Goal: Communication & Community: Answer question/provide support

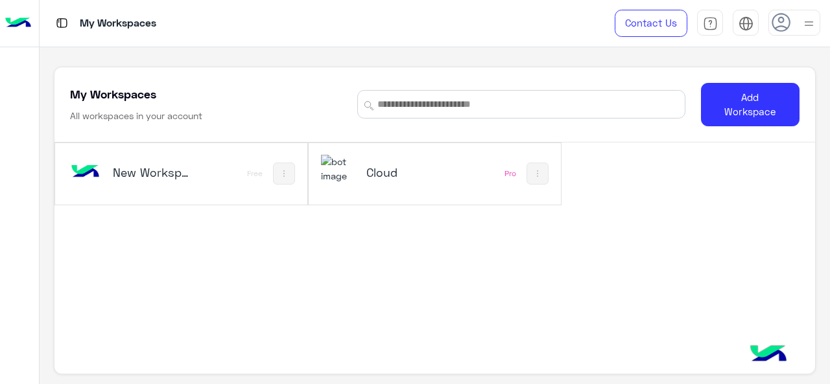
click at [401, 170] on h5 "Cloud" at bounding box center [407, 173] width 82 height 16
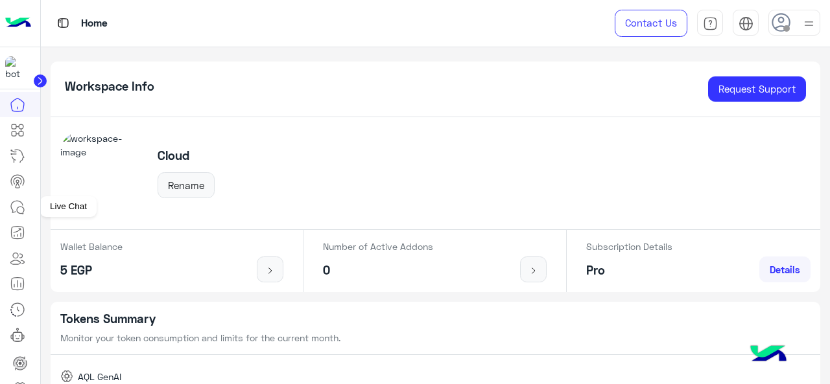
click at [19, 207] on icon at bounding box center [20, 210] width 7 height 7
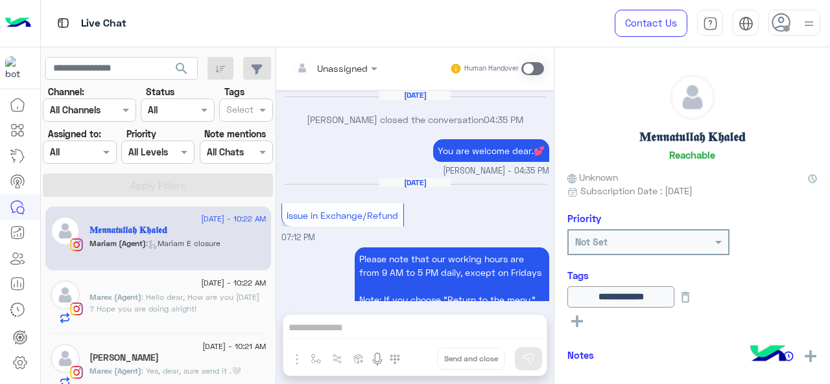
scroll to position [528, 0]
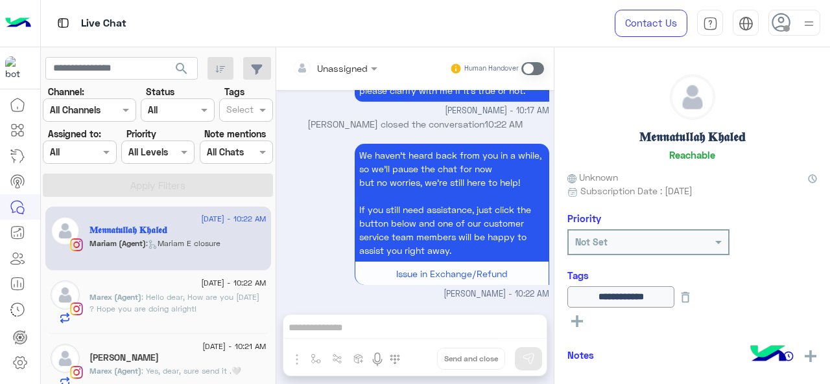
click at [810, 19] on img at bounding box center [809, 24] width 16 height 16
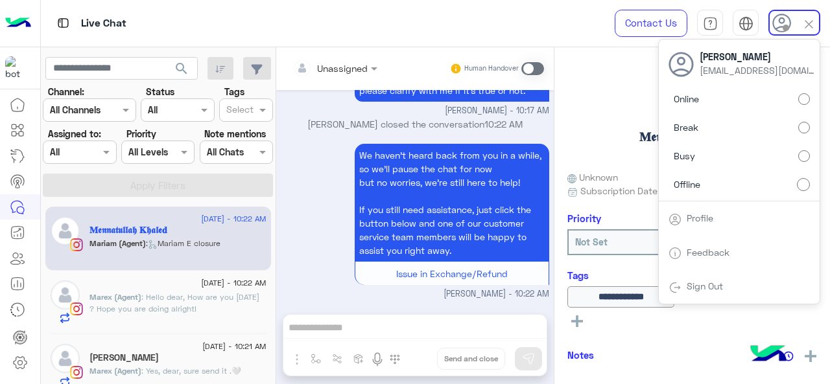
click at [722, 96] on label "Online" at bounding box center [738, 99] width 141 height 23
click at [101, 152] on span at bounding box center [108, 152] width 16 height 14
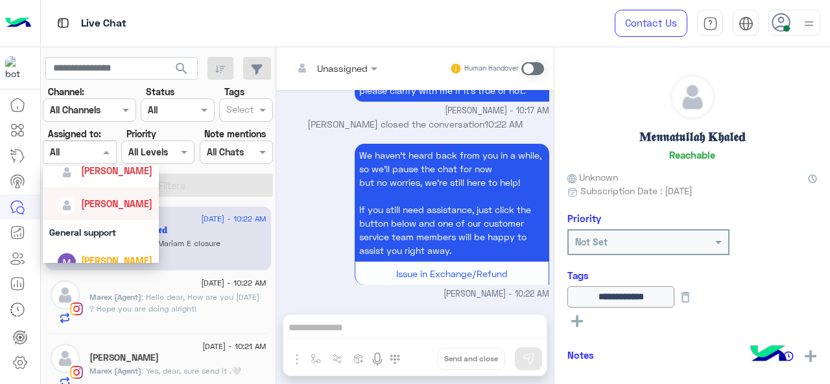
scroll to position [216, 0]
click at [100, 202] on span "[PERSON_NAME]" at bounding box center [116, 203] width 71 height 11
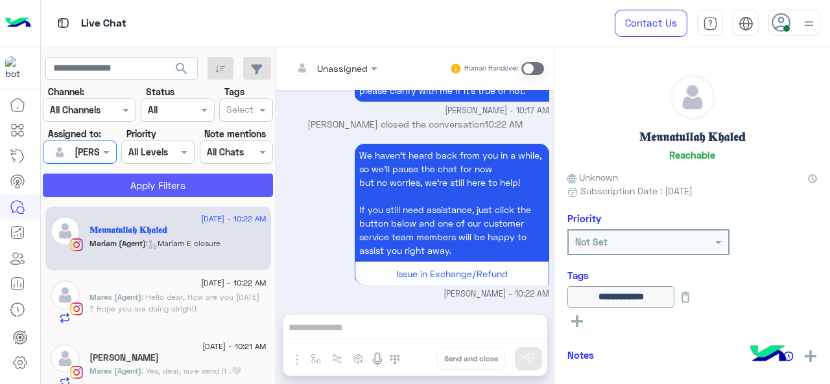
click at [121, 183] on button "Apply Filters" at bounding box center [158, 185] width 230 height 23
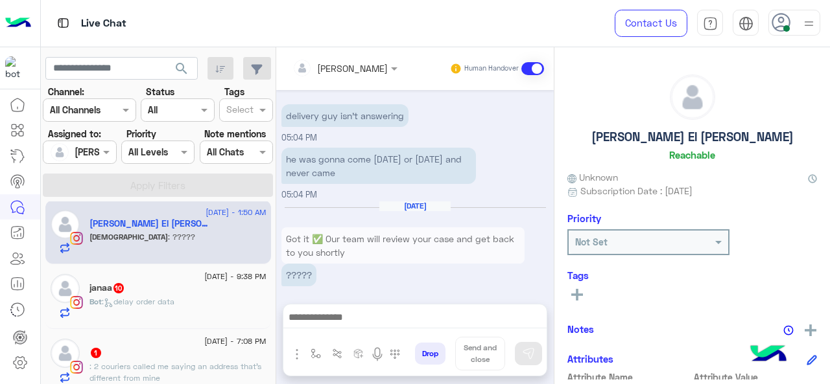
scroll to position [144, 0]
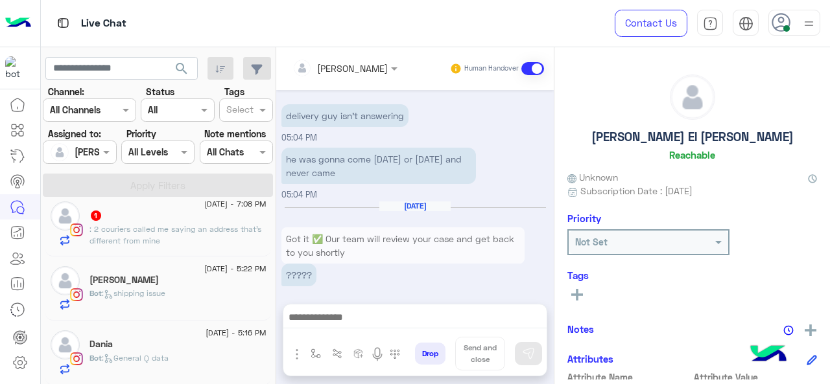
click at [175, 344] on div "Dania" at bounding box center [177, 346] width 177 height 14
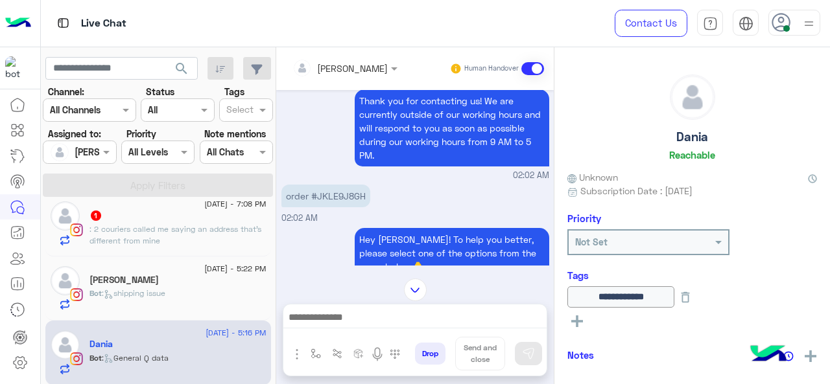
scroll to position [416, 0]
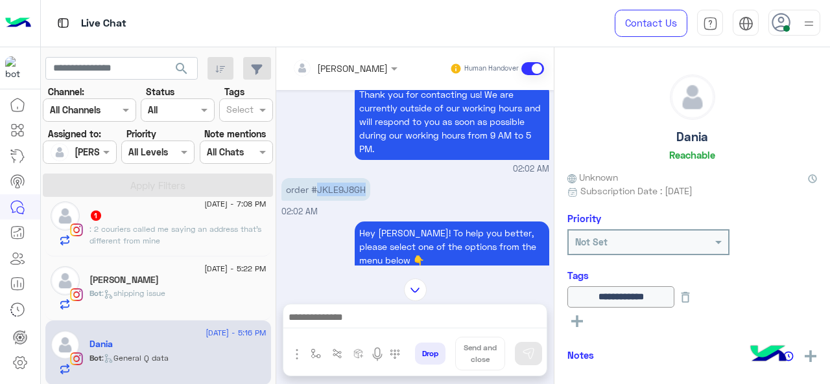
drag, startPoint x: 315, startPoint y: 193, endPoint x: 376, endPoint y: 194, distance: 60.9
click at [376, 194] on div "order #JKLE9J8GH 02:02 AM" at bounding box center [415, 196] width 268 height 43
copy p "JKLE9J8GH"
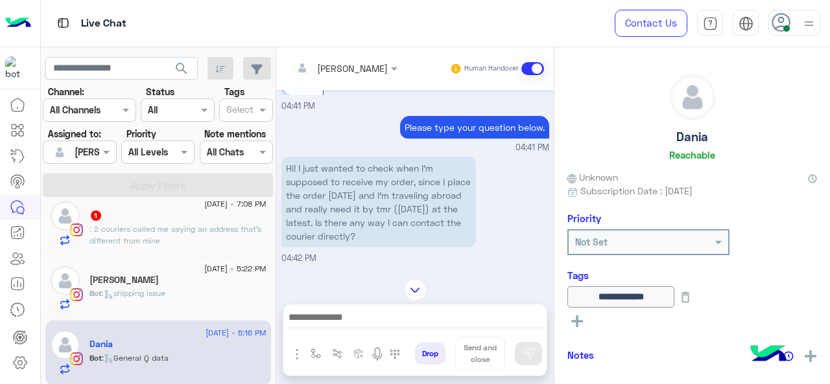
scroll to position [1256, 0]
click at [314, 350] on img "button" at bounding box center [315, 354] width 10 height 10
click at [353, 333] on div "enter flow name" at bounding box center [349, 325] width 75 height 14
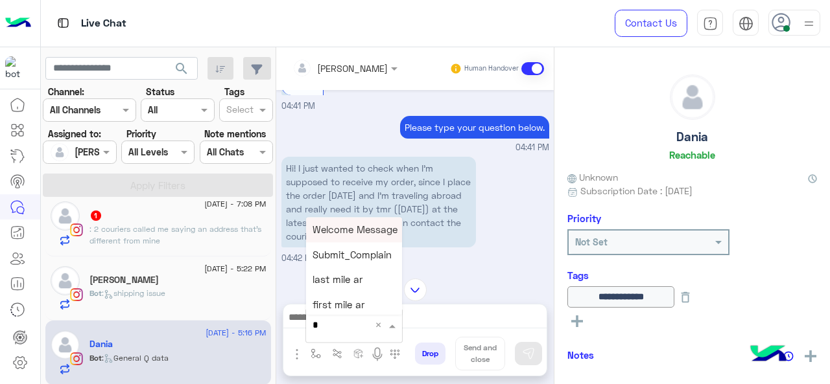
type input "*"
click at [347, 233] on span "M Greeting" at bounding box center [337, 230] width 50 height 12
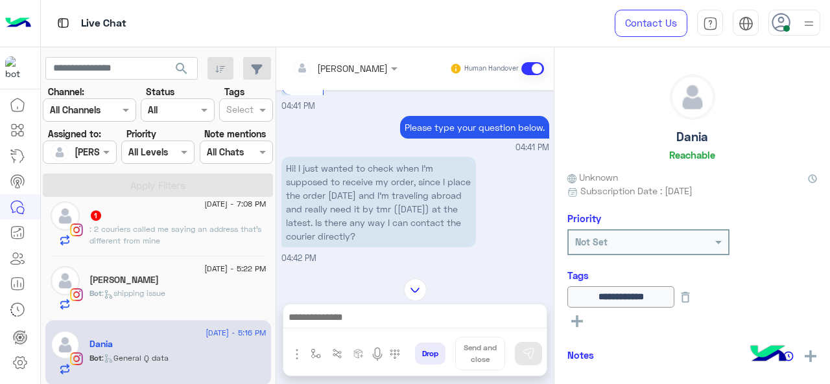
type textarea "**********"
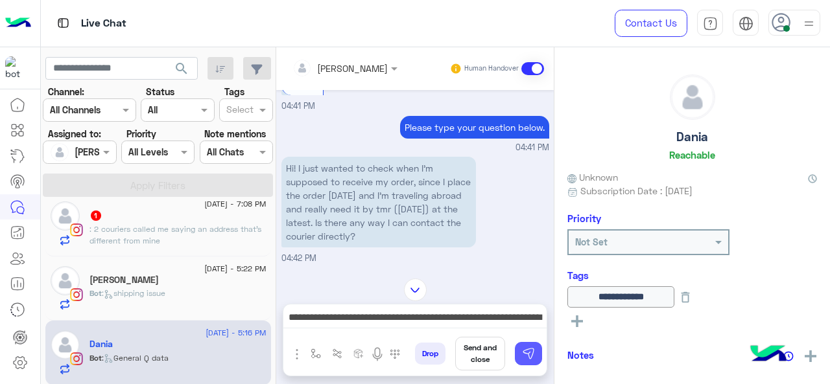
click at [526, 356] on img at bounding box center [528, 353] width 13 height 13
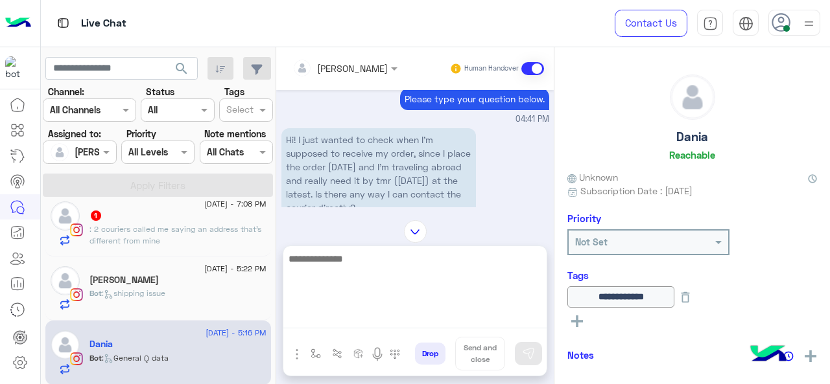
click at [375, 320] on textarea at bounding box center [414, 290] width 263 height 78
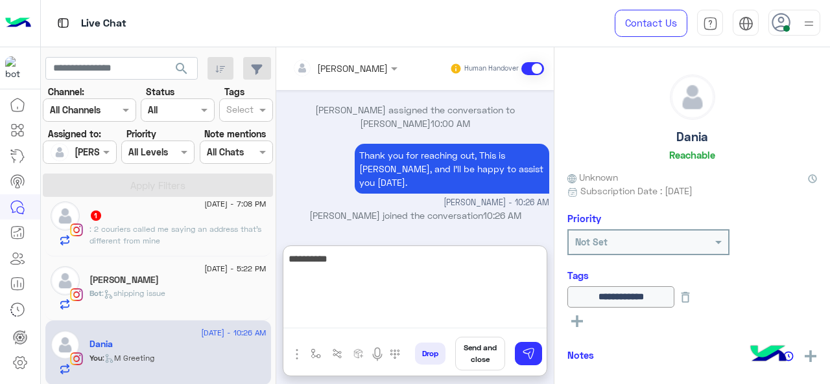
scroll to position [8270, 0]
paste textarea "**********"
type textarea "**********"
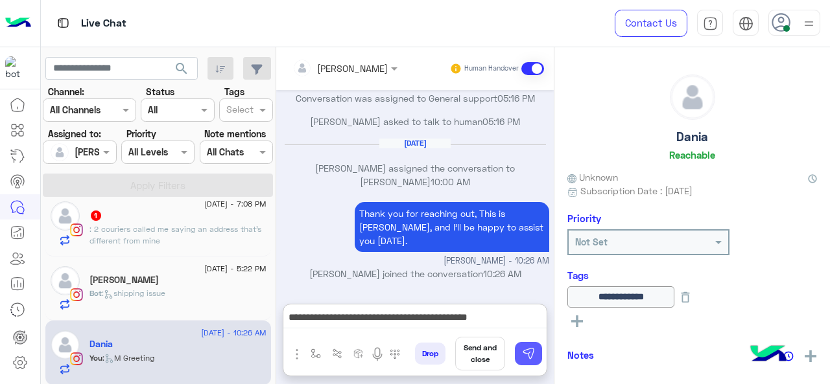
click at [527, 349] on img at bounding box center [528, 353] width 13 height 13
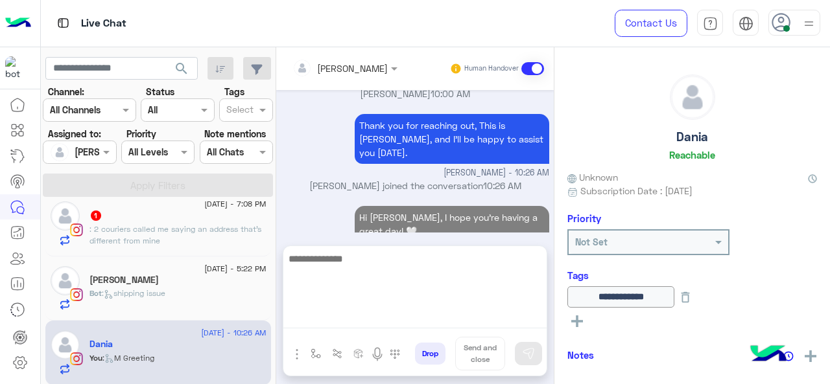
click at [376, 316] on textarea at bounding box center [414, 290] width 263 height 78
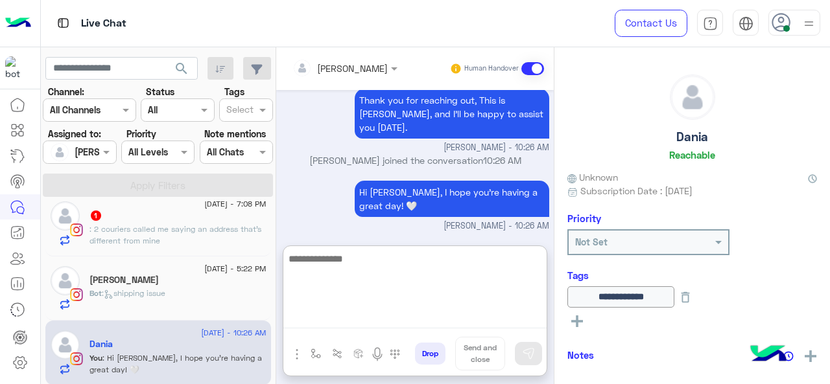
scroll to position [8325, 0]
type textarea "*"
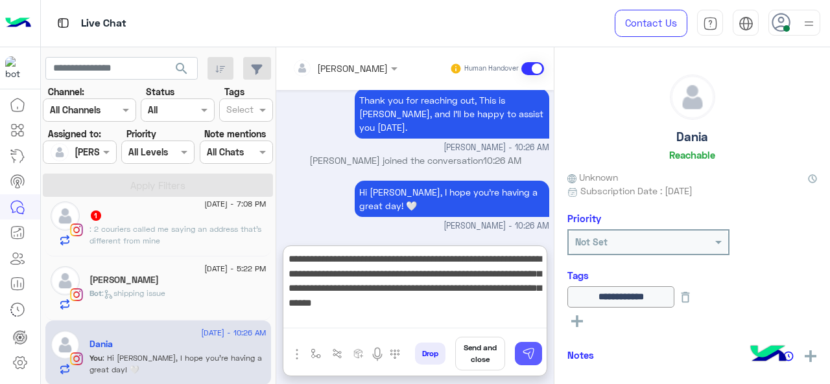
type textarea "**********"
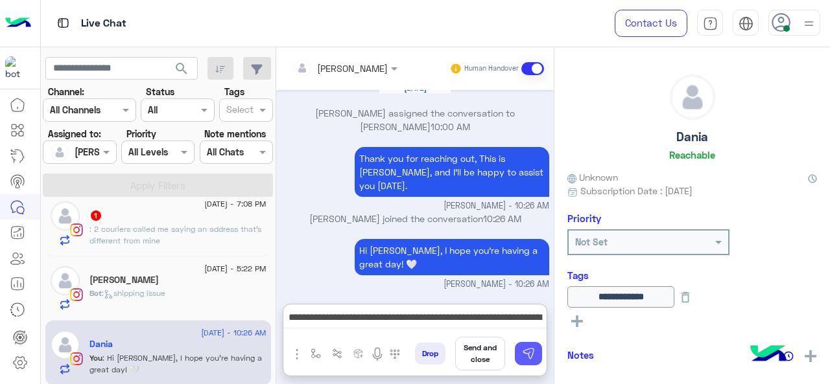
click at [530, 349] on img at bounding box center [528, 353] width 13 height 13
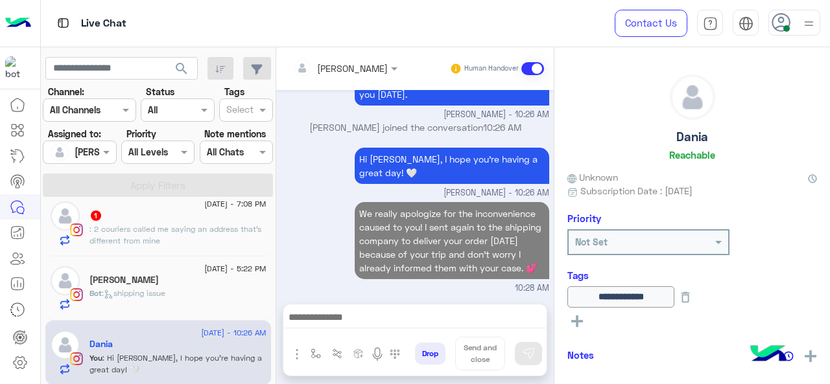
scroll to position [8362, 0]
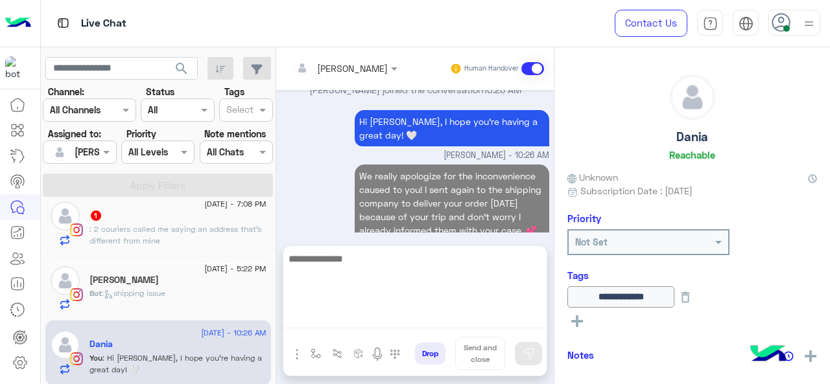
click at [329, 318] on textarea at bounding box center [414, 290] width 263 height 78
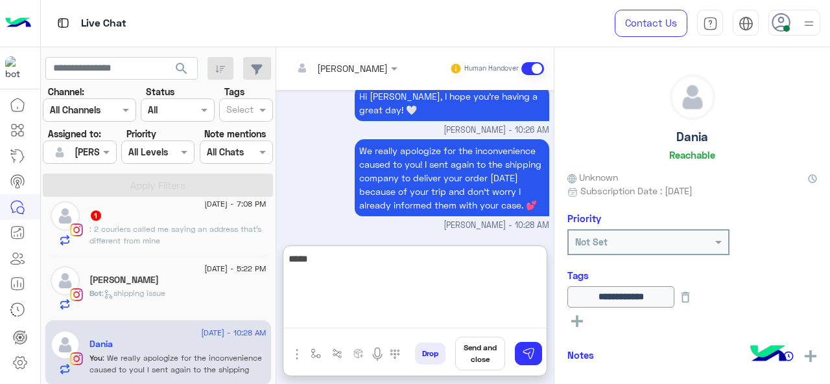
scroll to position [8421, 0]
type textarea "**********"
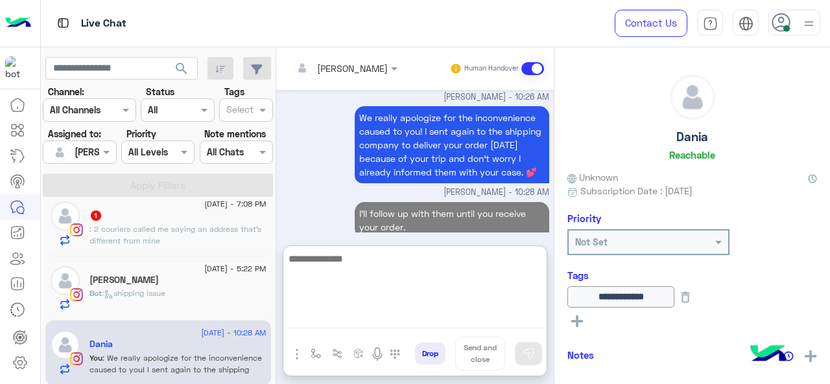
scroll to position [8476, 0]
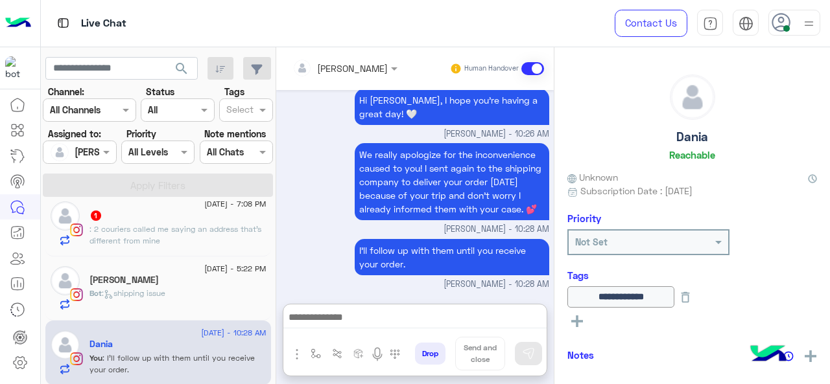
click at [165, 296] on span ": shipping issue" at bounding box center [134, 293] width 64 height 10
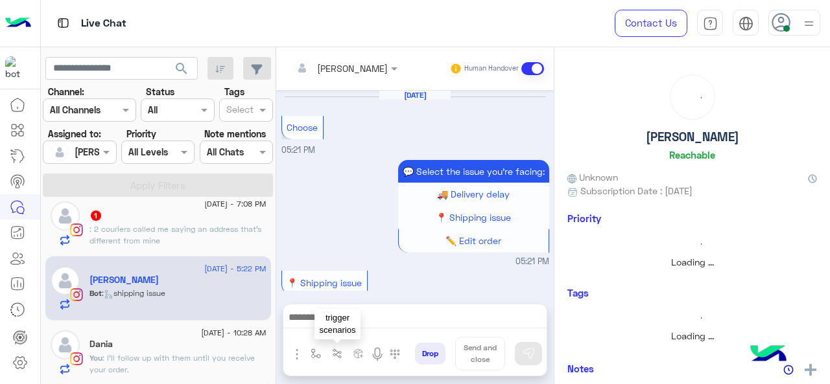
scroll to position [438, 0]
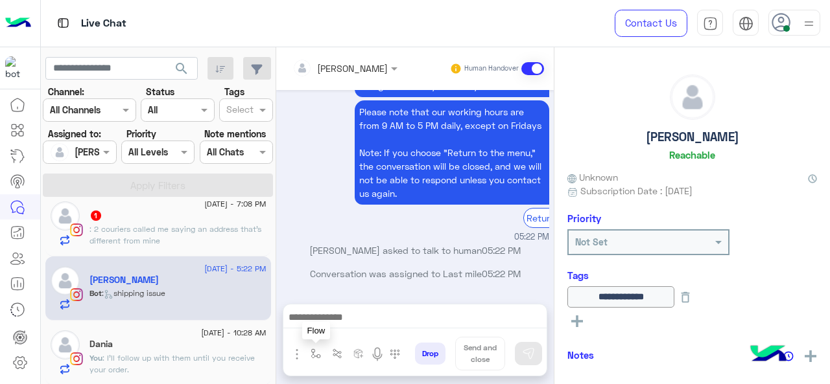
click at [310, 353] on img "button" at bounding box center [315, 354] width 10 height 10
click at [344, 332] on input "text" at bounding box center [338, 325] width 53 height 14
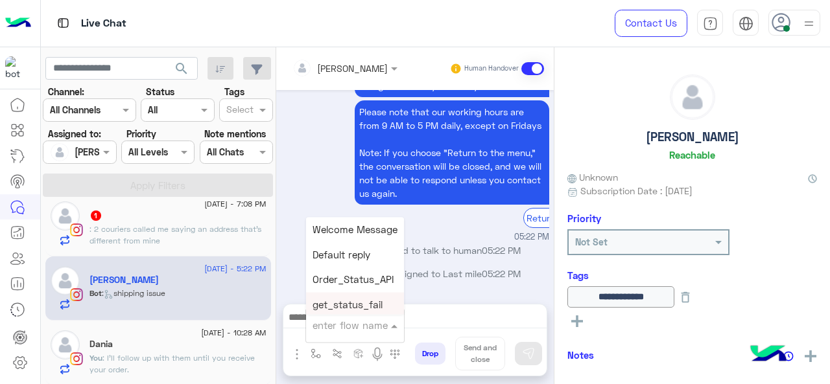
click at [467, 222] on div "Return to main menu" at bounding box center [452, 218] width 272 height 20
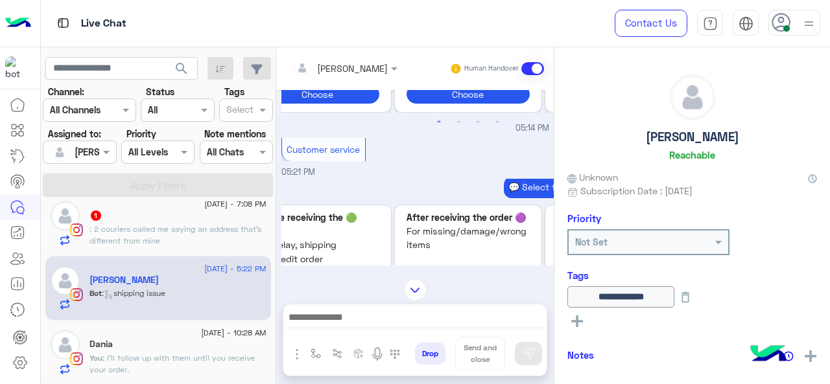
scroll to position [2676, 0]
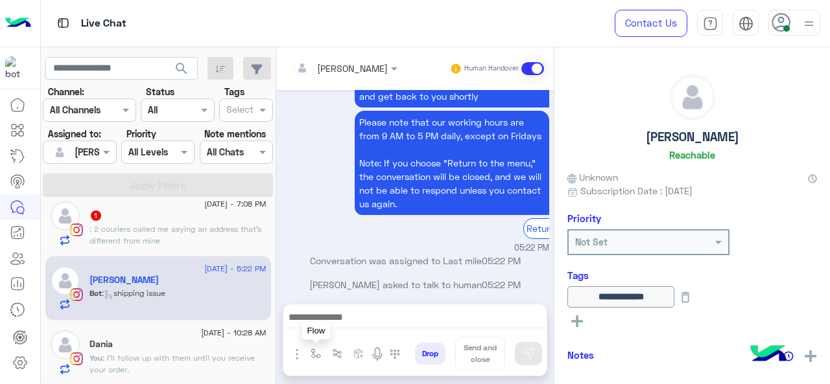
click at [320, 351] on button "button" at bounding box center [315, 354] width 21 height 21
click at [371, 316] on div "enter flow name" at bounding box center [355, 325] width 98 height 23
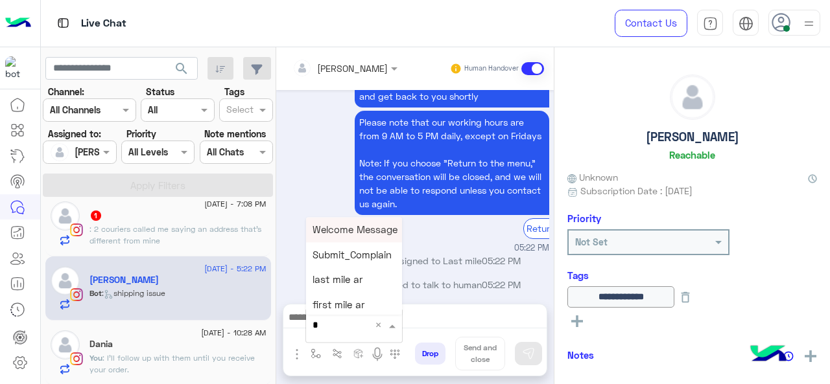
type input "*"
click at [357, 229] on span "M Greeting" at bounding box center [337, 230] width 50 height 12
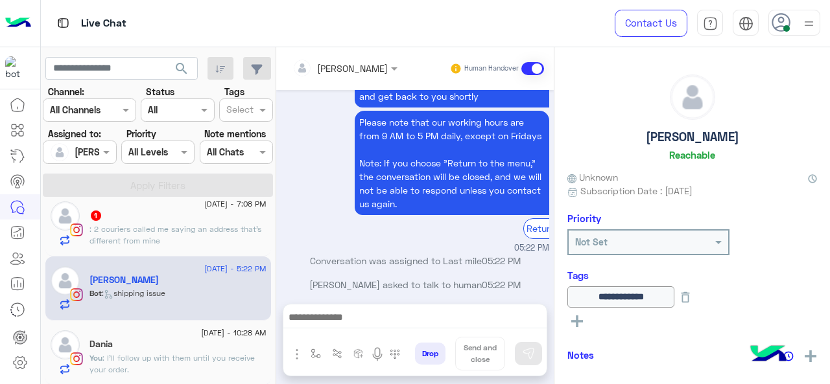
type textarea "**********"
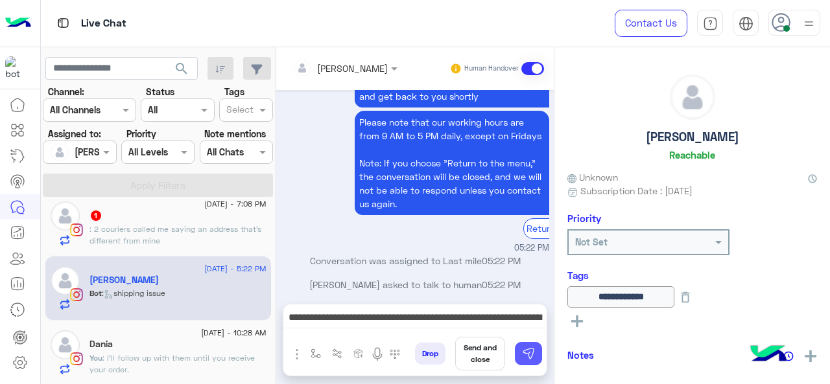
click at [524, 355] on img at bounding box center [528, 353] width 13 height 13
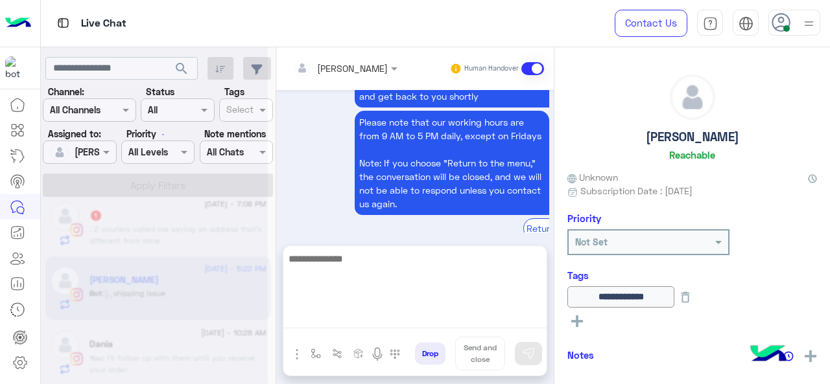
click at [388, 316] on textarea at bounding box center [414, 290] width 263 height 78
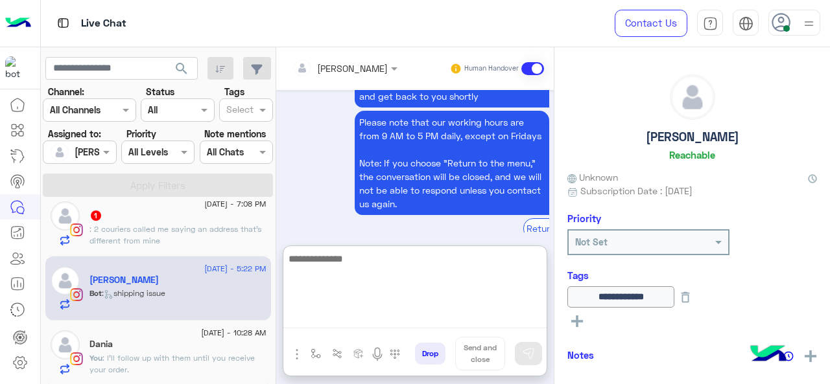
scroll to position [2733, 0]
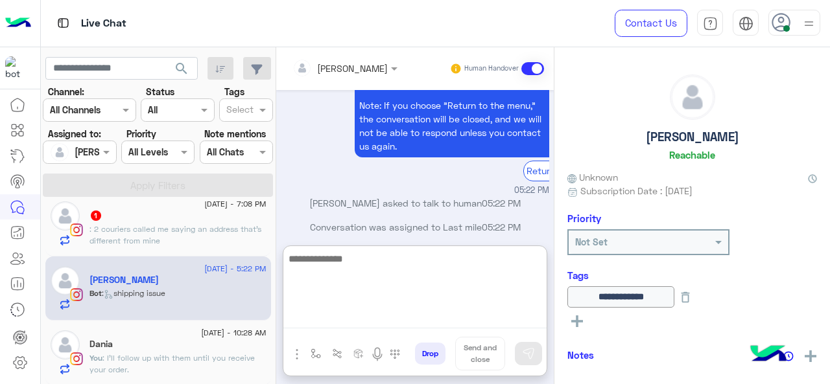
type textarea "*"
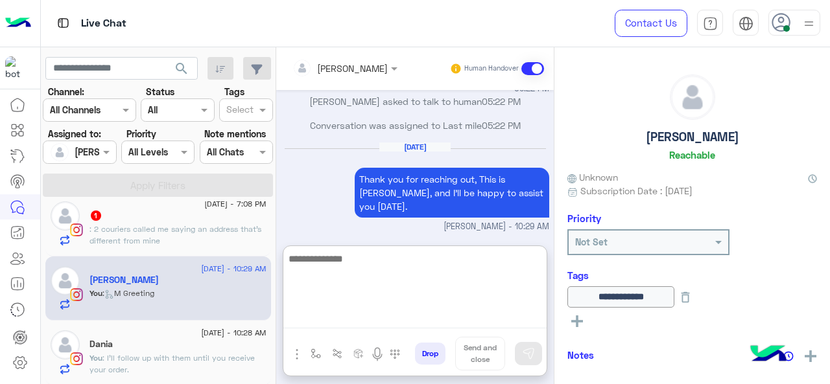
paste textarea "**********"
type textarea "**********"
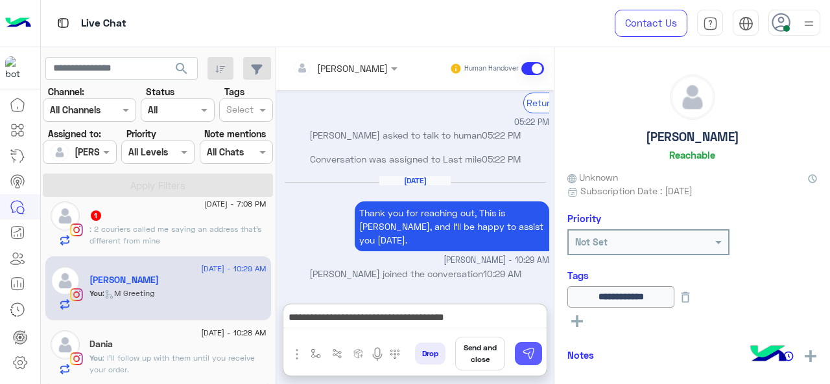
click at [528, 352] on img at bounding box center [528, 353] width 13 height 13
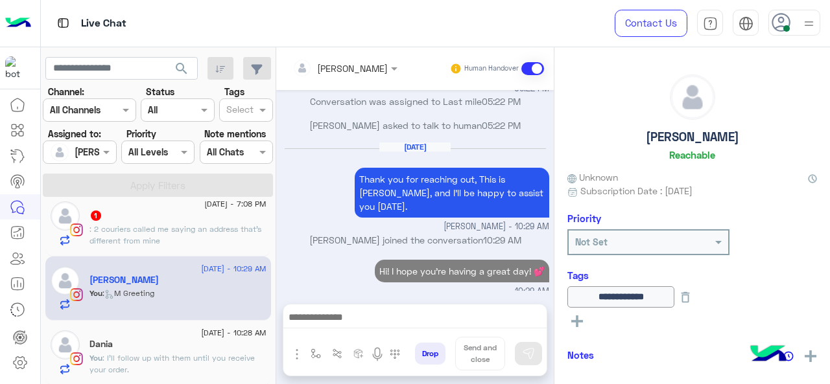
scroll to position [2818, 0]
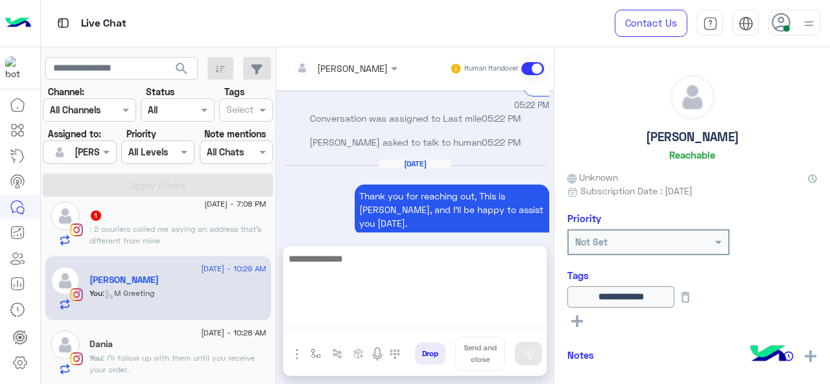
click at [392, 318] on textarea at bounding box center [414, 290] width 263 height 78
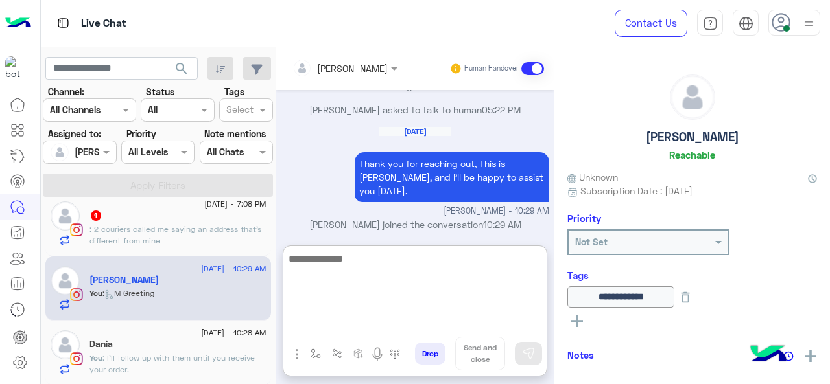
scroll to position [2868, 0]
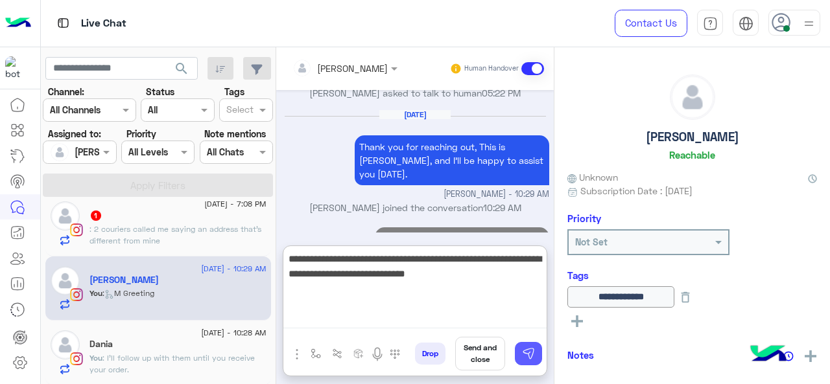
type textarea "**********"
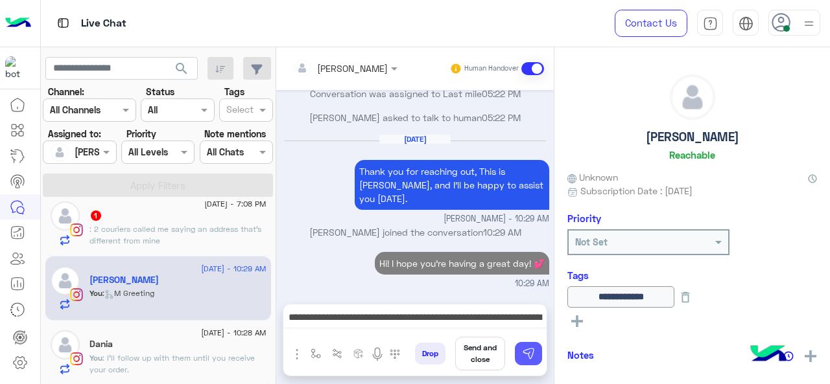
click at [532, 355] on img at bounding box center [528, 353] width 13 height 13
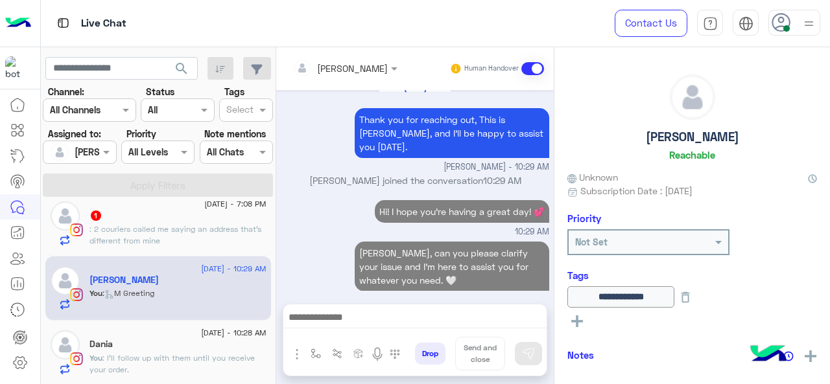
scroll to position [2887, 0]
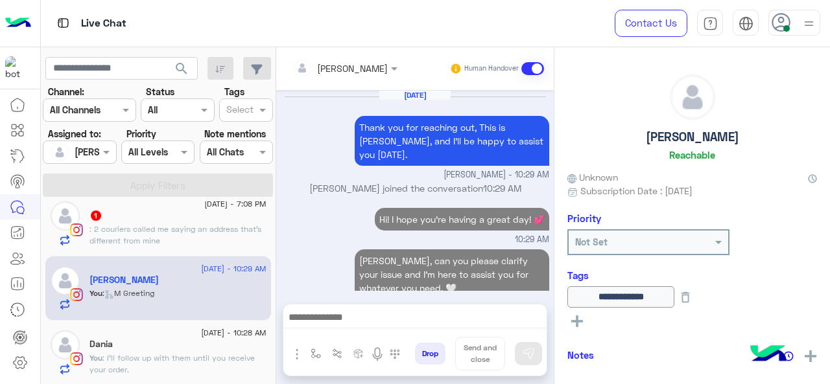
click at [143, 361] on span ": I'll follow up with them until you receive your order." at bounding box center [171, 363] width 165 height 21
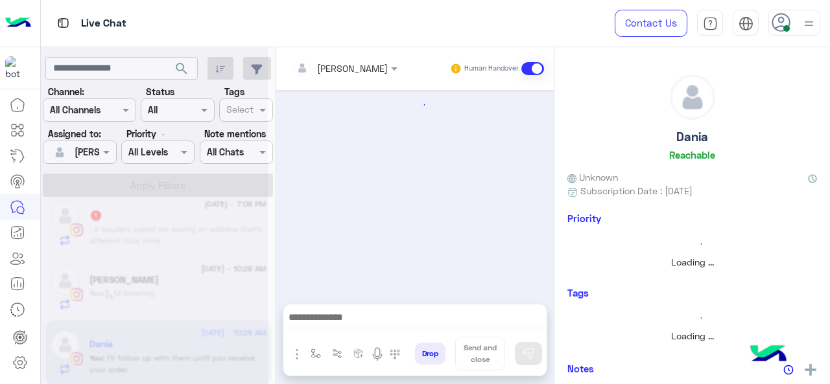
scroll to position [581, 0]
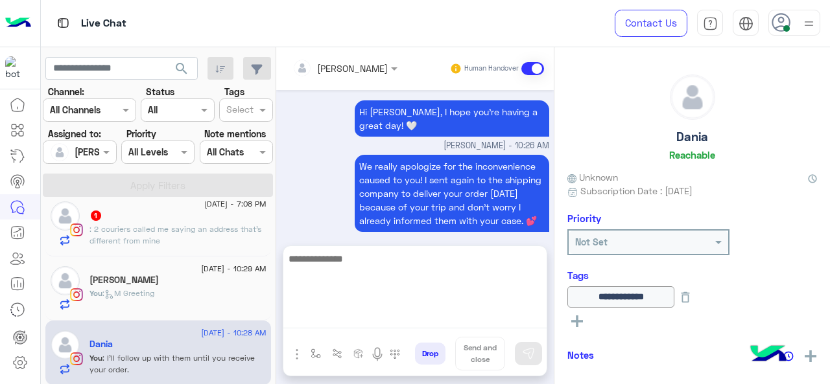
click at [322, 316] on textarea at bounding box center [414, 290] width 263 height 78
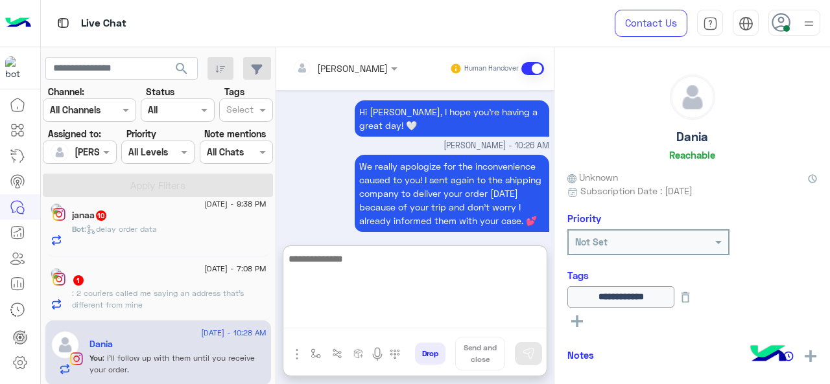
scroll to position [143, 0]
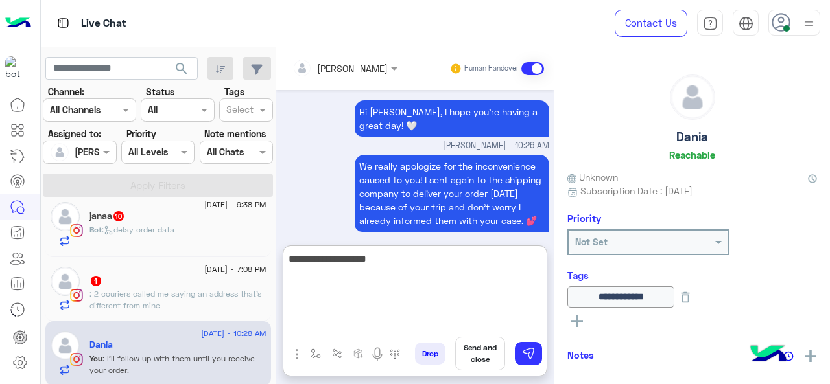
type textarea "**********"
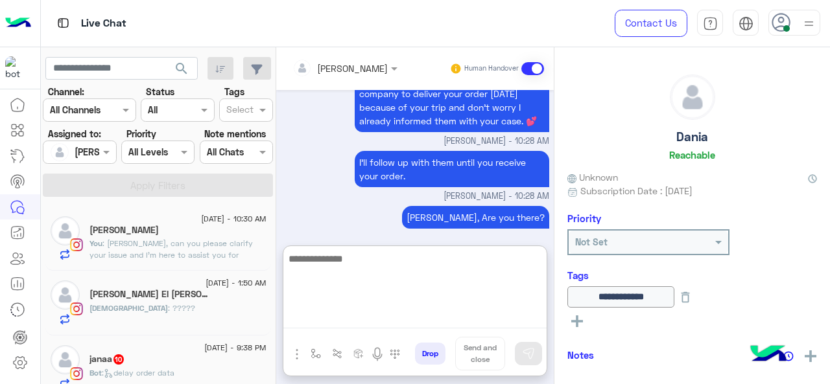
scroll to position [65, 0]
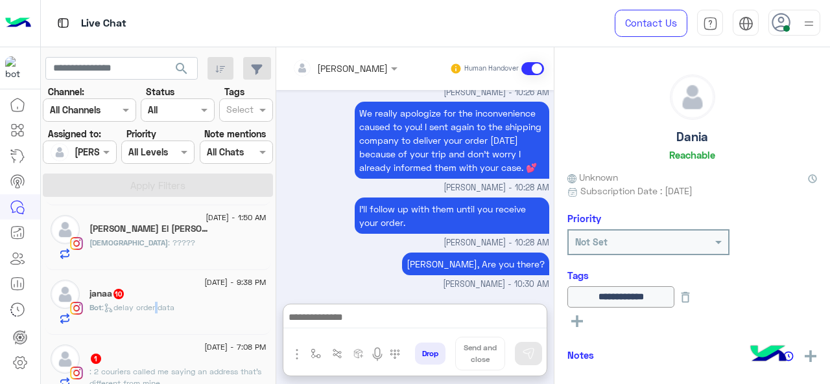
click at [158, 307] on span ": delay order data" at bounding box center [138, 308] width 73 height 10
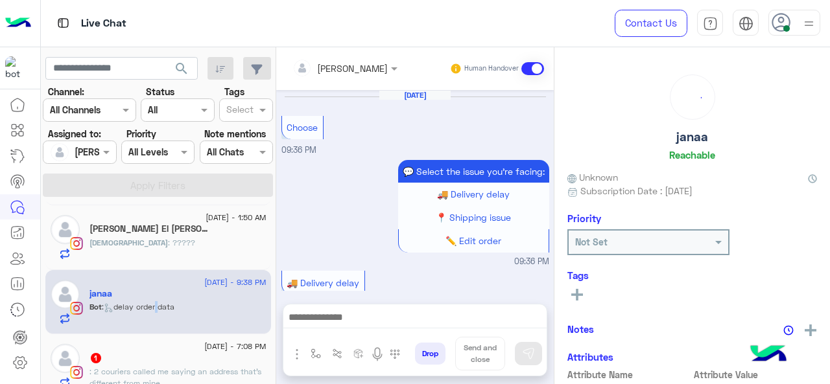
scroll to position [567, 0]
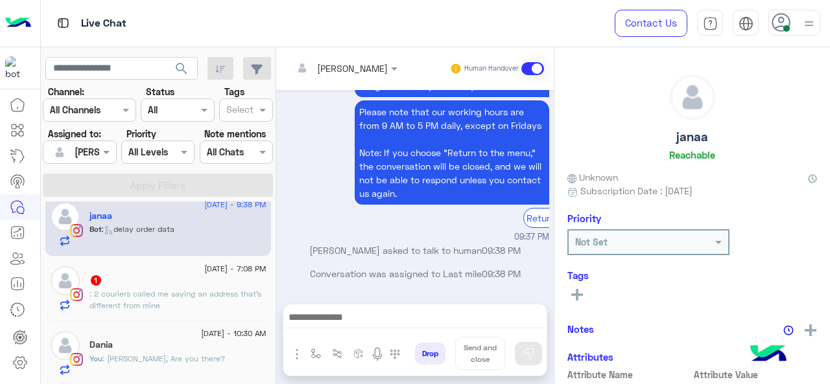
click at [153, 308] on span ": 2 couriers called me saying an address that’s different from mine" at bounding box center [175, 299] width 172 height 21
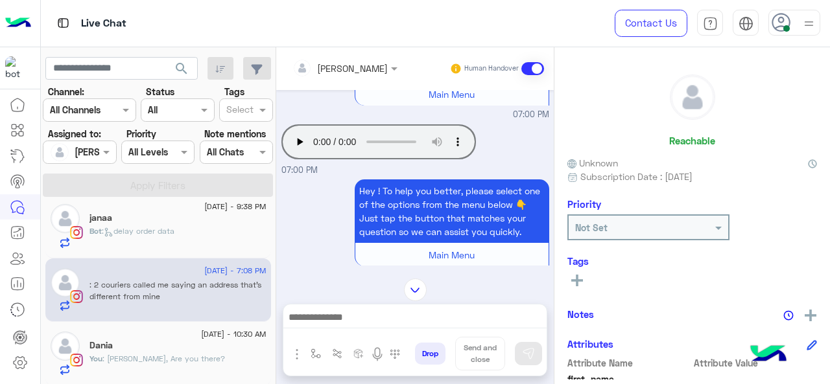
scroll to position [432, 0]
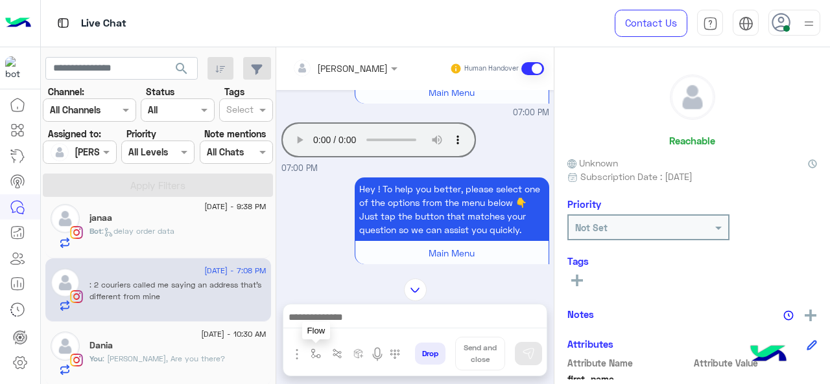
click at [312, 360] on button "button" at bounding box center [315, 354] width 21 height 21
click at [344, 334] on div "enter flow name" at bounding box center [355, 325] width 98 height 23
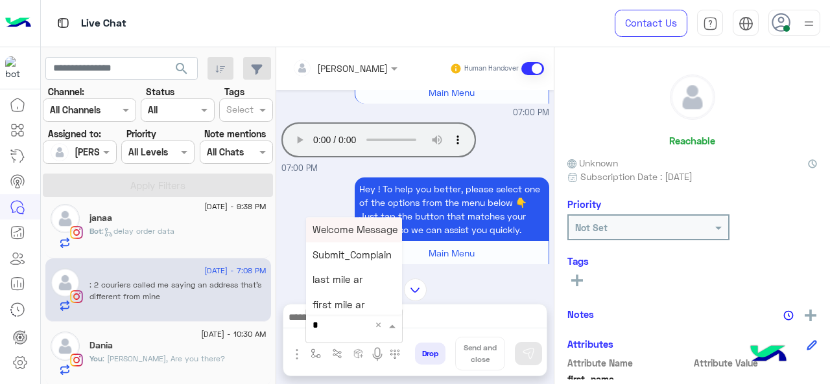
type input "*"
click at [342, 231] on span "M Greeting" at bounding box center [337, 230] width 50 height 12
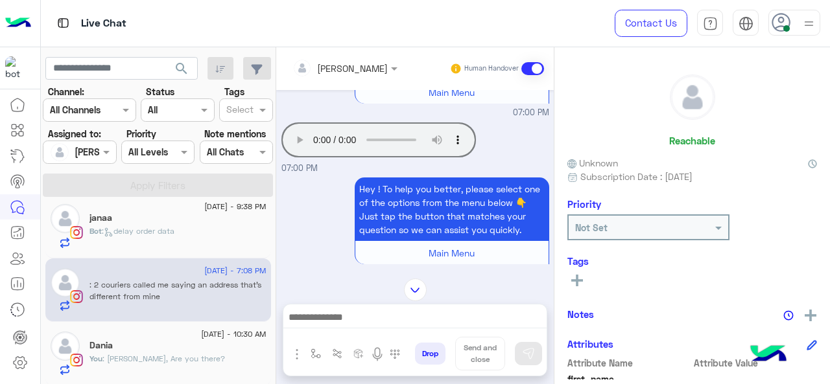
type textarea "**********"
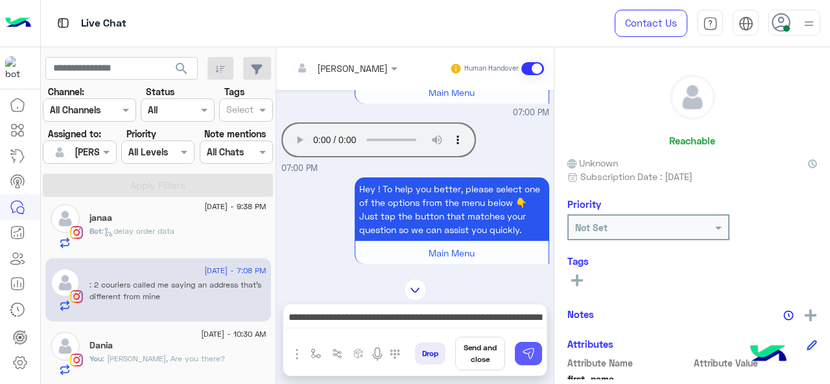
click at [528, 353] on img at bounding box center [528, 353] width 13 height 13
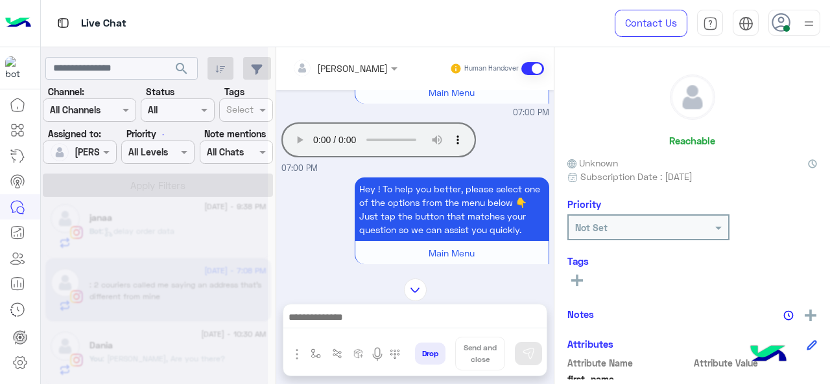
scroll to position [1703, 0]
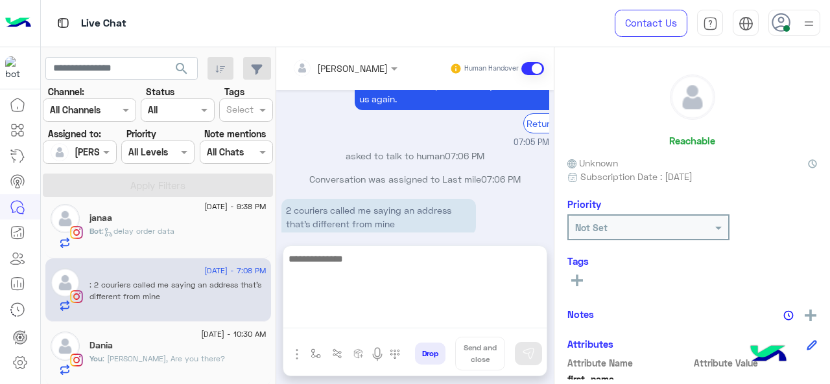
click at [344, 312] on textarea at bounding box center [414, 290] width 263 height 78
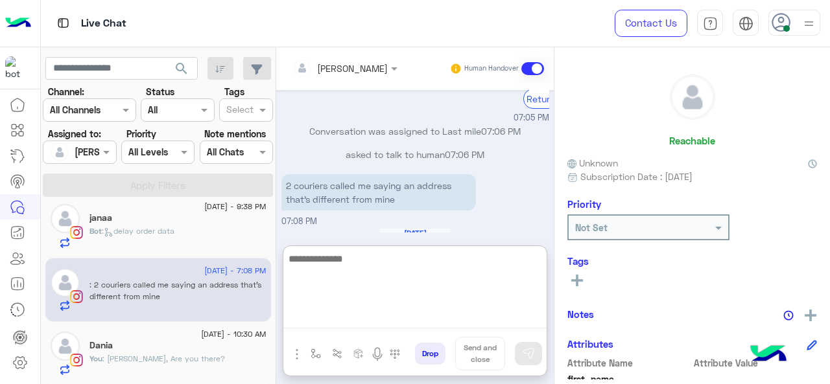
scroll to position [1863, 0]
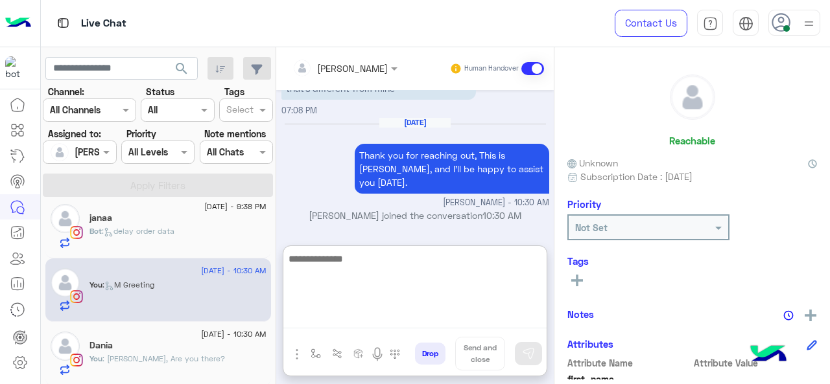
type textarea "*"
click at [305, 262] on textarea "******" at bounding box center [414, 290] width 263 height 78
paste textarea "**********"
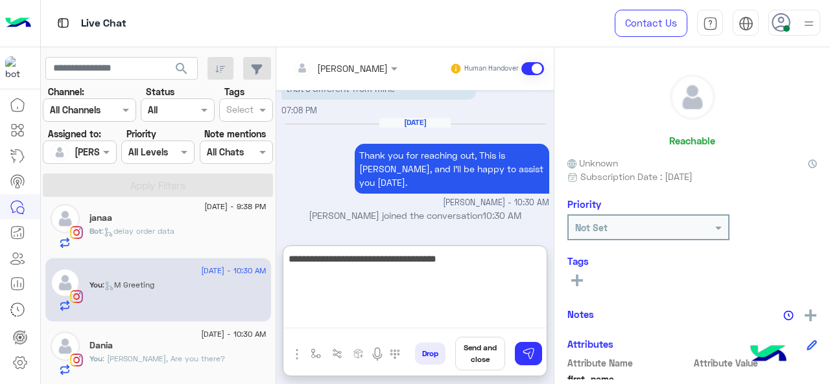
type textarea "**********"
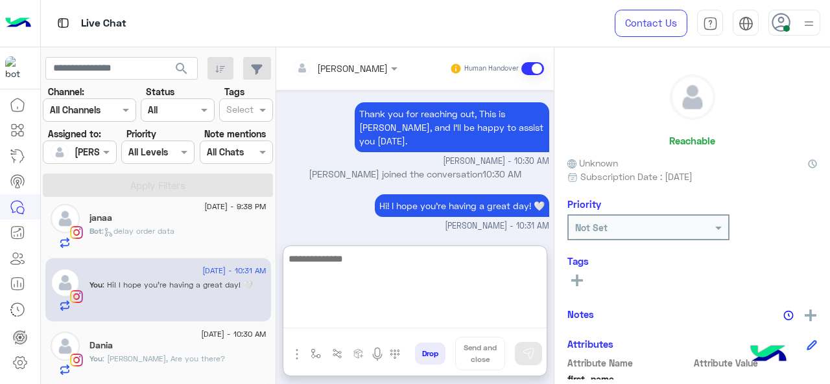
type textarea "*"
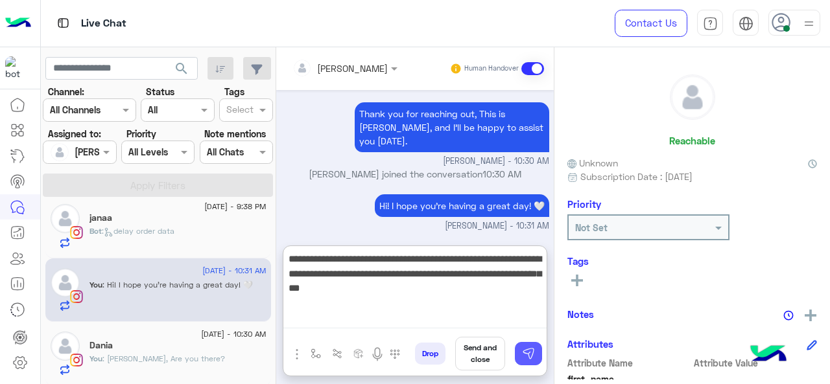
type textarea "**********"
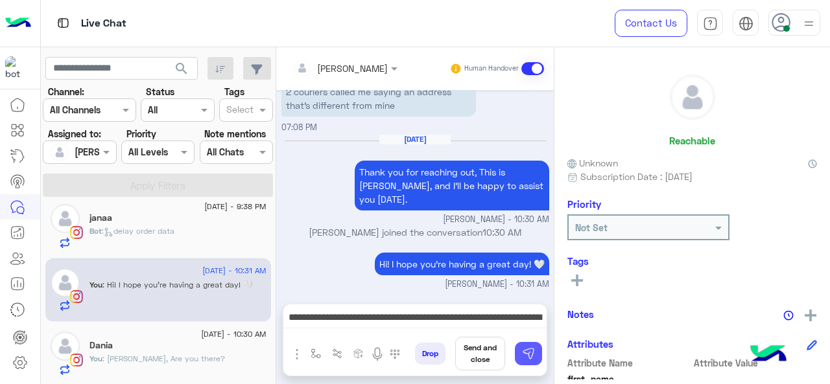
click at [522, 355] on img at bounding box center [528, 353] width 13 height 13
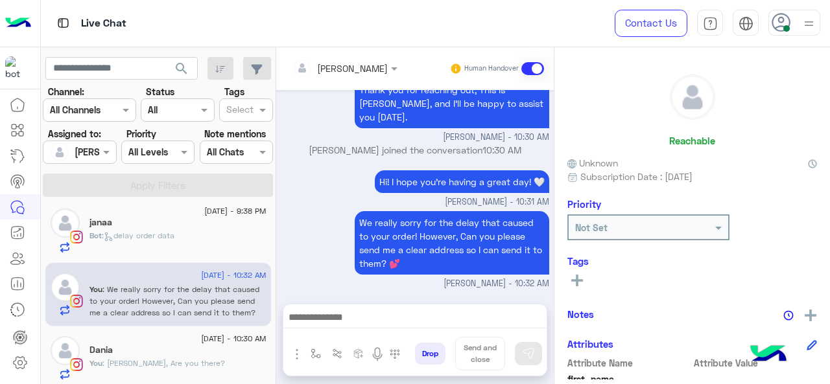
scroll to position [141, 0]
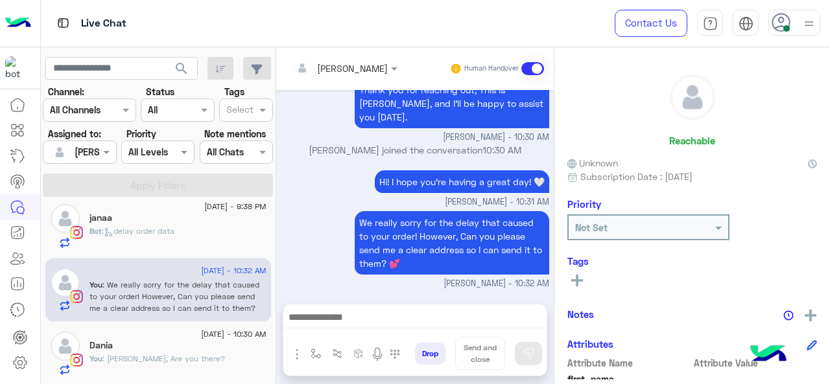
click at [169, 323] on div "26 August - 10:30 AM Dania You : Dania, Are you there?" at bounding box center [158, 354] width 226 height 65
click at [168, 347] on div "Dania" at bounding box center [177, 347] width 177 height 14
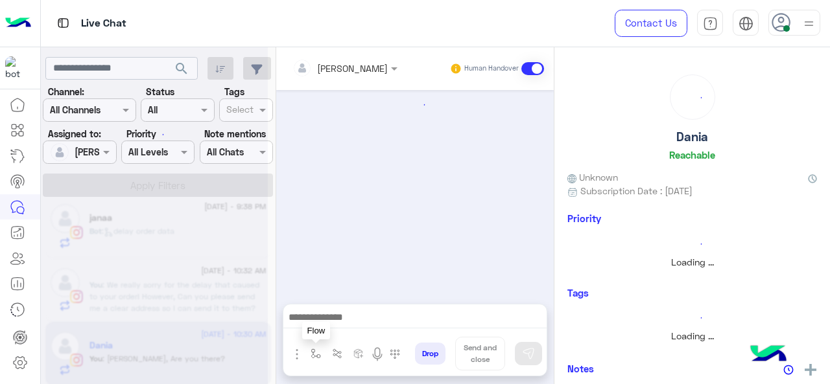
click at [314, 355] on img "button" at bounding box center [315, 354] width 10 height 10
click at [345, 329] on input "text" at bounding box center [338, 325] width 53 height 14
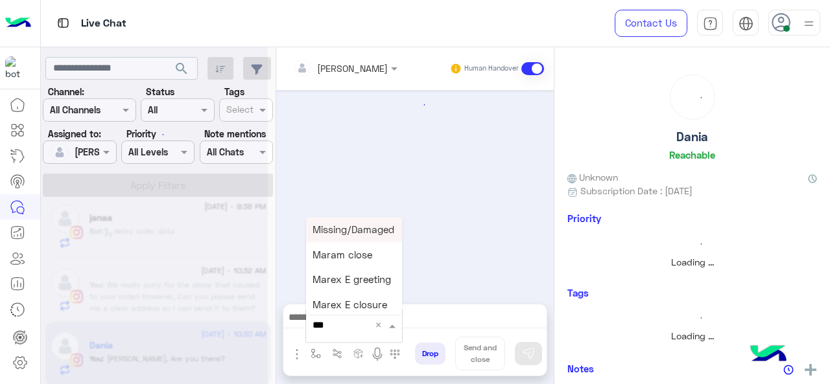
type input "****"
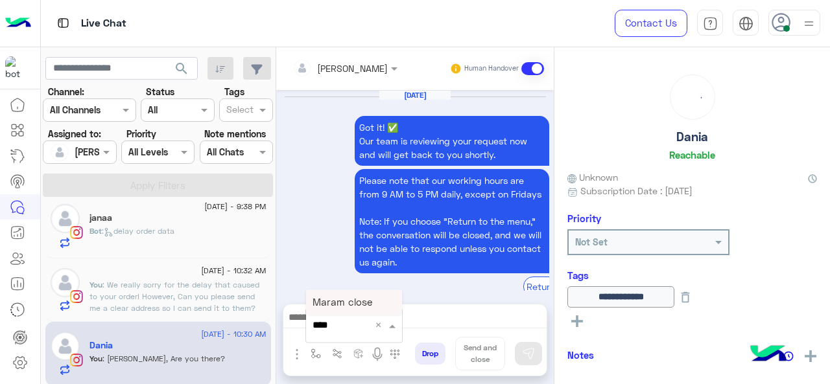
scroll to position [456, 0]
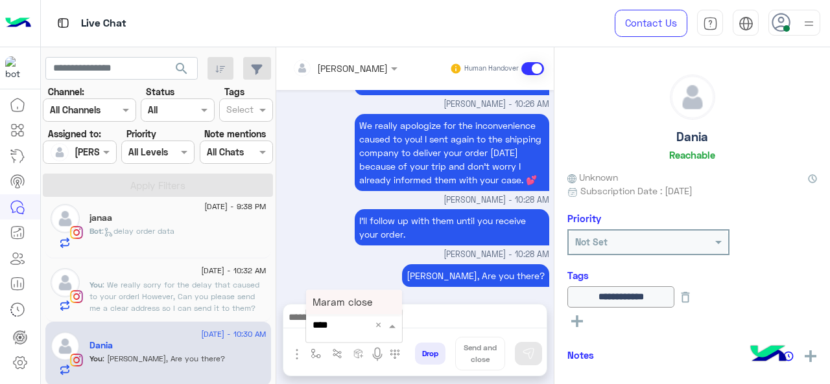
click at [342, 301] on span "Maram close" at bounding box center [342, 302] width 60 height 12
type textarea "**********"
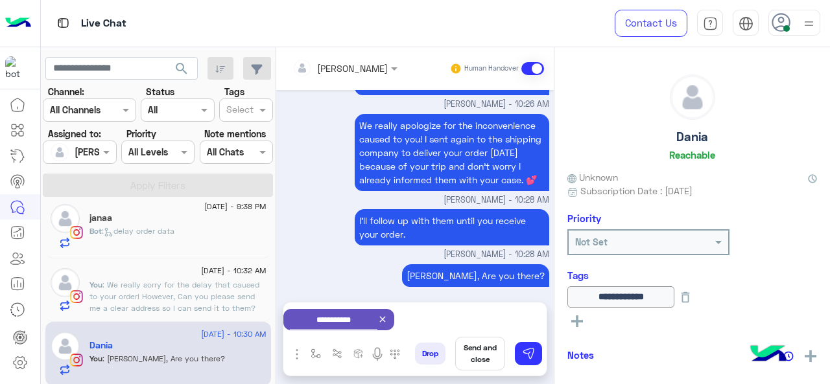
click at [480, 360] on button "Send and close" at bounding box center [480, 354] width 50 height 34
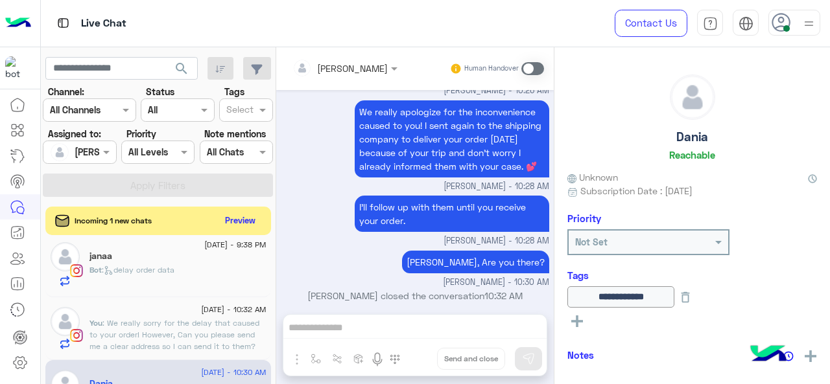
scroll to position [36, 0]
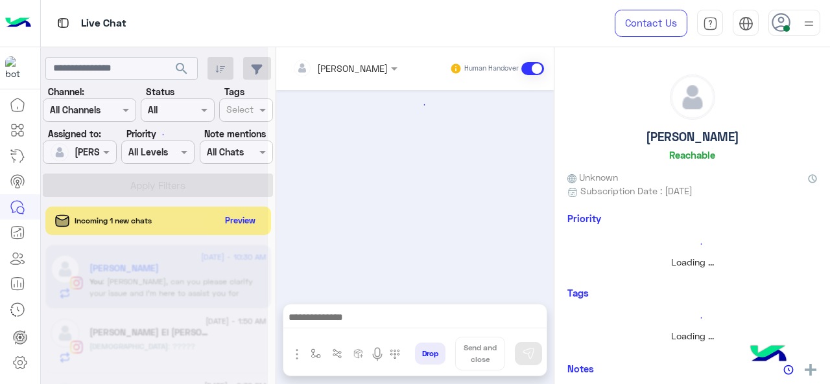
scroll to position [410, 0]
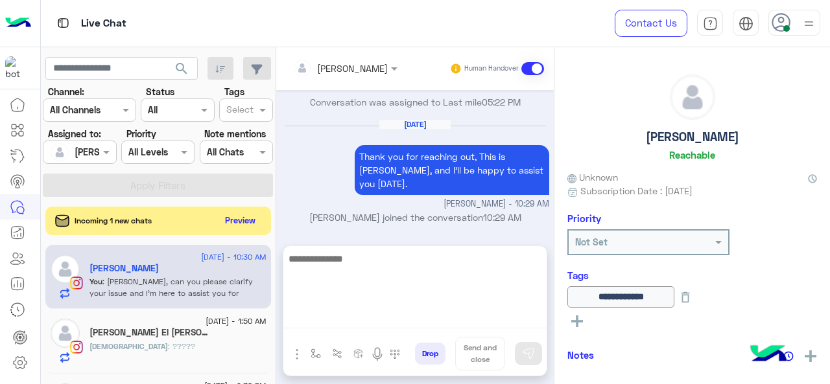
click at [339, 318] on textarea at bounding box center [414, 290] width 263 height 78
type textarea "**********"
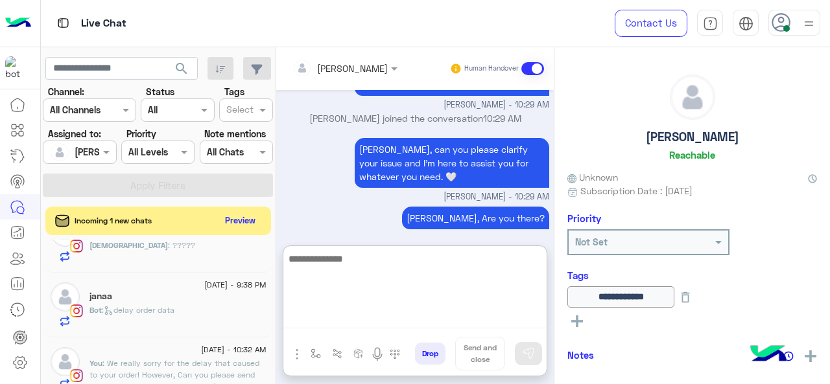
scroll to position [115, 0]
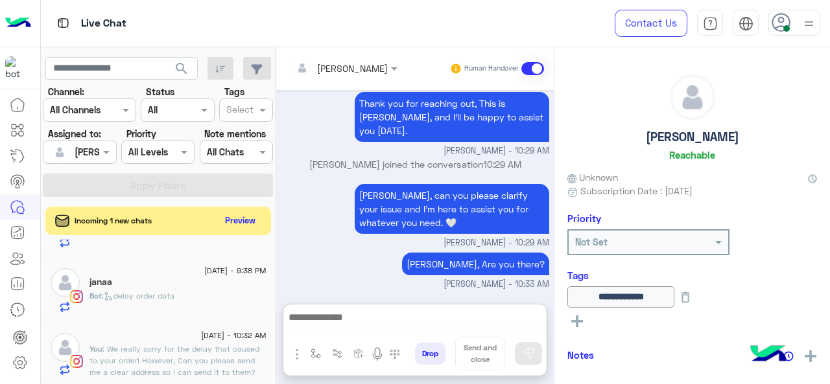
click at [171, 295] on span ": delay order data" at bounding box center [138, 296] width 73 height 10
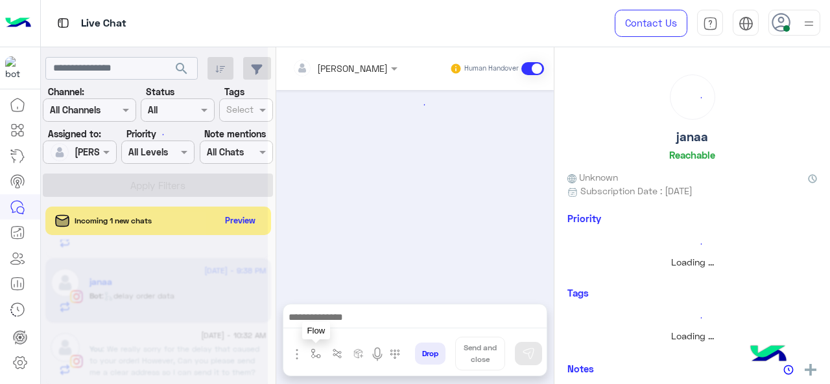
scroll to position [567, 0]
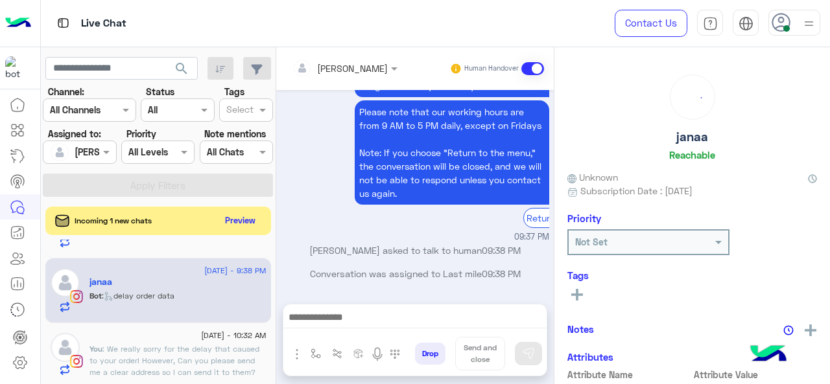
click at [218, 355] on span ": We really sorry for the delay that caused to your order! However, Can you ple…" at bounding box center [174, 366] width 170 height 45
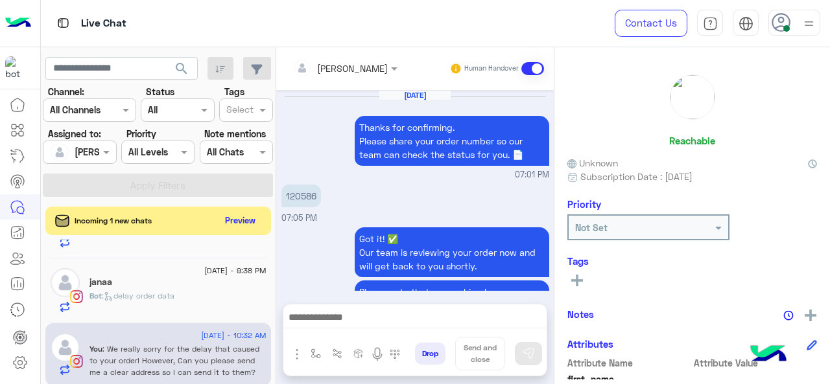
scroll to position [464, 0]
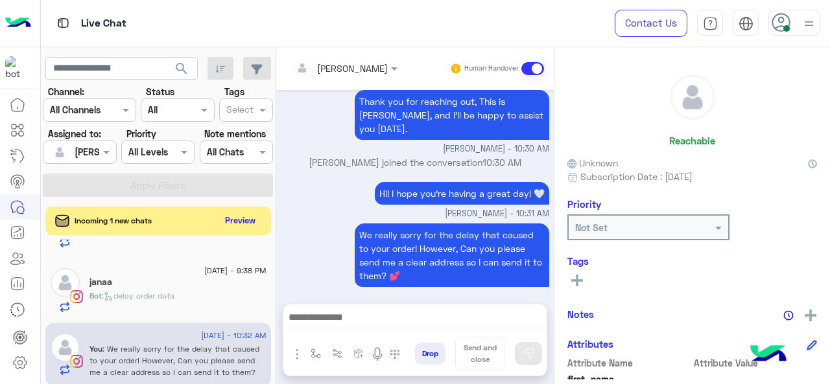
click at [176, 307] on div "Bot : delay order data" at bounding box center [177, 301] width 177 height 23
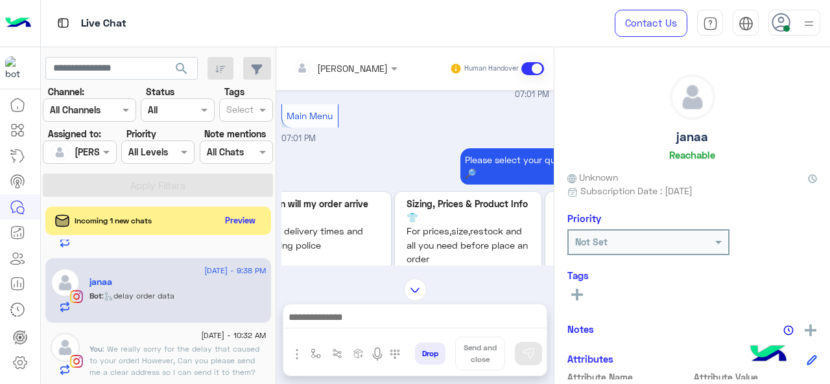
scroll to position [6, 0]
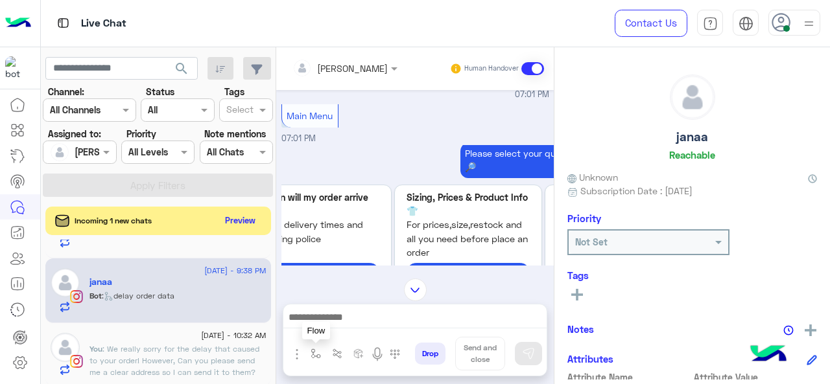
click at [315, 356] on img "button" at bounding box center [315, 354] width 10 height 10
click at [353, 330] on input "text" at bounding box center [338, 325] width 53 height 14
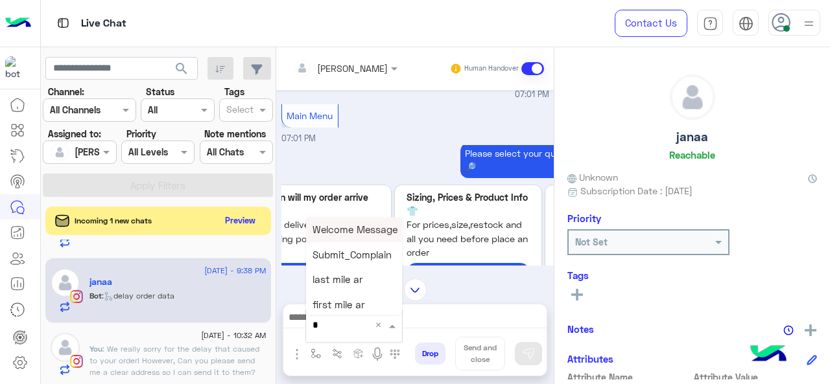
type input "*"
drag, startPoint x: 342, startPoint y: 234, endPoint x: 406, endPoint y: 253, distance: 66.4
click at [342, 234] on span "M Greeting" at bounding box center [337, 230] width 50 height 12
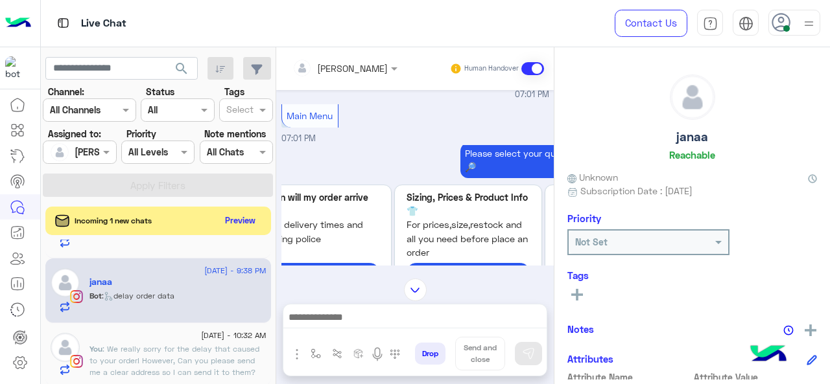
type textarea "**********"
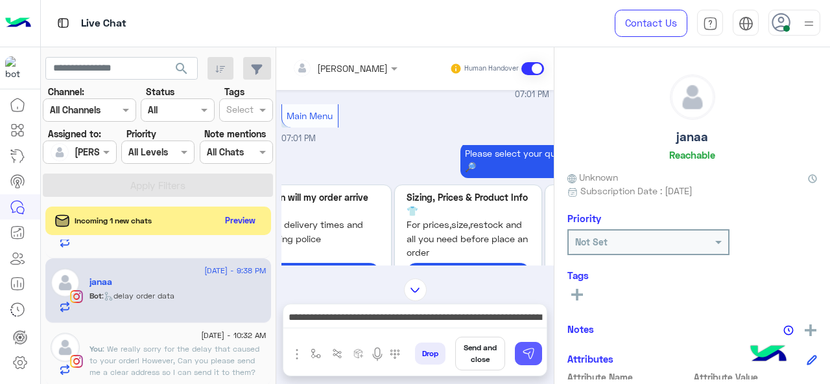
click at [532, 353] on img at bounding box center [528, 353] width 13 height 13
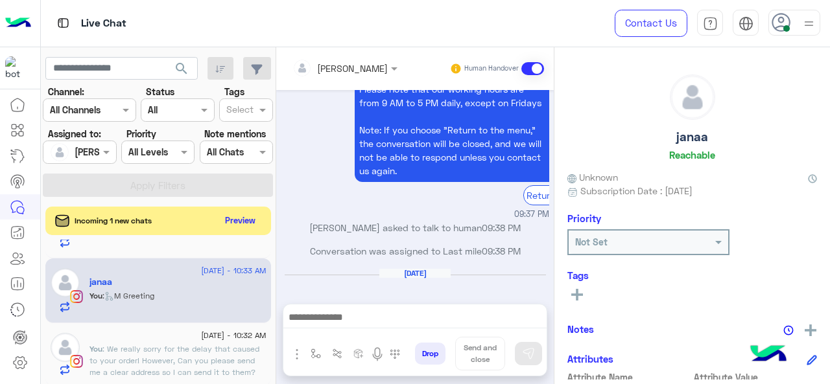
scroll to position [2475, 0]
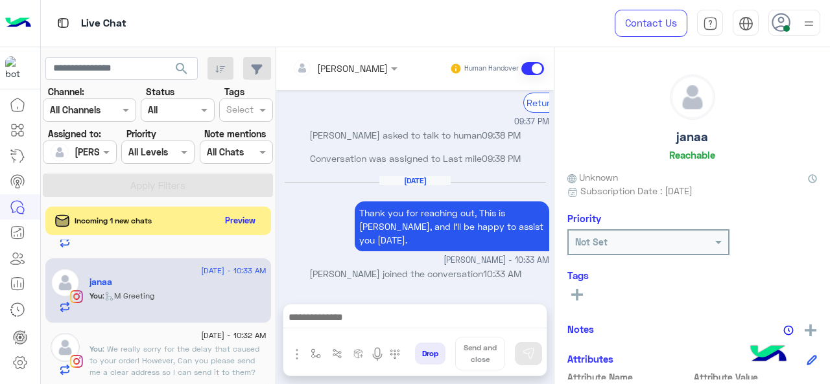
click at [131, 349] on span ": We really sorry for the delay that caused to your order! However, Can you ple…" at bounding box center [174, 366] width 170 height 45
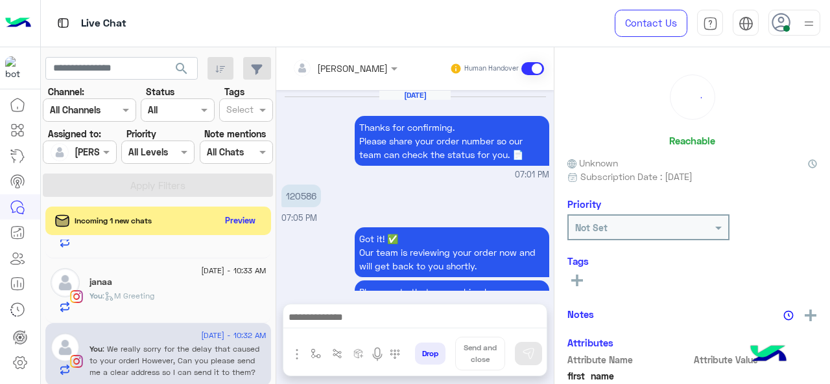
scroll to position [464, 0]
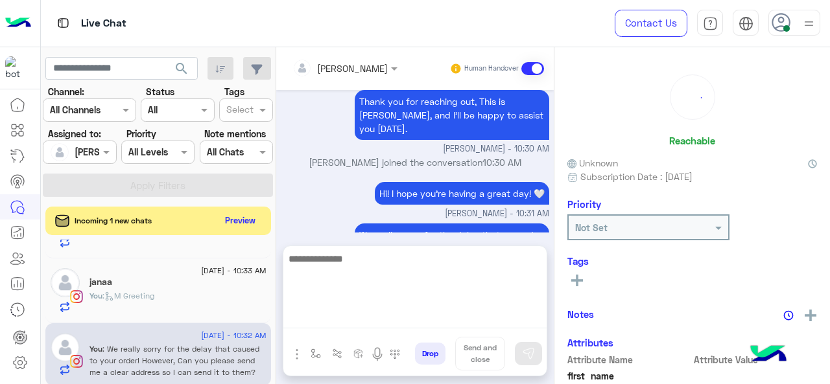
click at [342, 321] on textarea at bounding box center [414, 290] width 263 height 78
type textarea "**********"
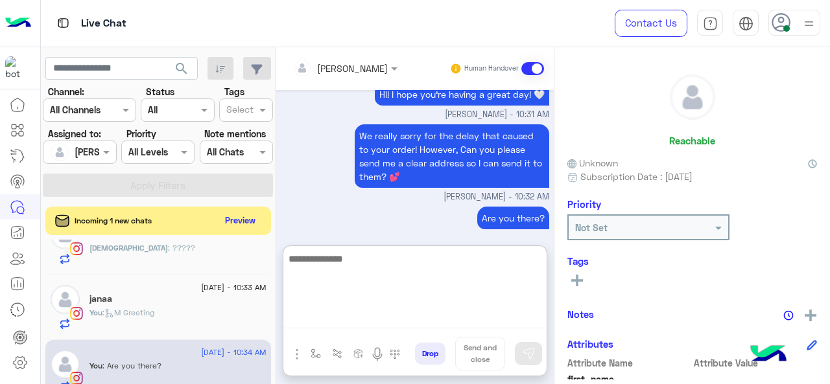
scroll to position [111, 0]
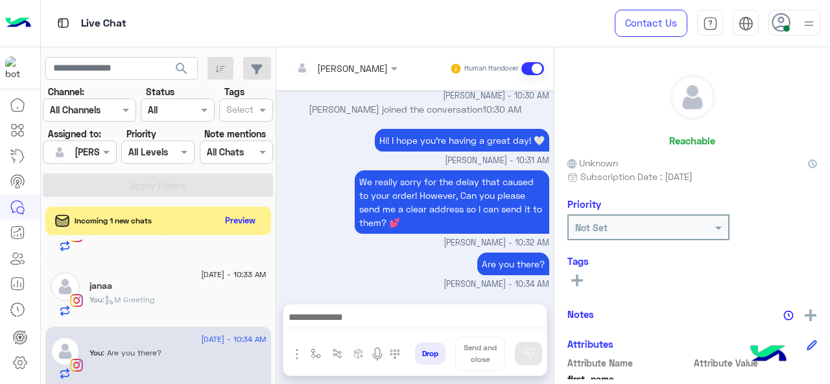
click at [154, 302] on span ": M Greeting" at bounding box center [128, 300] width 52 height 10
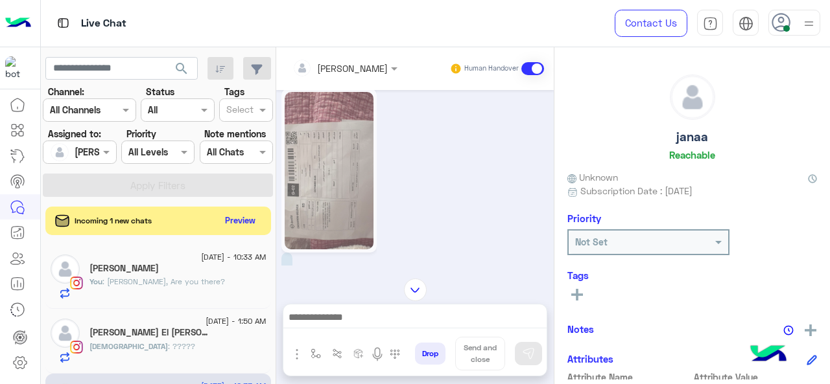
scroll to position [593, 0]
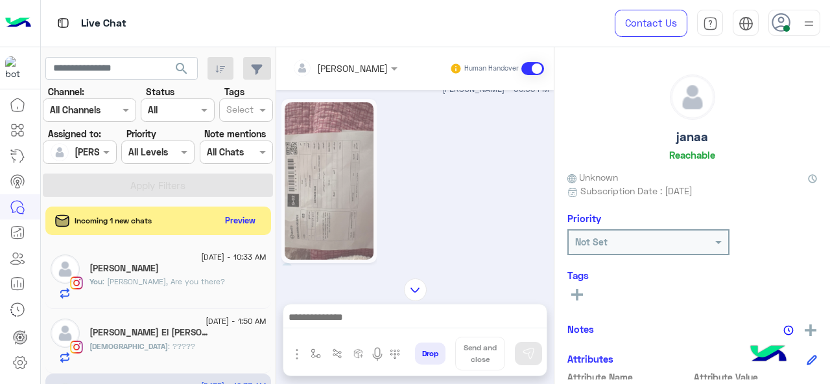
click at [329, 181] on img at bounding box center [329, 181] width 89 height 158
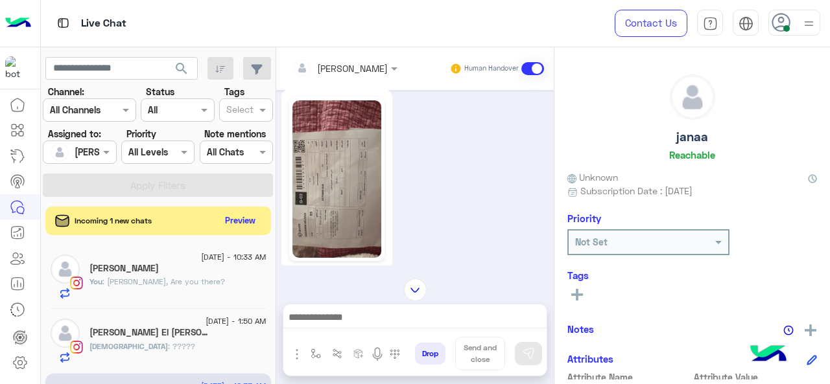
scroll to position [244, 0]
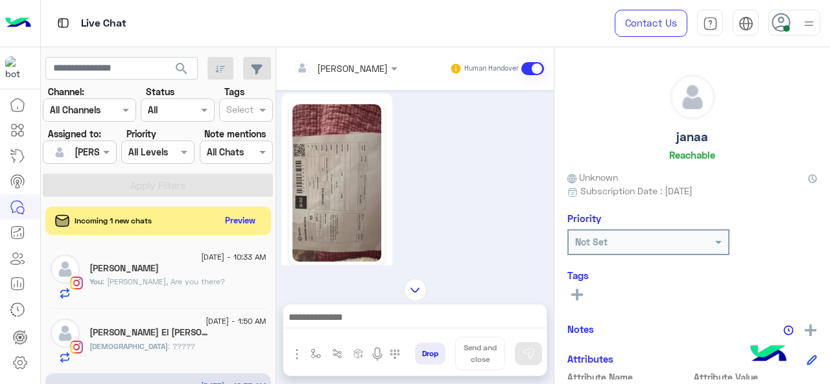
click at [329, 180] on img at bounding box center [336, 183] width 89 height 158
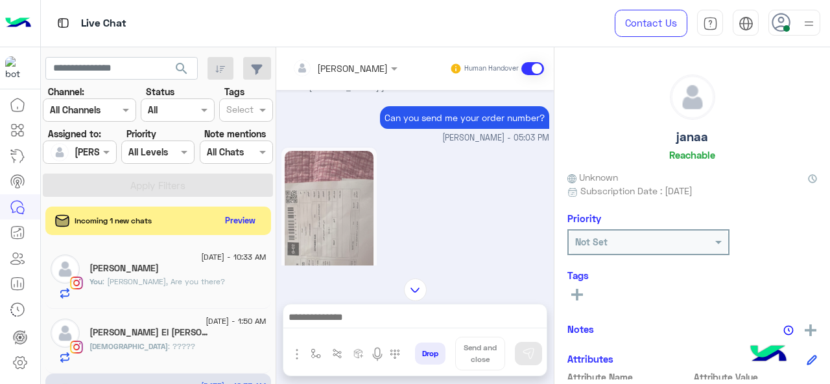
scroll to position [557, 0]
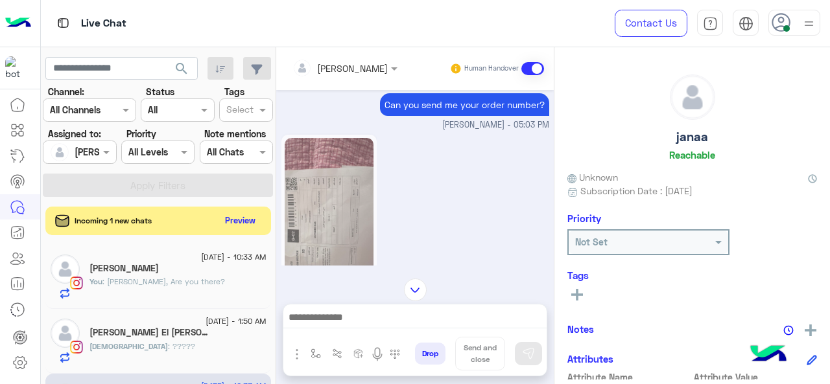
click at [312, 224] on img at bounding box center [329, 217] width 89 height 158
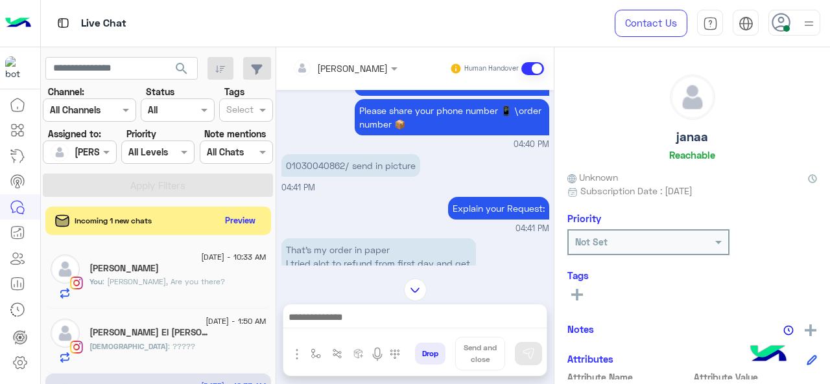
scroll to position [595, 0]
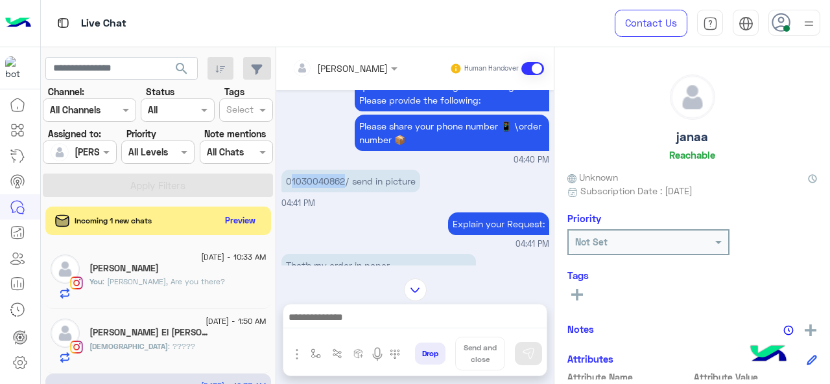
drag, startPoint x: 342, startPoint y: 195, endPoint x: 292, endPoint y: 195, distance: 50.6
click at [292, 193] on p "01030040862/ send in picture" at bounding box center [350, 181] width 139 height 23
copy p "1030040862"
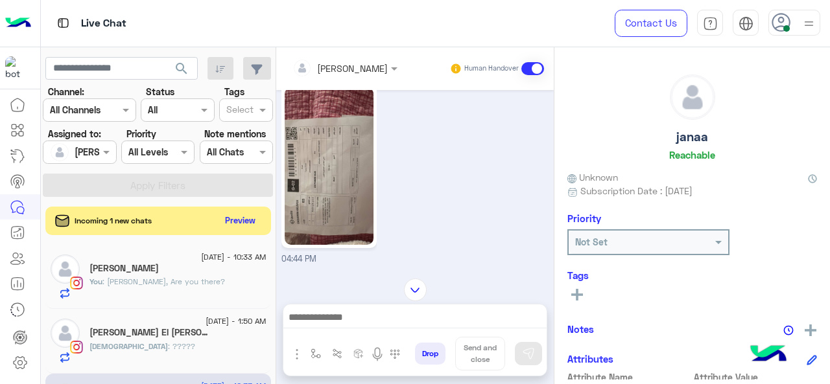
scroll to position [1094, 0]
click at [321, 168] on img at bounding box center [329, 170] width 89 height 158
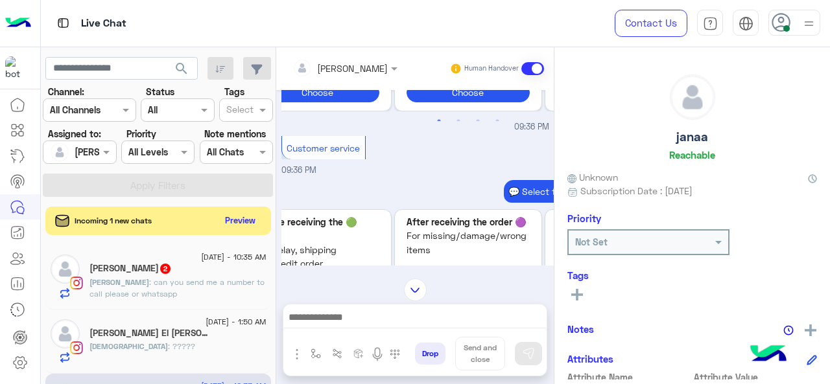
scroll to position [3013, 0]
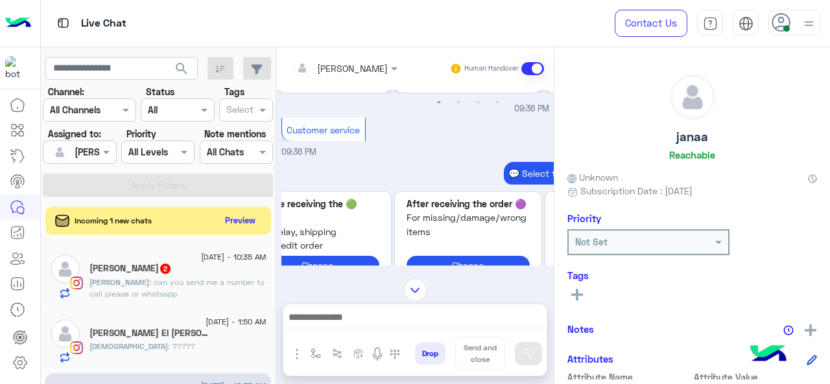
click at [206, 278] on span ": can you send me a number to call please or whatsapp" at bounding box center [176, 287] width 175 height 21
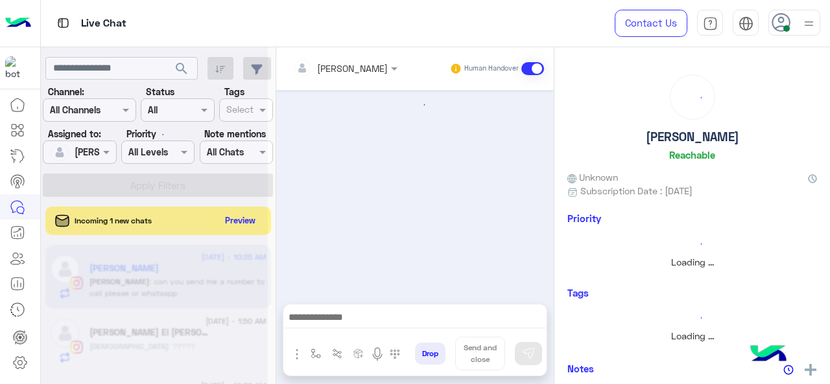
scroll to position [411, 0]
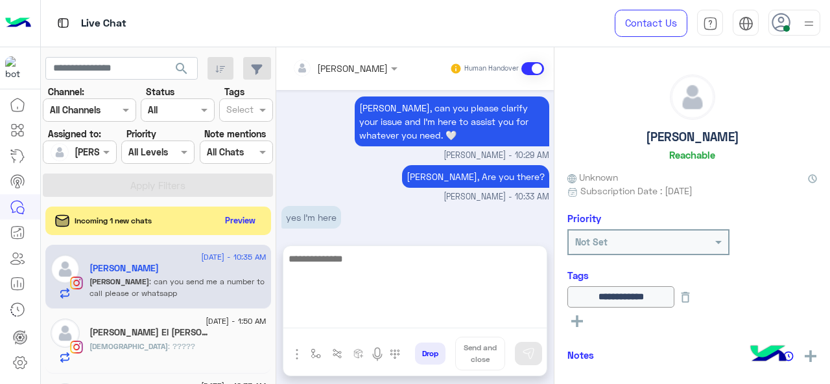
click at [333, 318] on textarea at bounding box center [414, 290] width 263 height 78
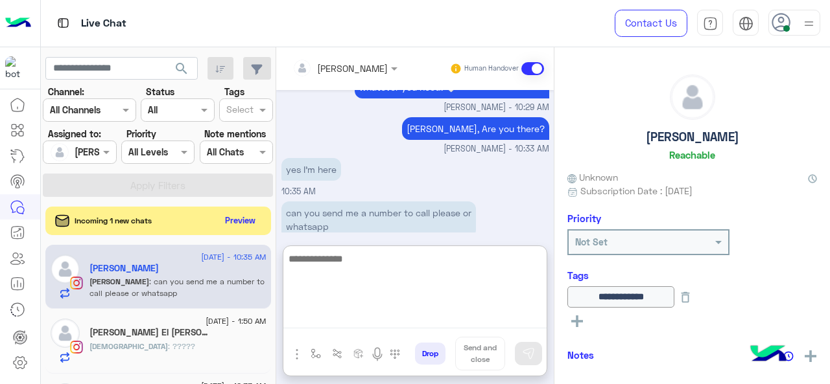
scroll to position [1223, 0]
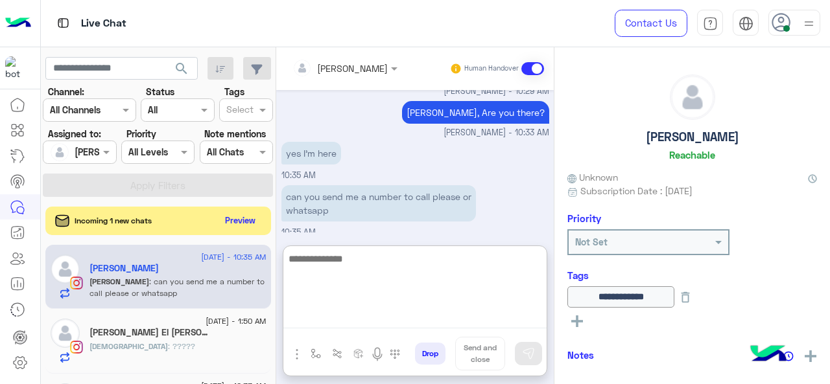
click at [329, 261] on textarea at bounding box center [414, 290] width 263 height 78
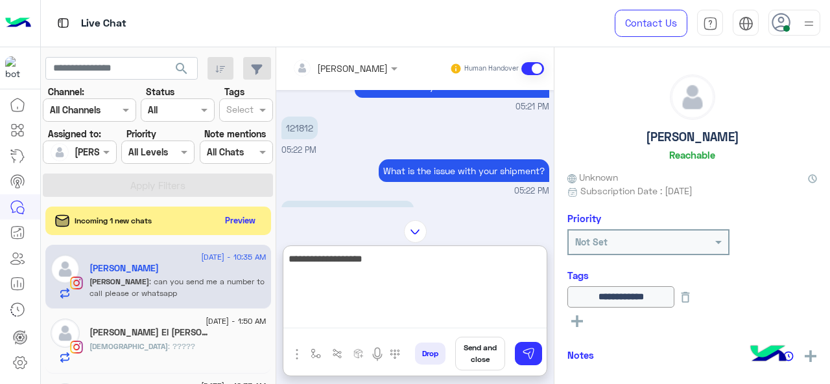
scroll to position [661, 0]
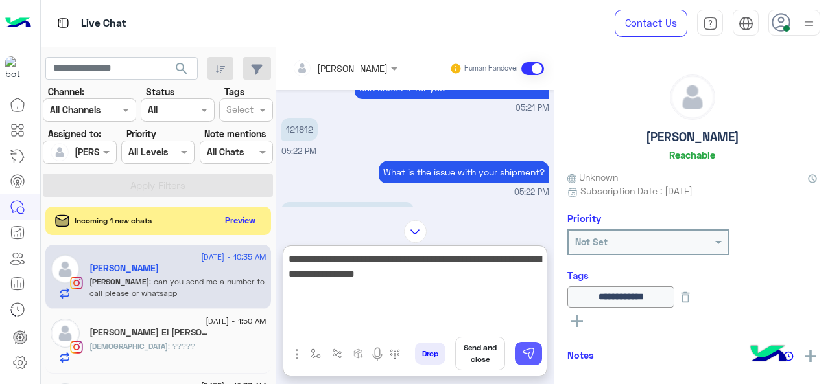
type textarea "**********"
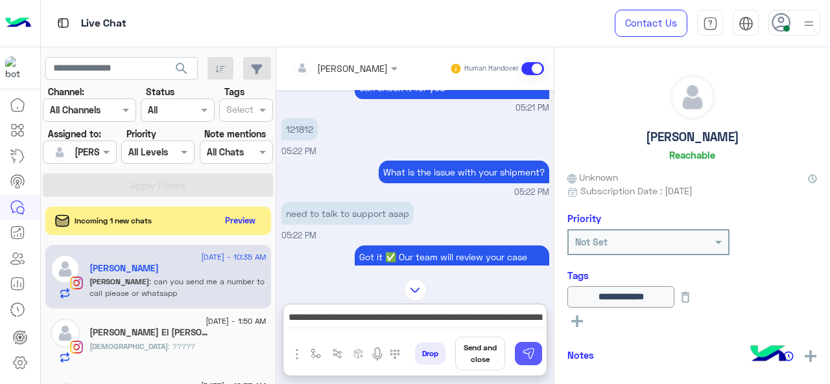
click at [533, 356] on img at bounding box center [528, 353] width 13 height 13
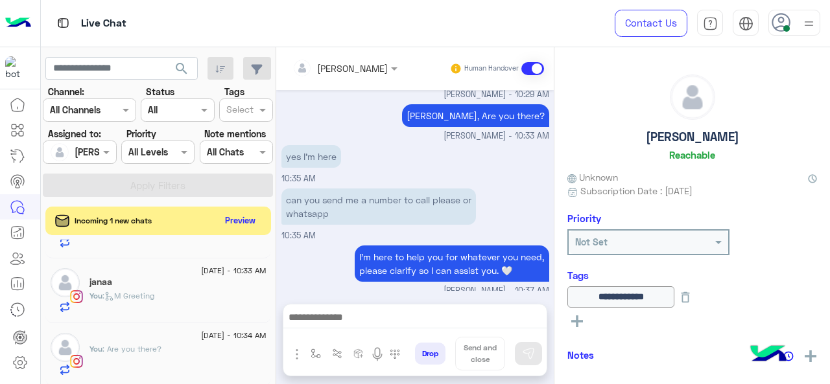
scroll to position [115, 0]
click at [163, 308] on div "You : M Greeting" at bounding box center [177, 301] width 177 height 23
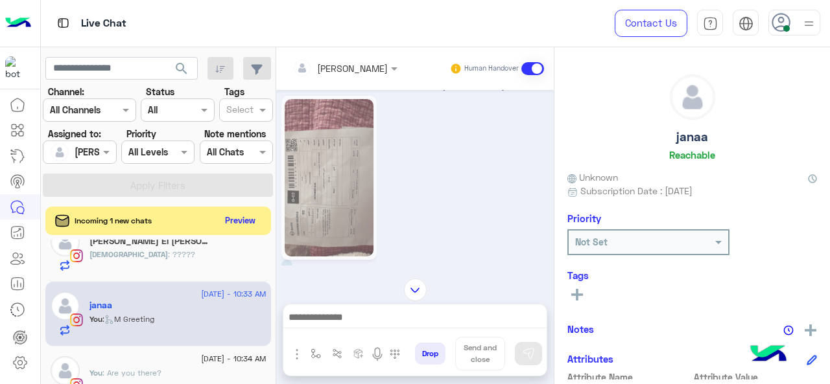
scroll to position [93, 0]
click at [169, 261] on div "Judi : ?????" at bounding box center [177, 259] width 177 height 23
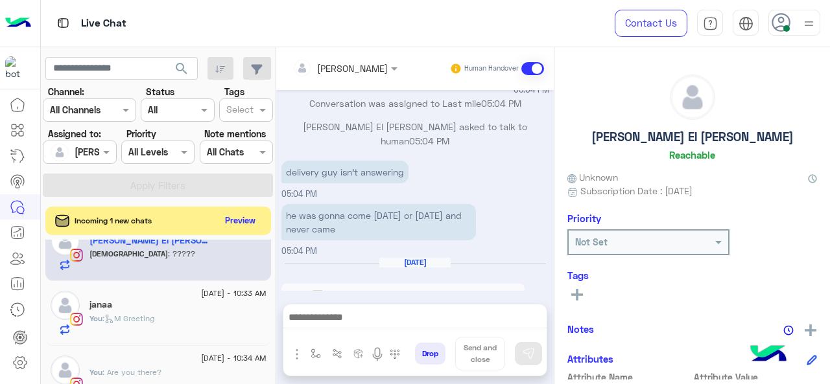
scroll to position [383, 0]
click at [314, 351] on img "button" at bounding box center [315, 354] width 10 height 10
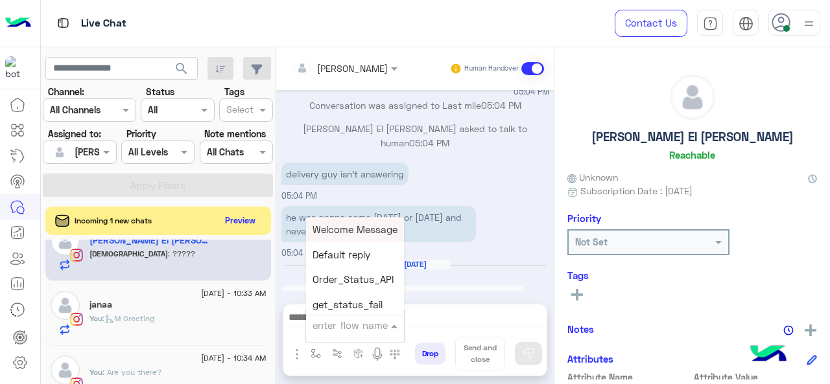
click at [336, 330] on input "text" at bounding box center [338, 325] width 53 height 14
type input "*"
click at [350, 233] on span "M Greeting" at bounding box center [337, 230] width 50 height 12
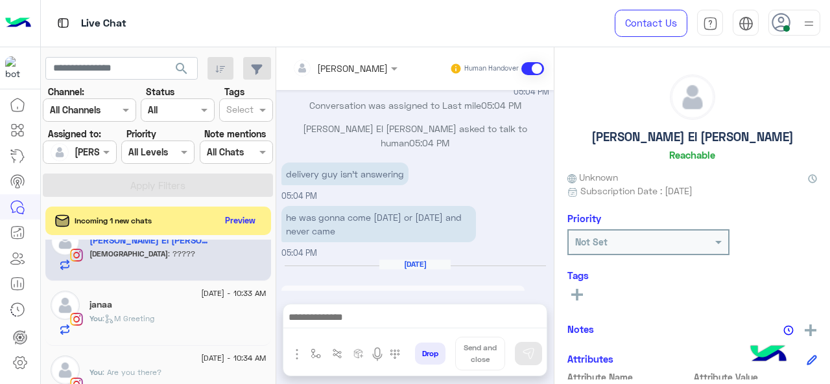
type textarea "**********"
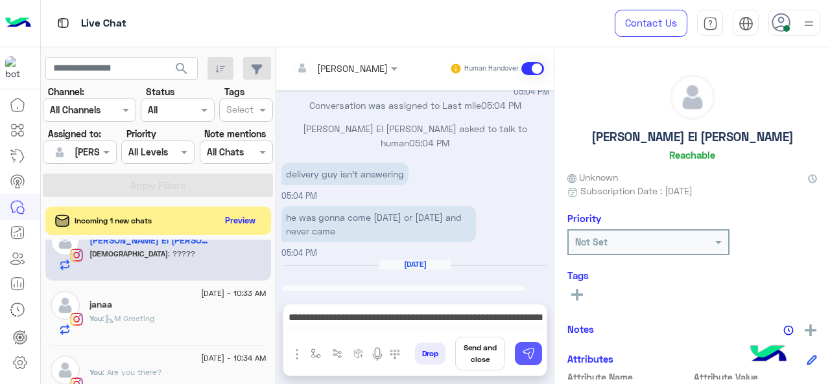
click at [524, 351] on img at bounding box center [528, 353] width 13 height 13
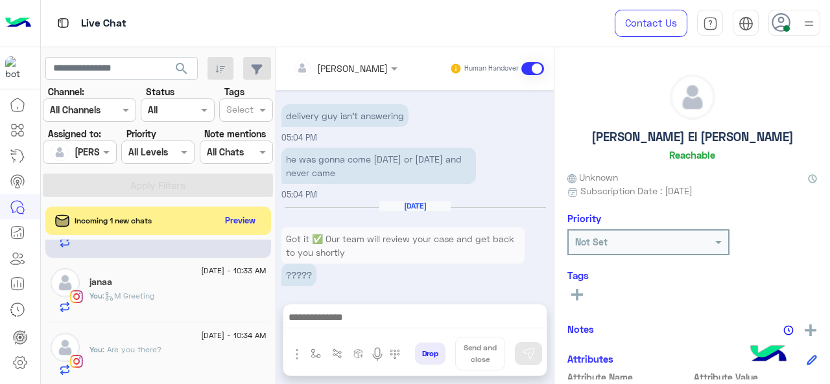
scroll to position [115, 0]
click at [154, 300] on p "You : M Greeting" at bounding box center [121, 297] width 65 height 12
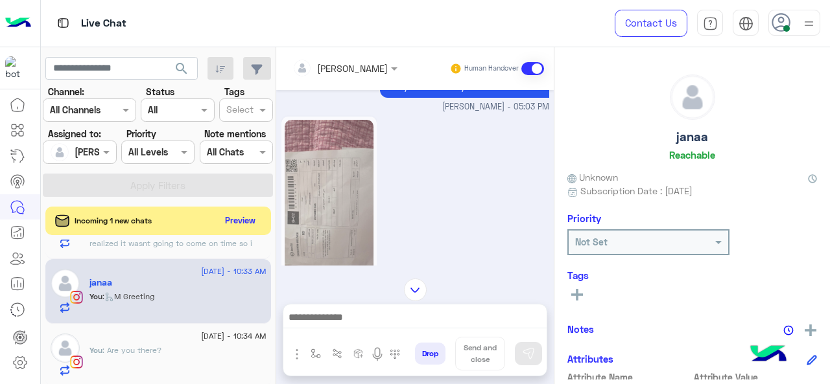
scroll to position [576, 0]
click at [345, 191] on img at bounding box center [329, 198] width 89 height 158
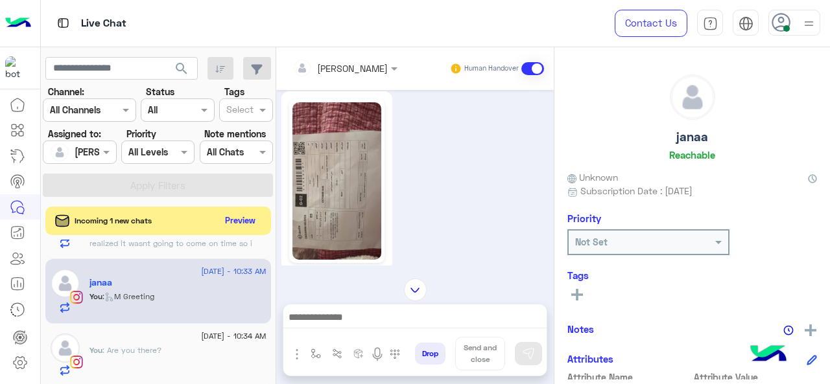
scroll to position [244, 0]
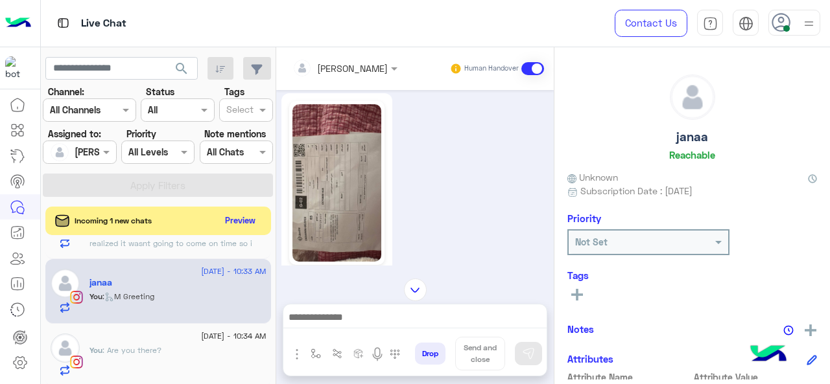
click at [345, 191] on img at bounding box center [336, 183] width 89 height 158
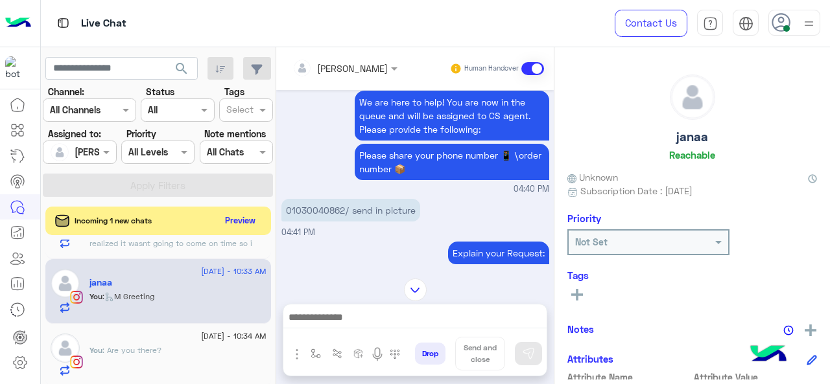
scroll to position [563, 0]
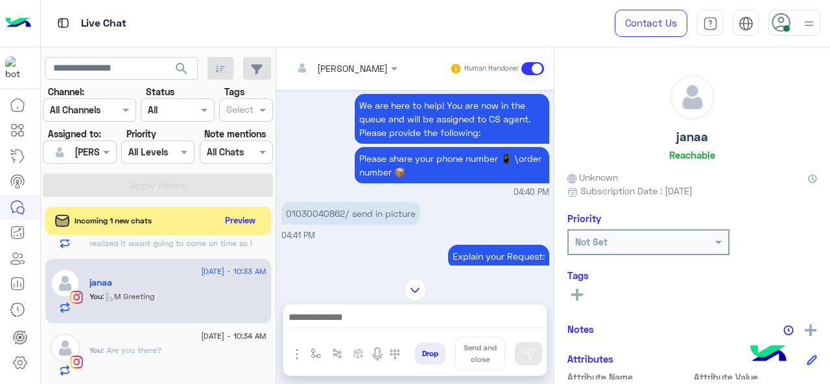
click at [369, 73] on div at bounding box center [345, 67] width 118 height 15
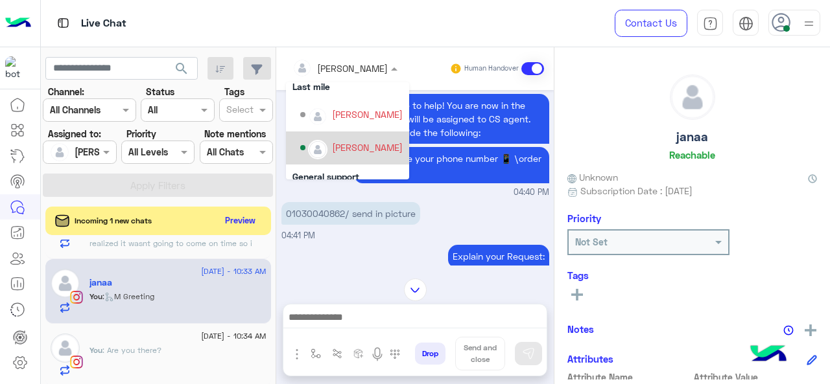
scroll to position [263, 0]
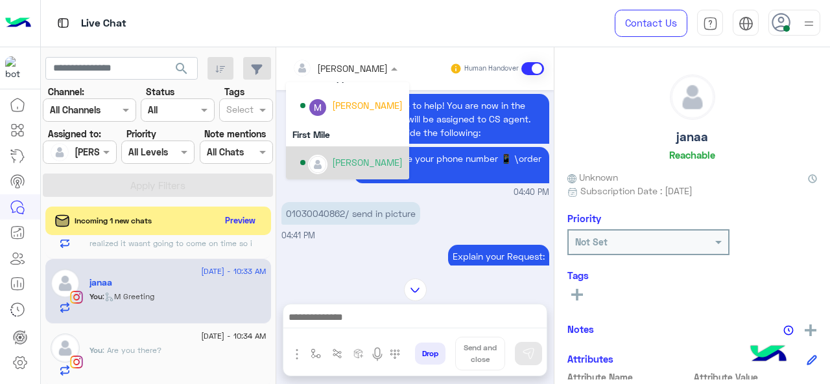
click at [355, 160] on div "Mariam Ahmed" at bounding box center [367, 163] width 71 height 14
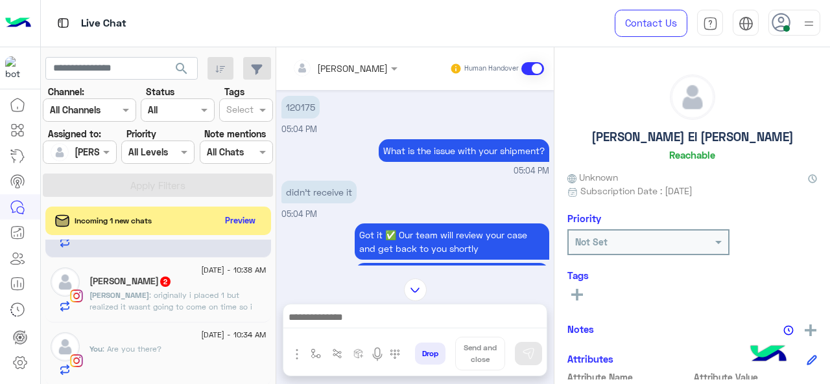
scroll to position [38, 0]
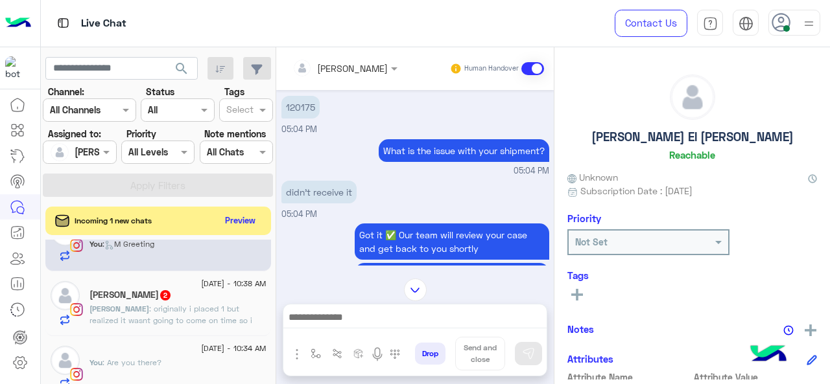
click at [164, 347] on div "26 August - 10:34 AM" at bounding box center [177, 350] width 177 height 8
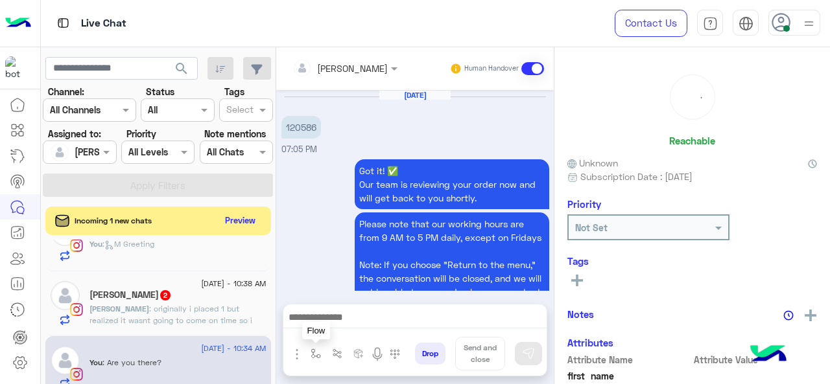
scroll to position [437, 0]
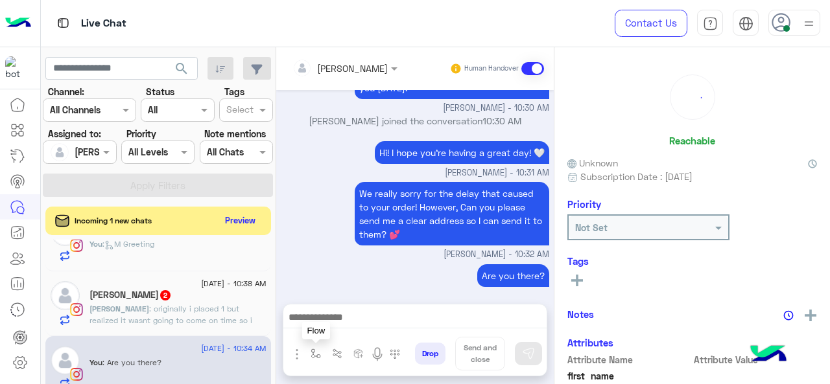
click at [316, 354] on img "button" at bounding box center [315, 354] width 10 height 10
click at [355, 331] on input "text" at bounding box center [338, 325] width 53 height 14
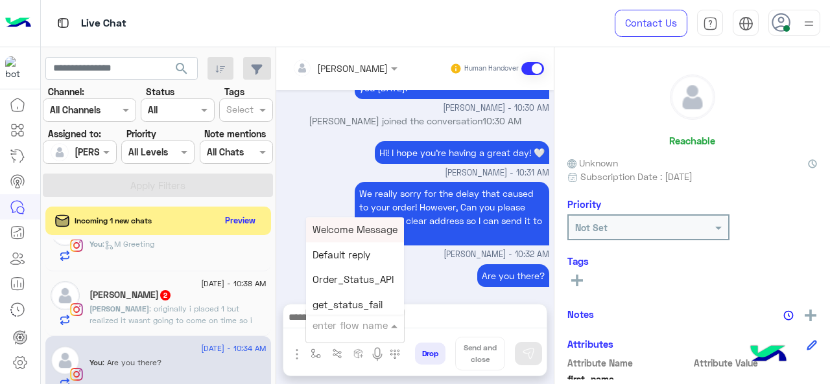
click at [577, 277] on rect at bounding box center [577, 281] width 3 height 12
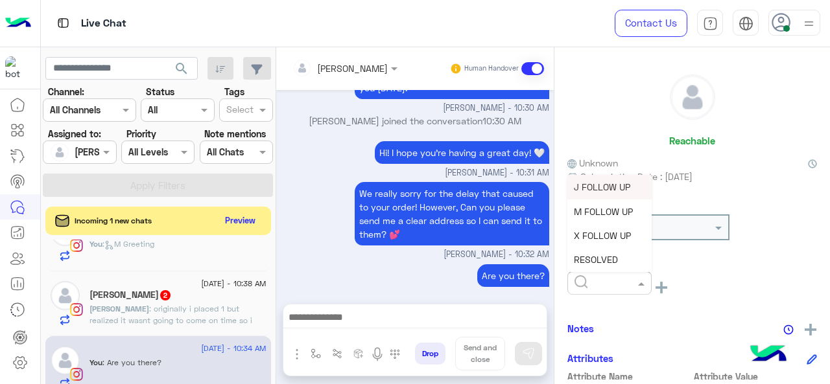
click at [644, 285] on span at bounding box center [643, 284] width 16 height 14
click at [593, 185] on span "J FOLLOW UP" at bounding box center [602, 186] width 56 height 11
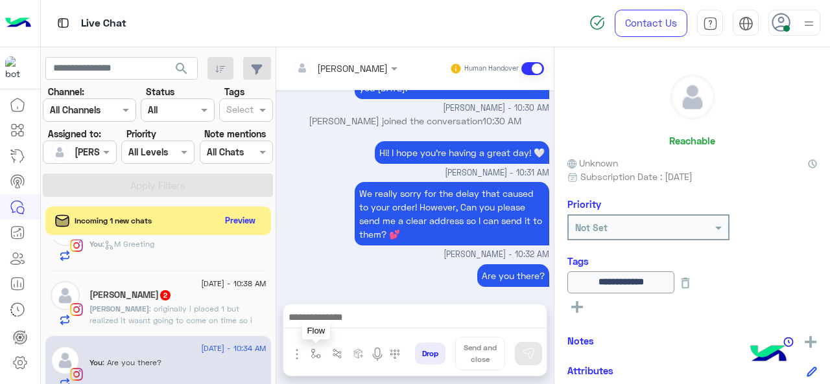
click at [312, 351] on img "button" at bounding box center [315, 354] width 10 height 10
click at [332, 329] on input "text" at bounding box center [338, 325] width 53 height 14
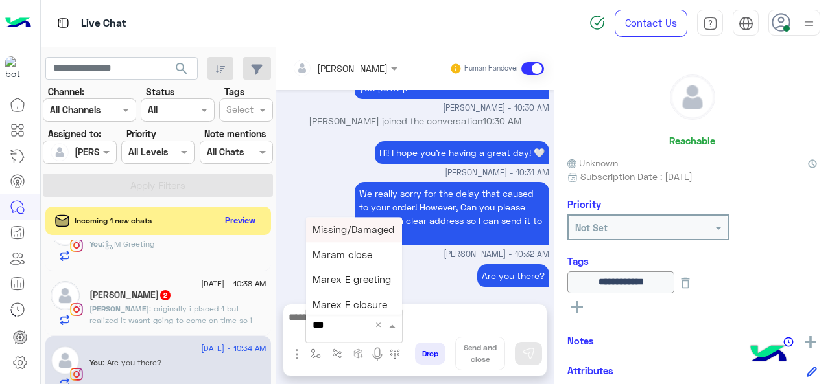
type input "****"
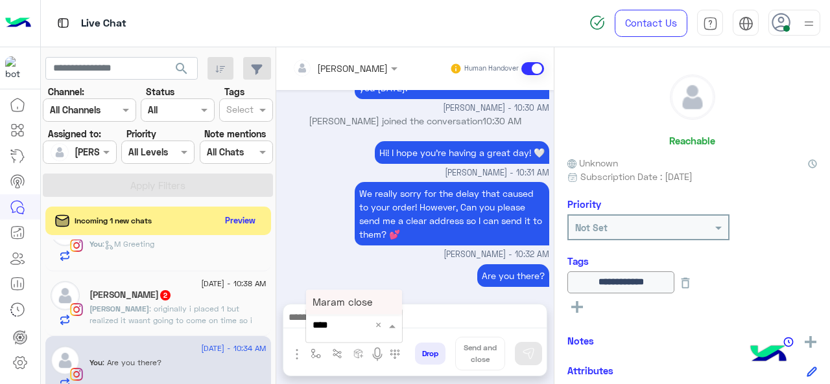
click at [332, 310] on div "Maram close" at bounding box center [354, 302] width 96 height 25
type textarea "**********"
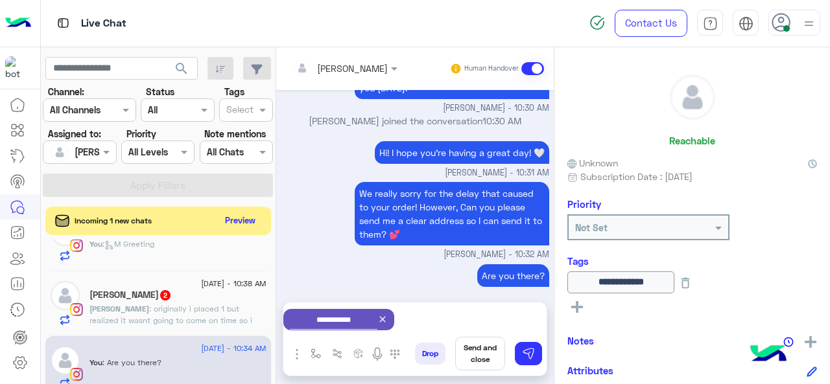
click at [480, 357] on button "Send and close" at bounding box center [480, 354] width 50 height 34
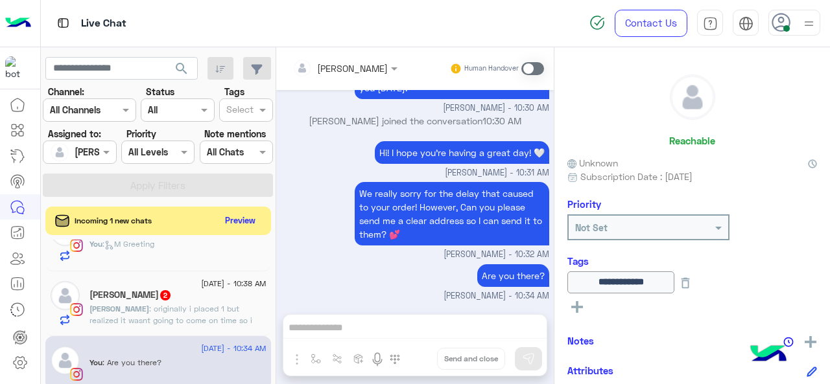
scroll to position [450, 0]
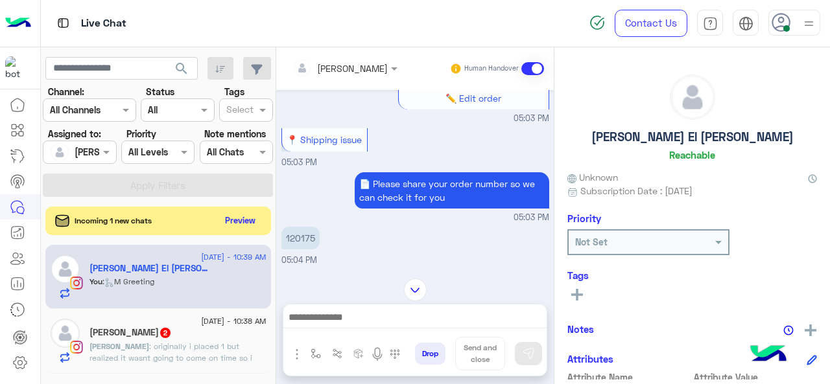
scroll to position [651, 0]
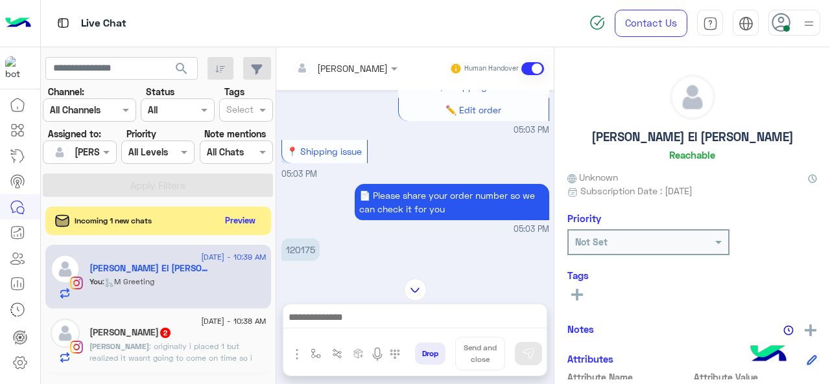
click at [301, 253] on p "120175" at bounding box center [300, 250] width 38 height 23
copy p "120175"
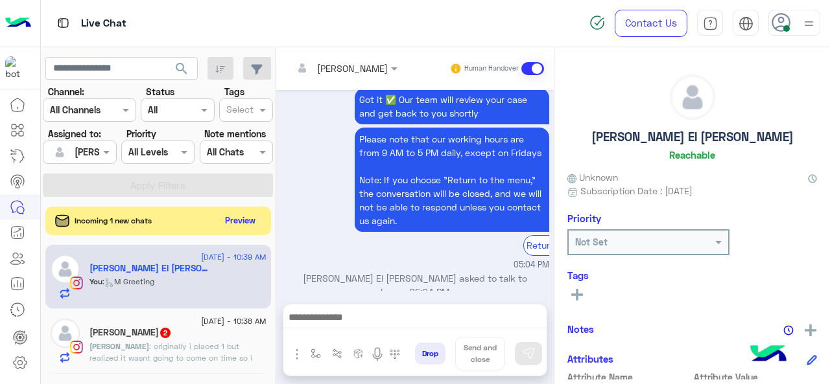
scroll to position [1245, 0]
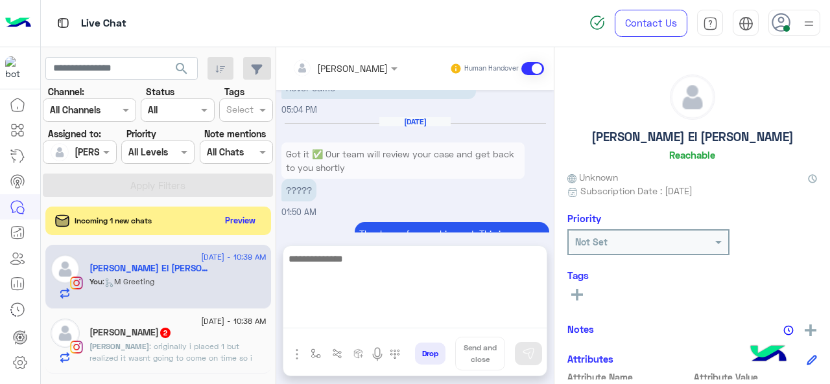
click at [368, 314] on textarea at bounding box center [414, 290] width 263 height 78
paste textarea "**********"
click at [295, 261] on textarea "**********" at bounding box center [414, 290] width 263 height 78
click at [504, 265] on textarea "**********" at bounding box center [414, 290] width 263 height 78
type textarea "**********"
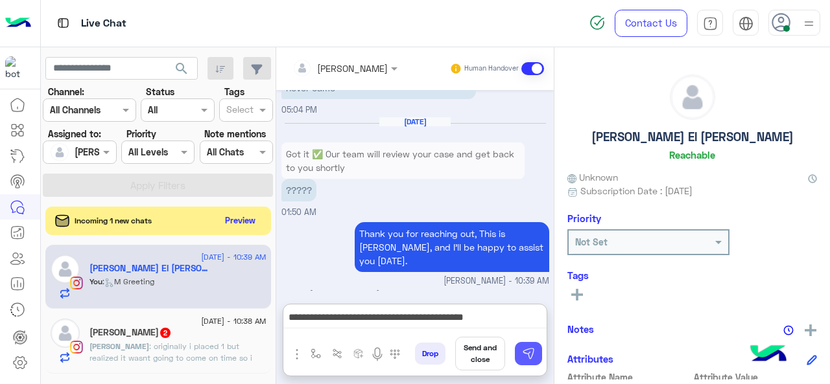
click at [532, 360] on img at bounding box center [528, 353] width 13 height 13
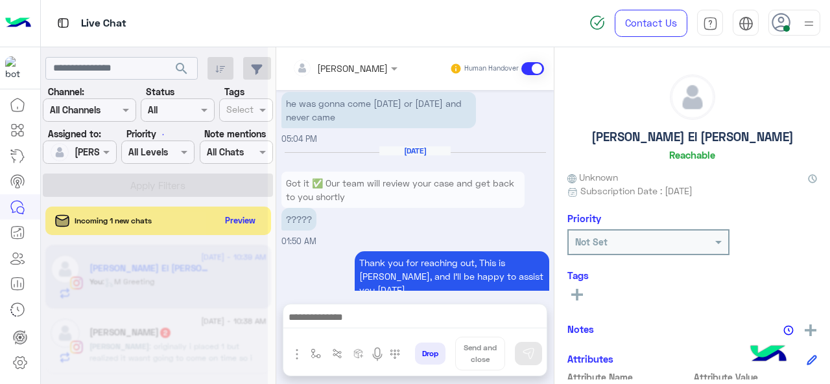
scroll to position [1329, 0]
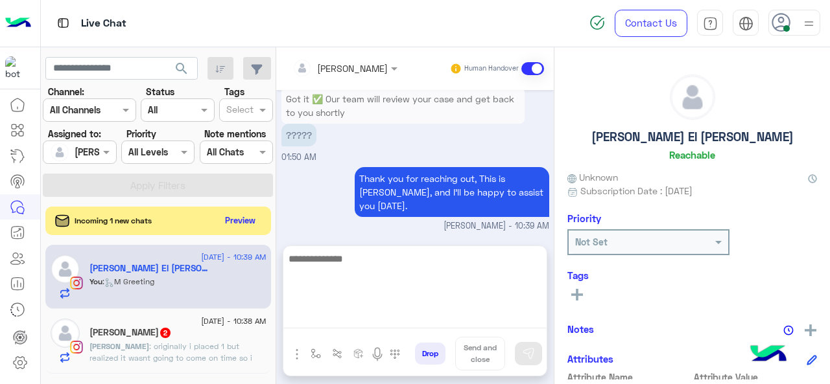
click at [331, 316] on textarea at bounding box center [414, 290] width 263 height 78
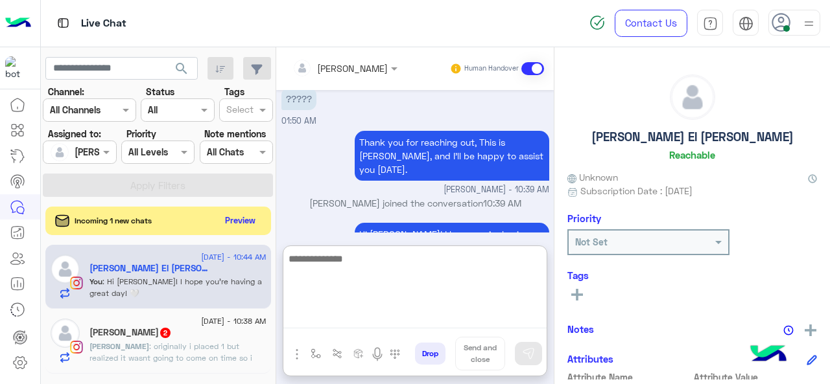
scroll to position [1355, 0]
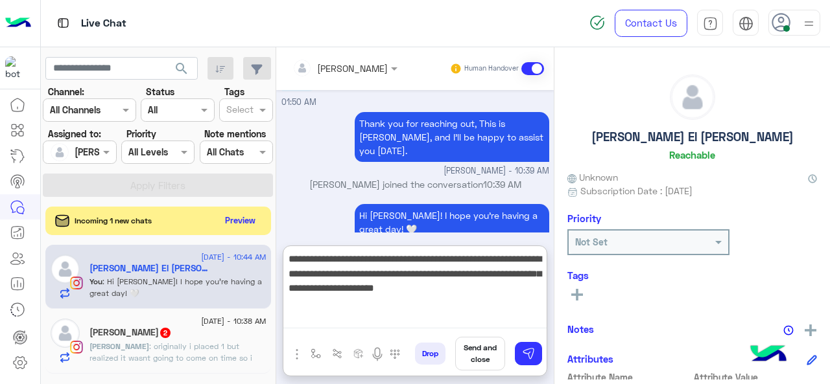
type textarea "**********"
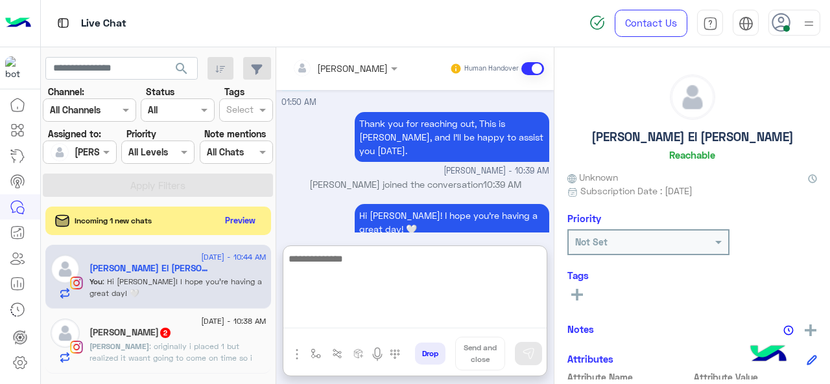
scroll to position [1440, 0]
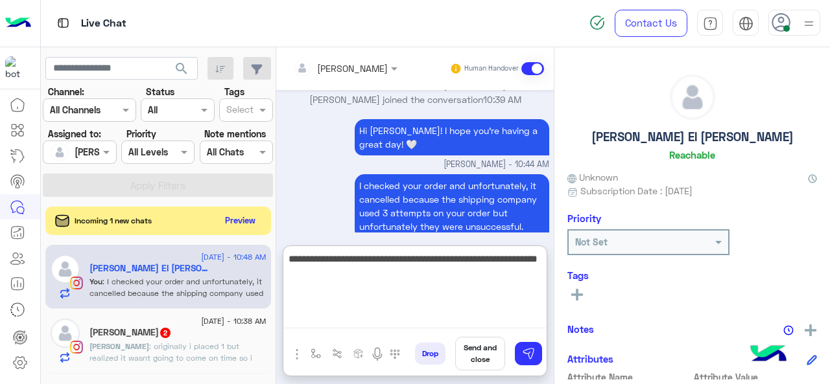
paste textarea "*******"
type textarea "**********"
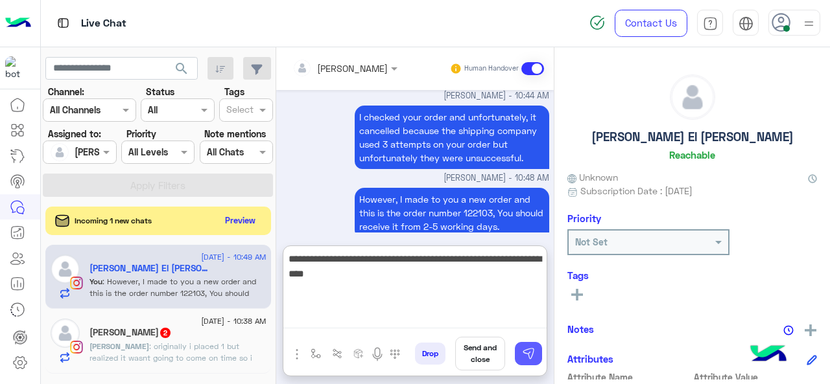
type textarea "**********"
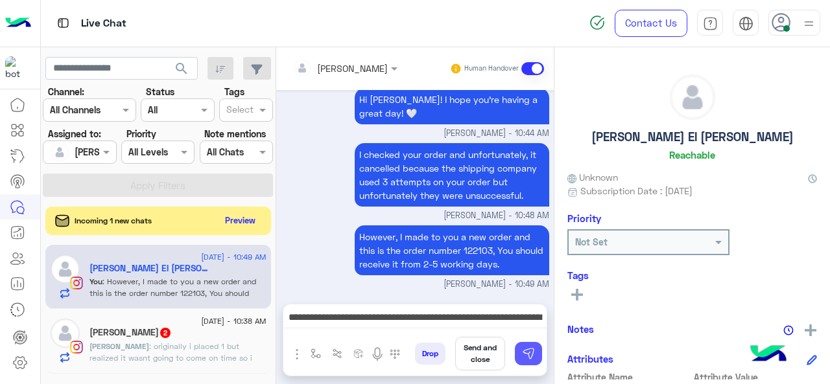
click at [524, 352] on img at bounding box center [528, 353] width 13 height 13
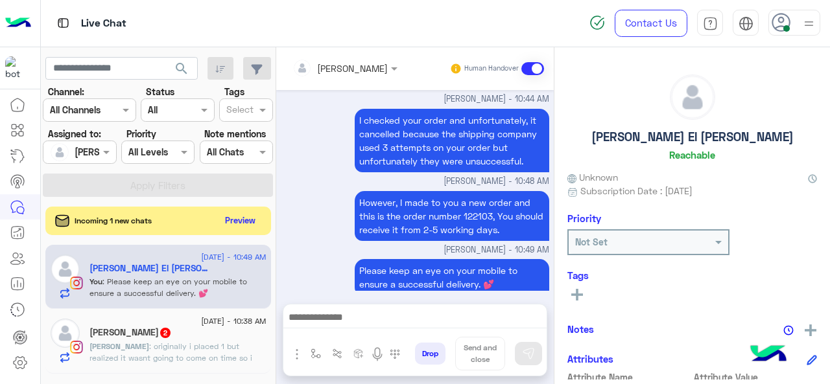
click at [174, 349] on span ": originally i placed 1 but realized it wasnt going to come on time so i placed…" at bounding box center [174, 358] width 170 height 33
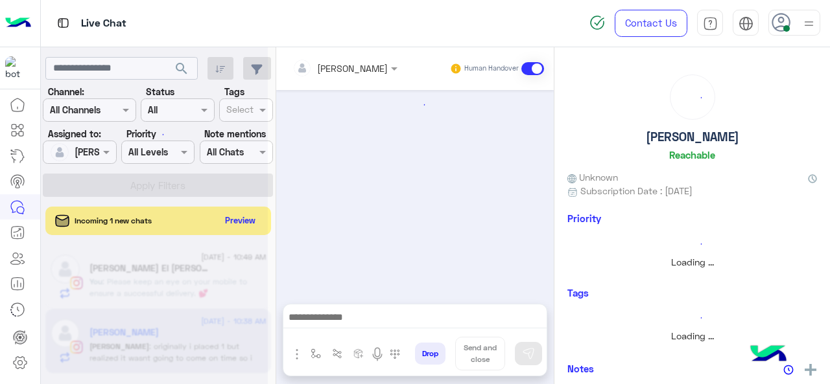
scroll to position [336, 0]
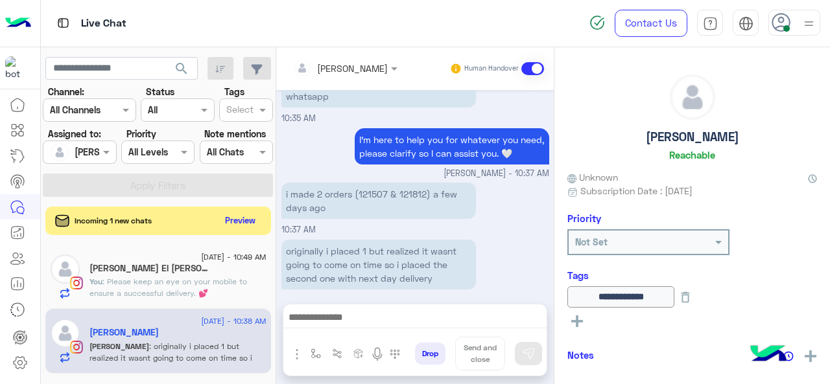
click at [361, 183] on p "i made 2 orders (121507 & 121812) a few days ago" at bounding box center [378, 201] width 194 height 36
copy p "121507"
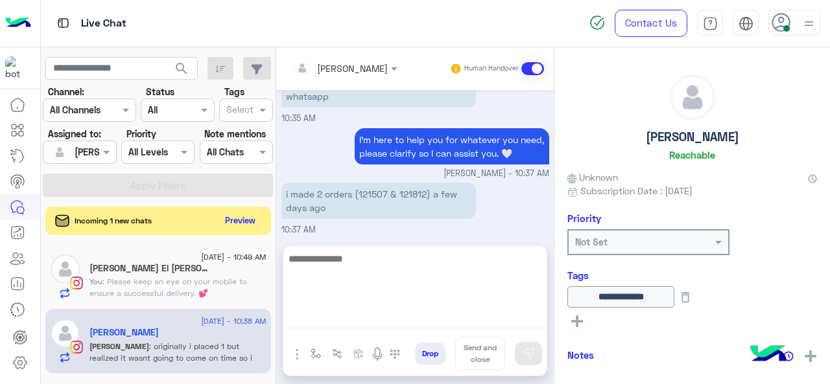
click at [328, 312] on textarea at bounding box center [414, 290] width 263 height 78
type textarea "**********"
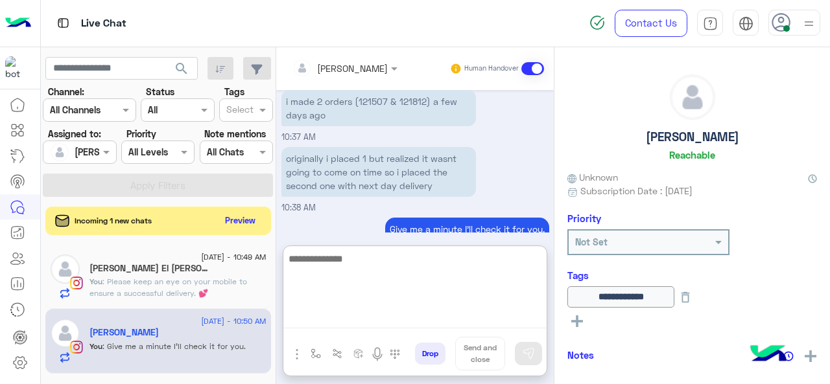
scroll to position [436, 0]
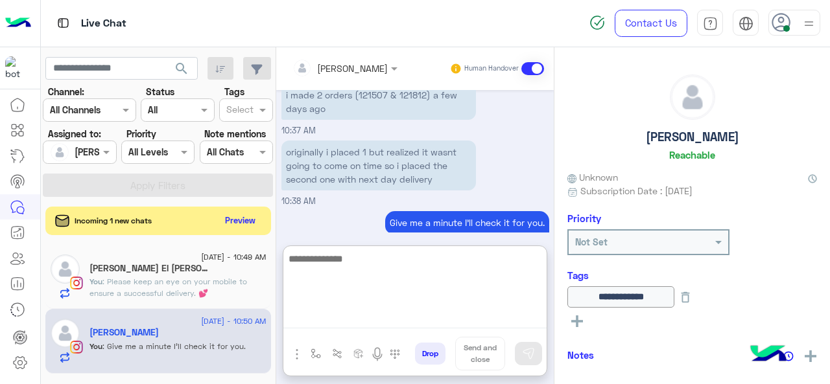
click at [360, 277] on textarea at bounding box center [414, 290] width 263 height 78
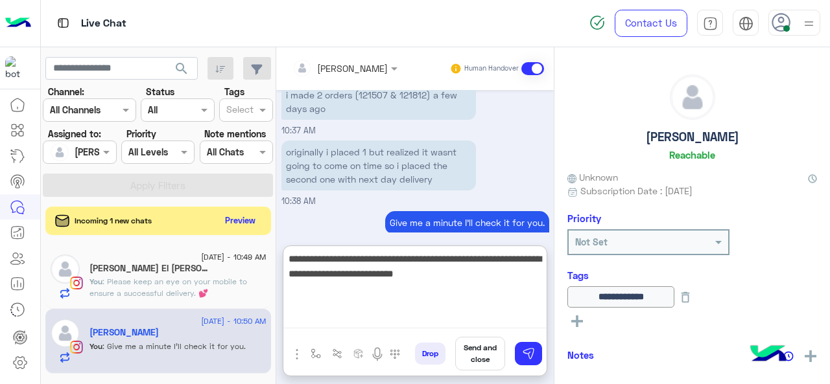
type textarea "**********"
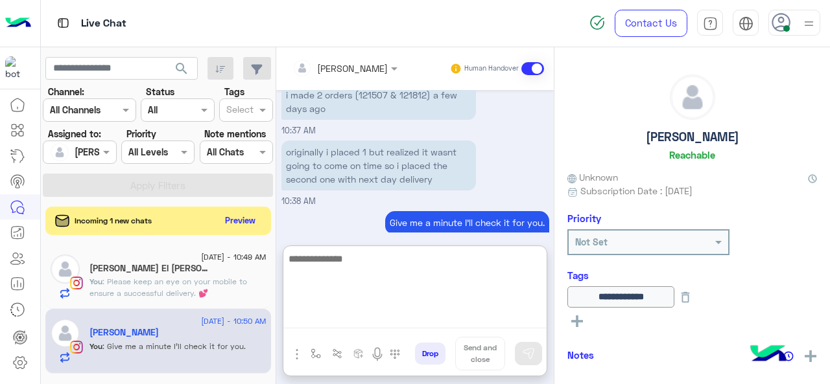
scroll to position [504, 0]
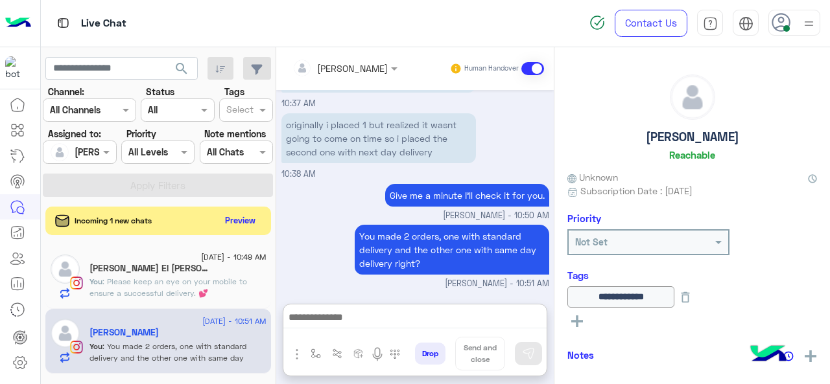
click at [184, 279] on span ": Please keep an eye on your mobile to ensure a successful delivery. 💕" at bounding box center [168, 287] width 158 height 21
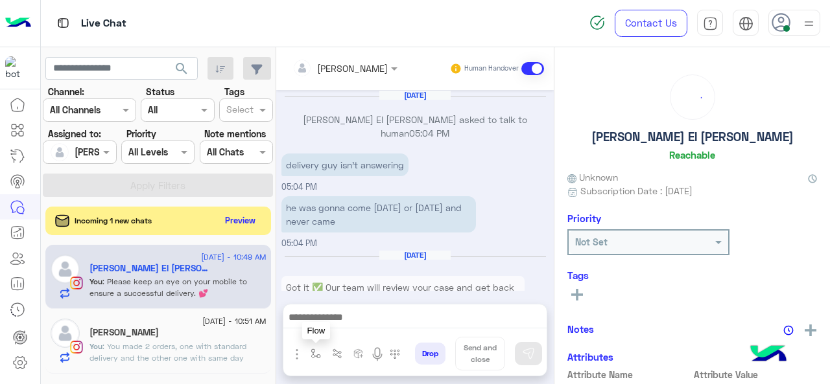
scroll to position [384, 0]
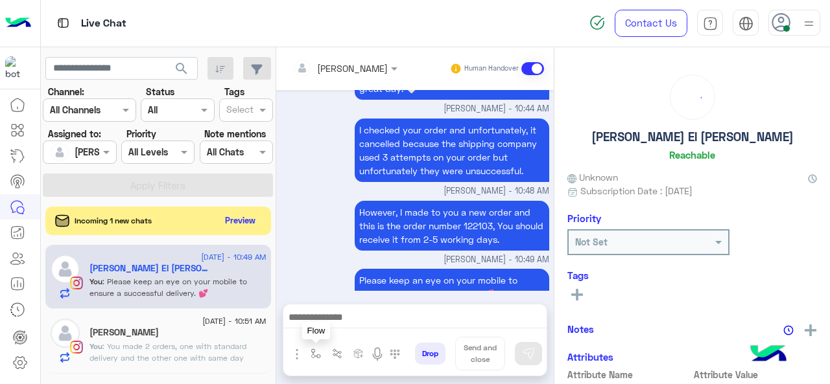
drag, startPoint x: 312, startPoint y: 353, endPoint x: 327, endPoint y: 338, distance: 21.1
click at [312, 353] on img "button" at bounding box center [315, 354] width 10 height 10
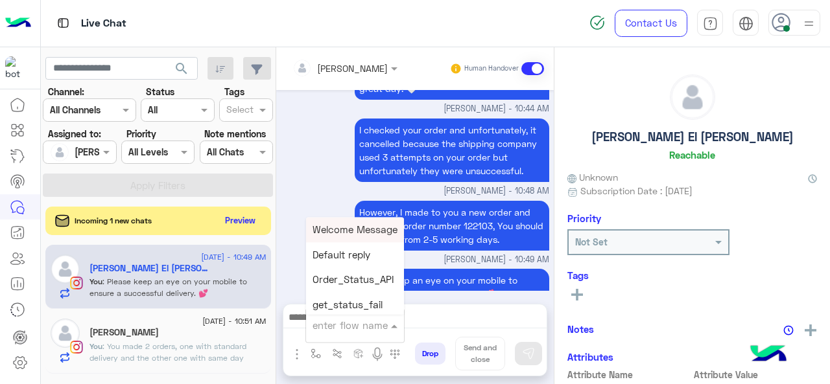
click at [334, 327] on input "text" at bounding box center [338, 325] width 53 height 14
type input "****"
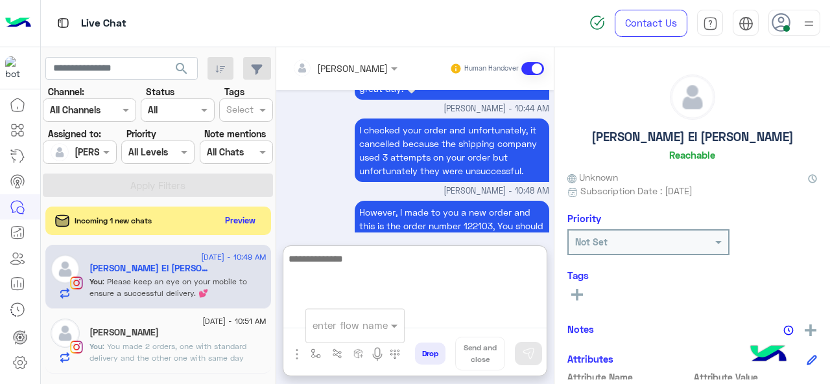
click at [427, 316] on textarea at bounding box center [414, 290] width 263 height 78
type textarea "**********"
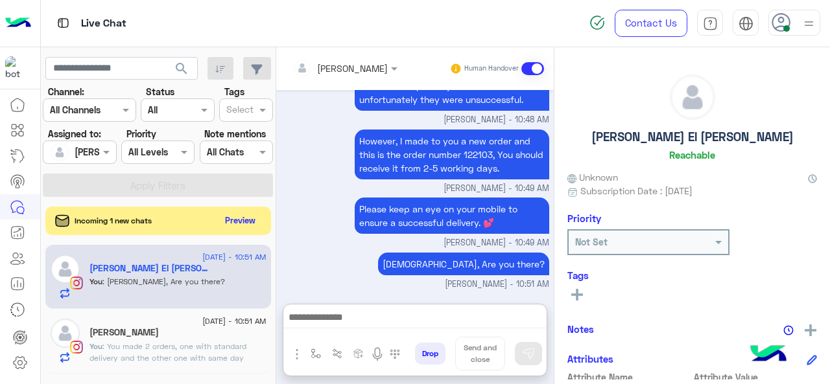
click at [197, 358] on span ": You made 2 orders, one with standard delivery and the other one with same day…" at bounding box center [167, 358] width 157 height 33
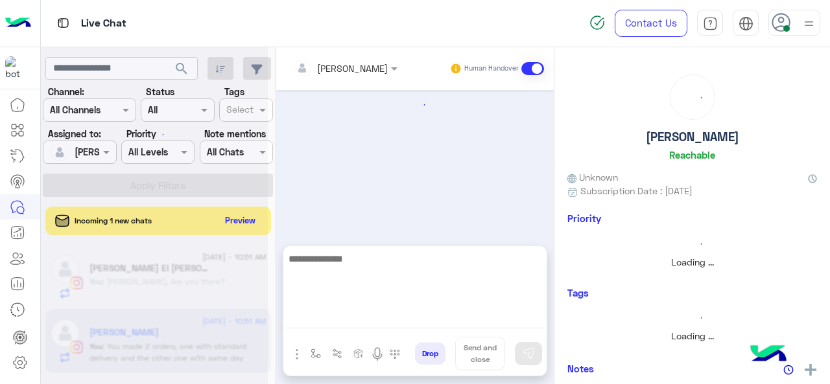
click at [352, 313] on textarea at bounding box center [414, 290] width 263 height 78
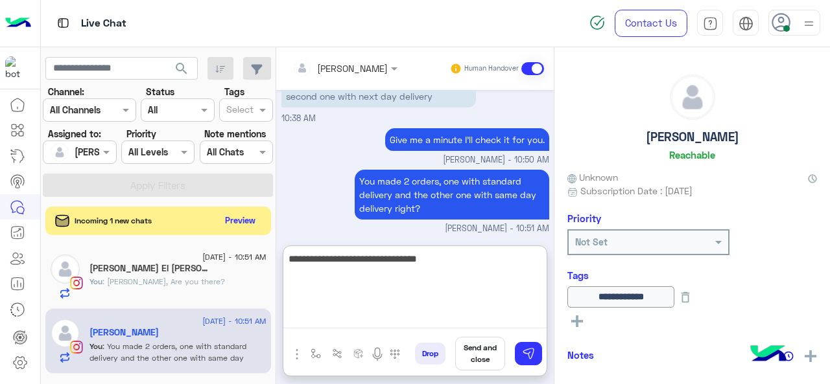
type textarea "**********"
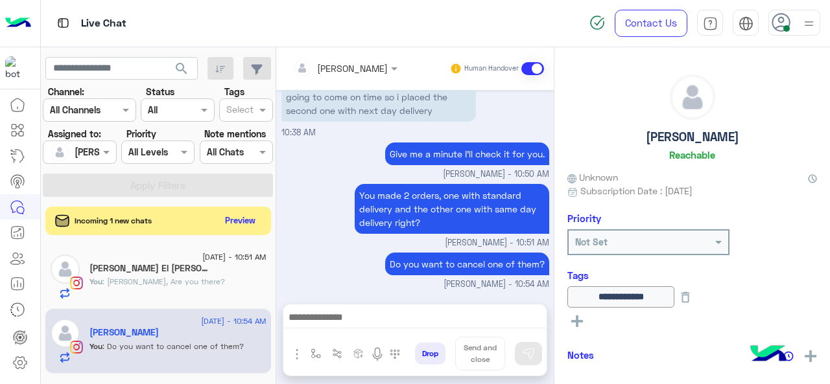
click at [191, 277] on div "You : Judi, Are you there?" at bounding box center [177, 287] width 177 height 23
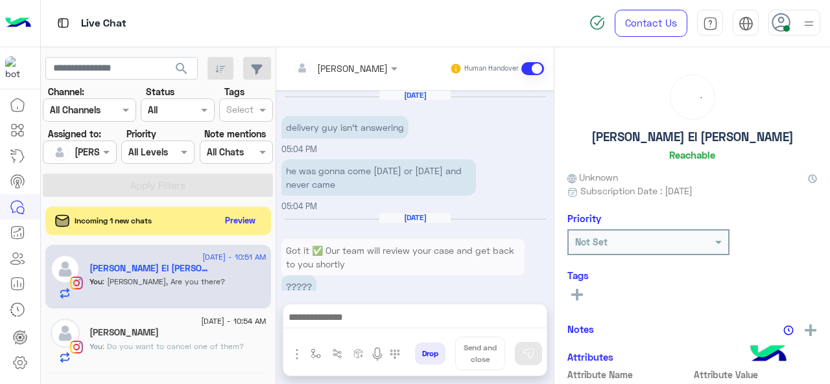
scroll to position [402, 0]
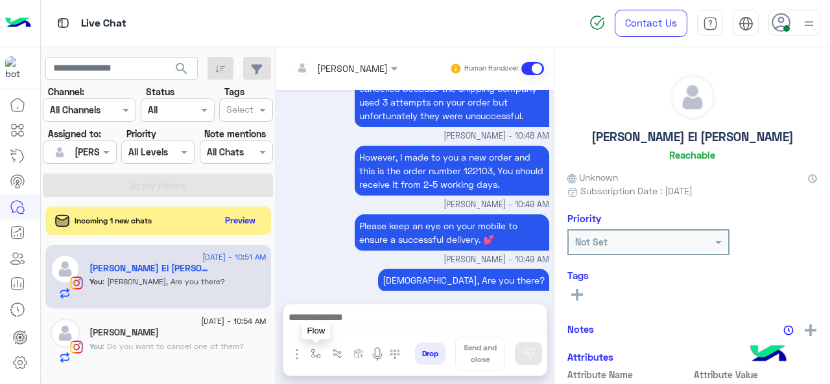
click at [316, 353] on img "button" at bounding box center [315, 354] width 10 height 10
click at [347, 327] on input "text" at bounding box center [338, 325] width 53 height 14
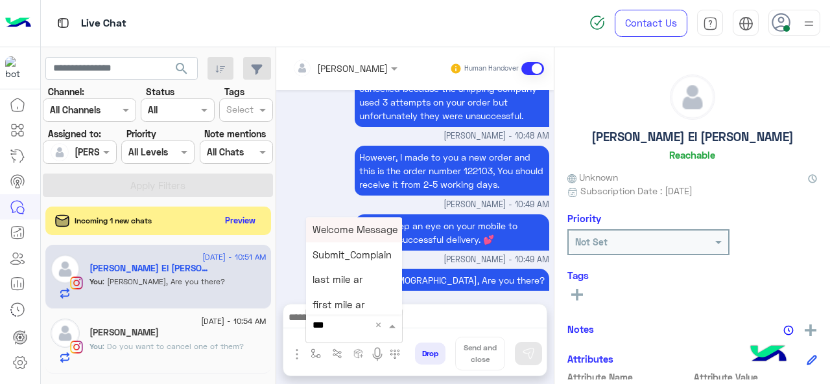
type input "****"
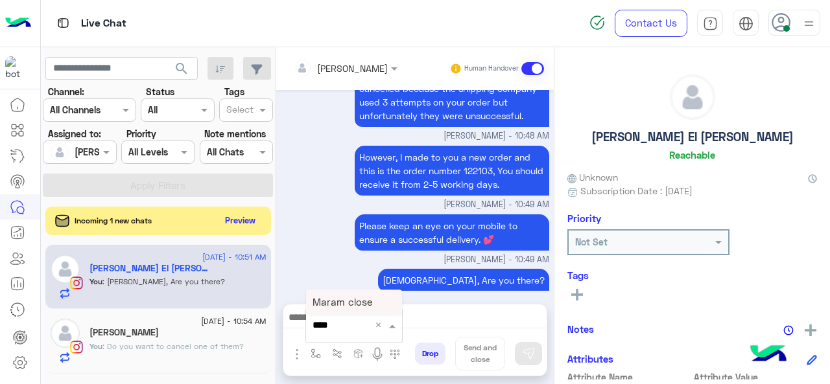
click at [345, 304] on span "Maram close" at bounding box center [342, 302] width 60 height 12
type textarea "**********"
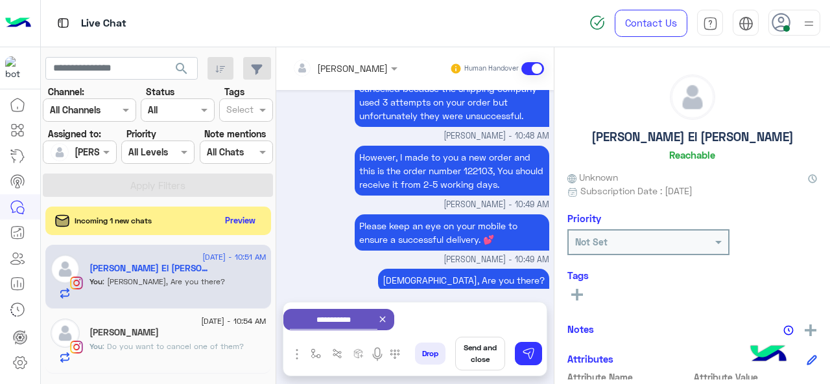
click at [479, 358] on button "Send and close" at bounding box center [480, 354] width 50 height 34
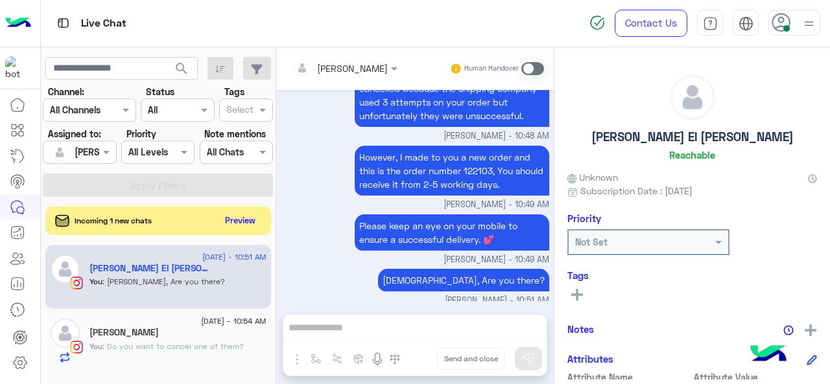
scroll to position [416, 0]
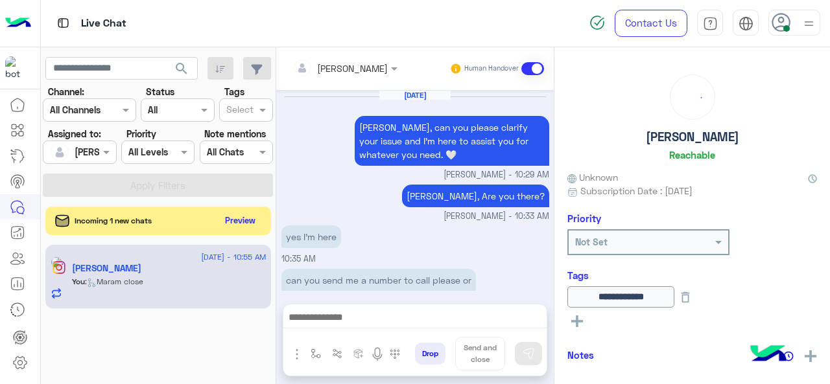
scroll to position [363, 0]
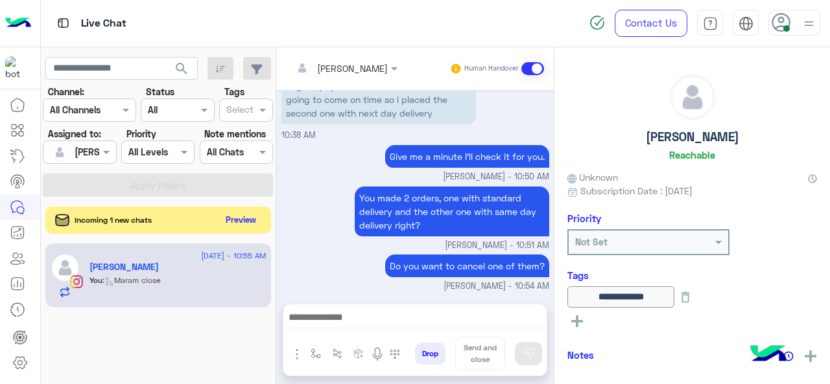
click at [242, 218] on button "Preview" at bounding box center [241, 220] width 40 height 18
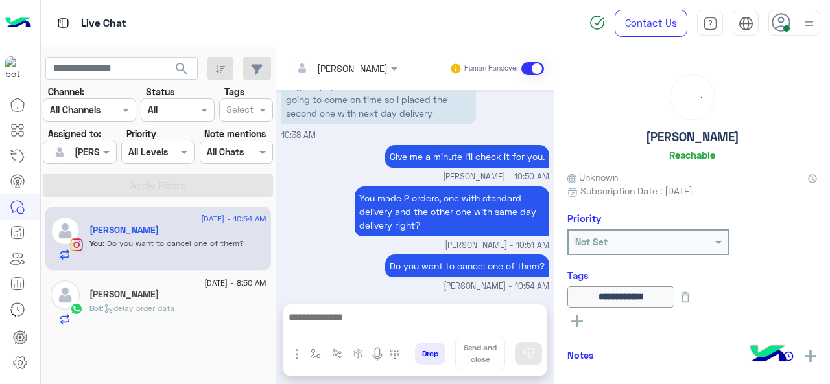
click at [174, 305] on span ": delay order data" at bounding box center [138, 308] width 73 height 10
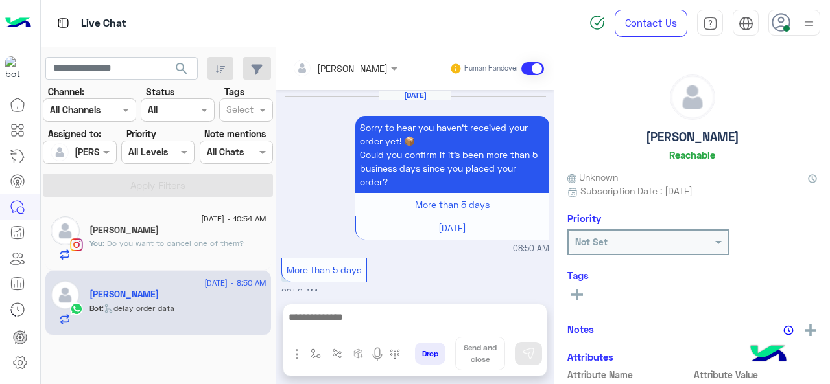
scroll to position [495, 0]
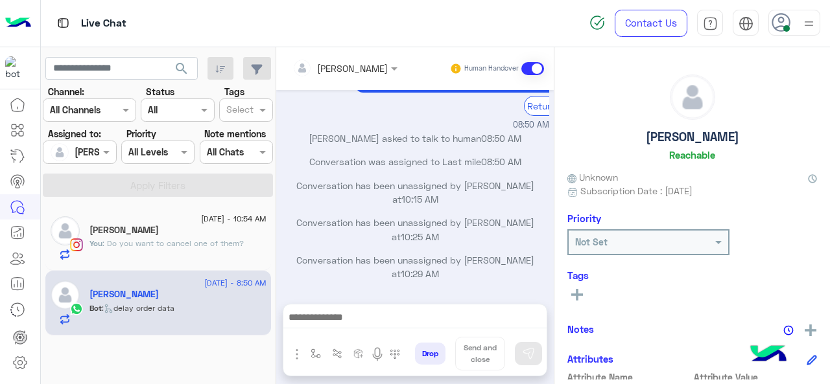
click at [430, 358] on button "Drop" at bounding box center [430, 354] width 30 height 22
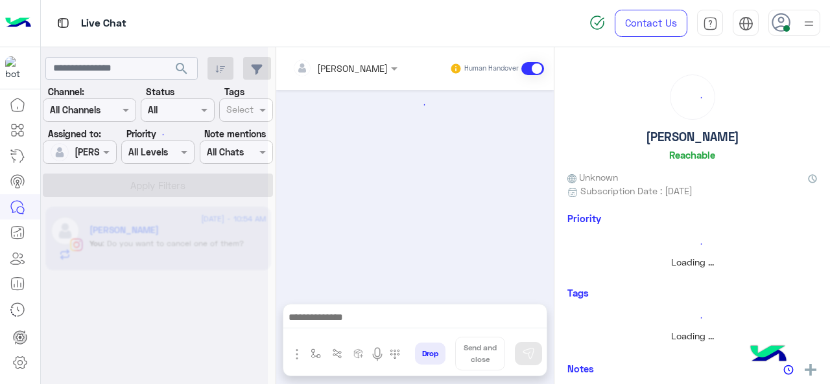
scroll to position [363, 0]
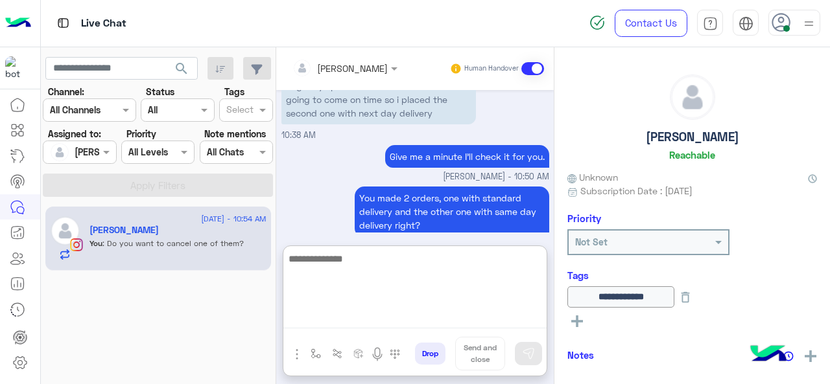
click at [382, 318] on textarea at bounding box center [414, 290] width 263 height 78
type textarea "**********"
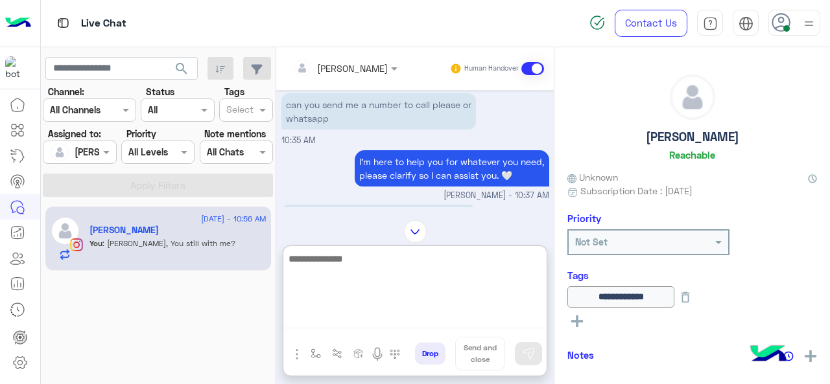
scroll to position [462, 0]
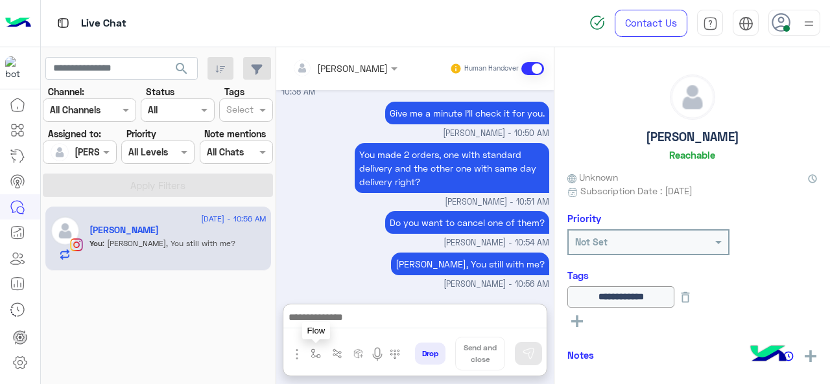
click at [316, 348] on button "button" at bounding box center [315, 354] width 21 height 21
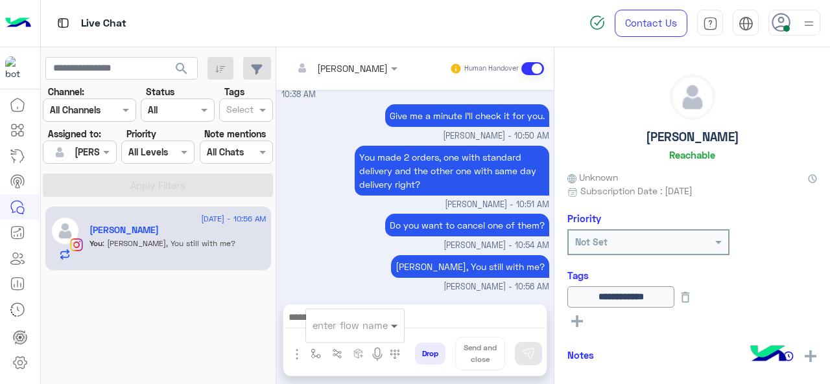
click at [388, 323] on span at bounding box center [396, 325] width 16 height 14
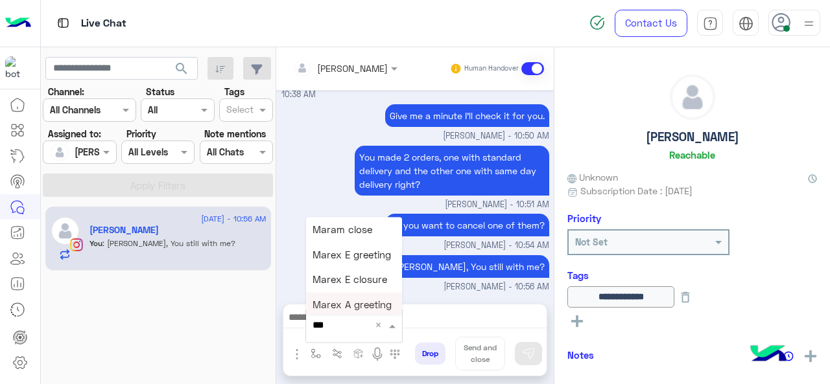
type input "****"
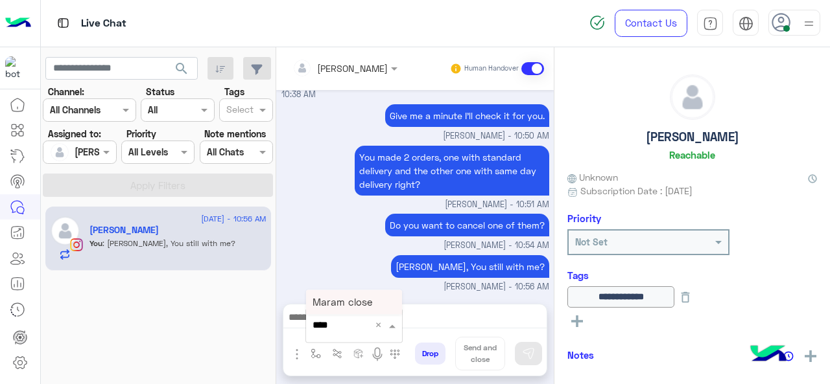
click at [352, 300] on span "Maram close" at bounding box center [342, 302] width 60 height 12
type textarea "**********"
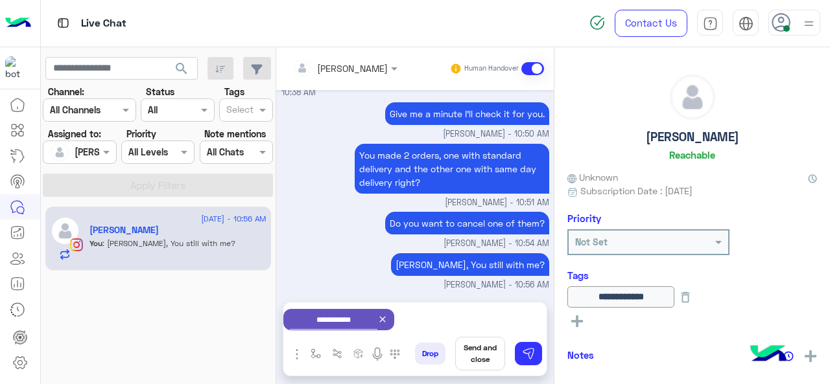
click at [484, 358] on button "Send and close" at bounding box center [480, 354] width 50 height 34
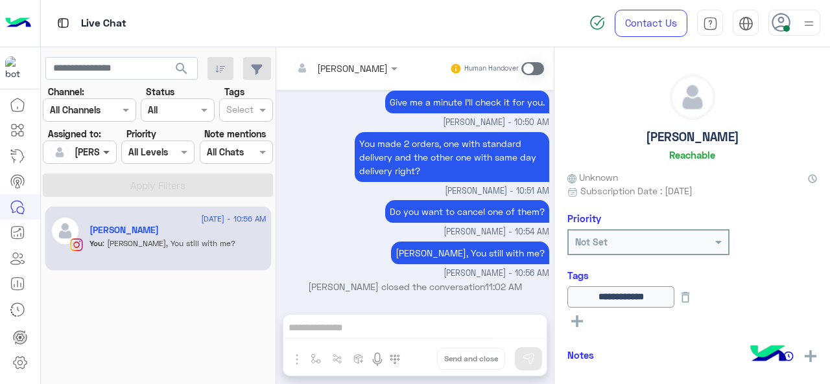
scroll to position [578, 0]
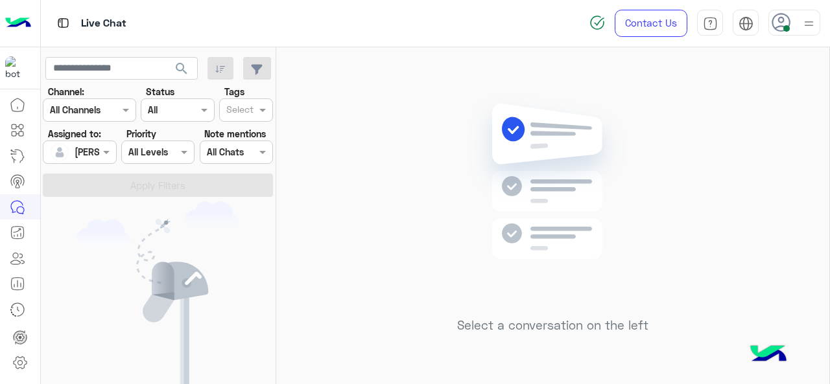
click at [95, 146] on div at bounding box center [79, 152] width 72 height 15
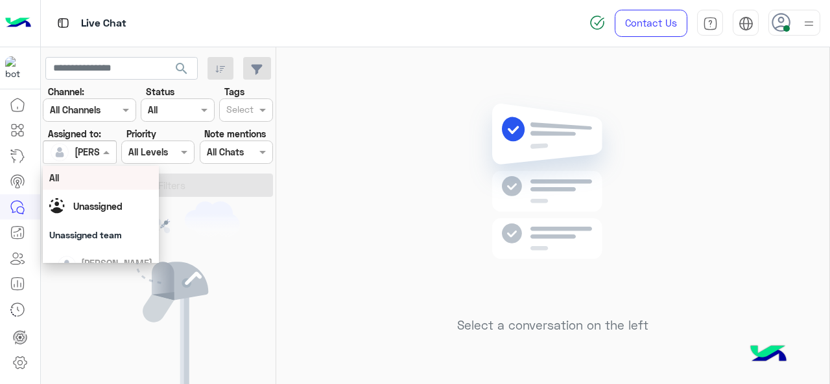
click at [102, 181] on div "All" at bounding box center [101, 178] width 104 height 14
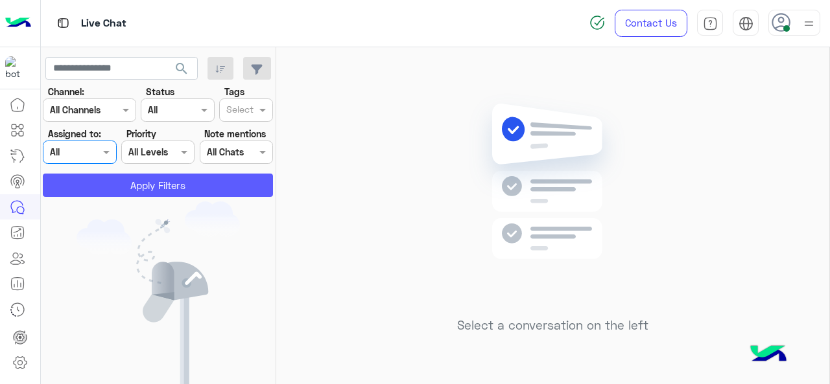
click at [111, 183] on button "Apply Filters" at bounding box center [158, 185] width 230 height 23
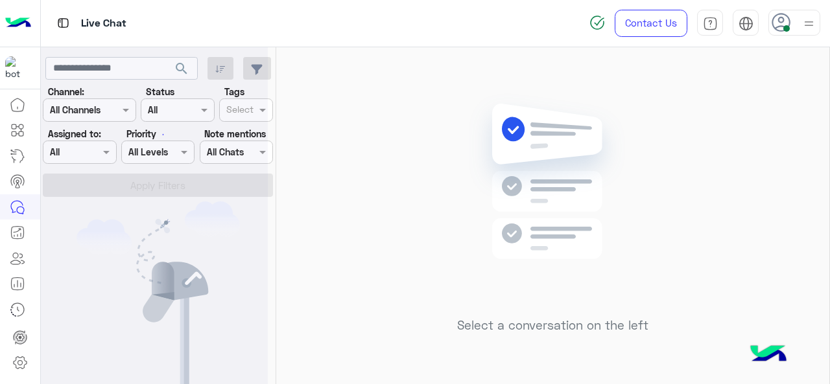
click at [262, 113] on div at bounding box center [154, 197] width 227 height 384
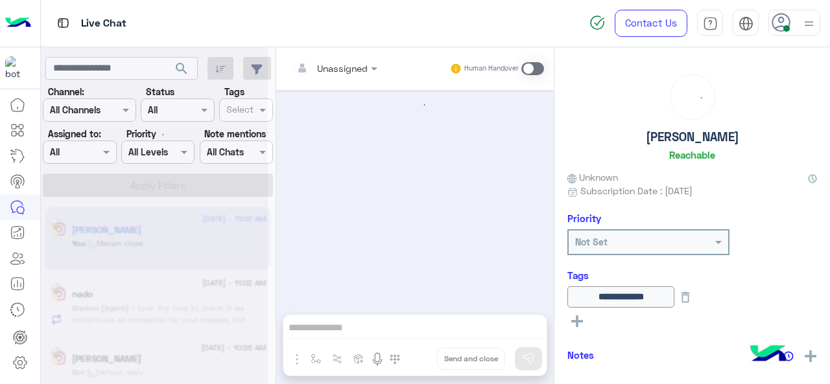
scroll to position [425, 0]
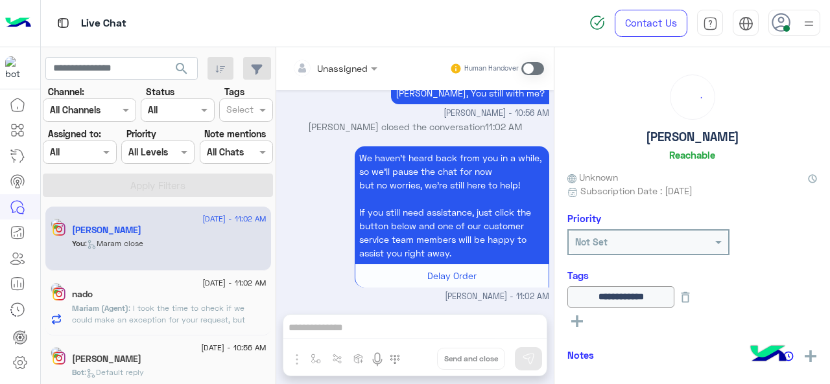
click at [262, 113] on span at bounding box center [264, 110] width 16 height 14
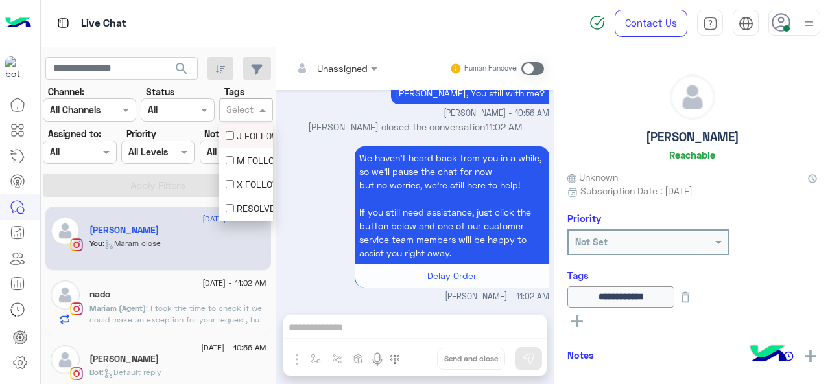
click at [241, 141] on div "J FOLLOW UP" at bounding box center [246, 136] width 41 height 14
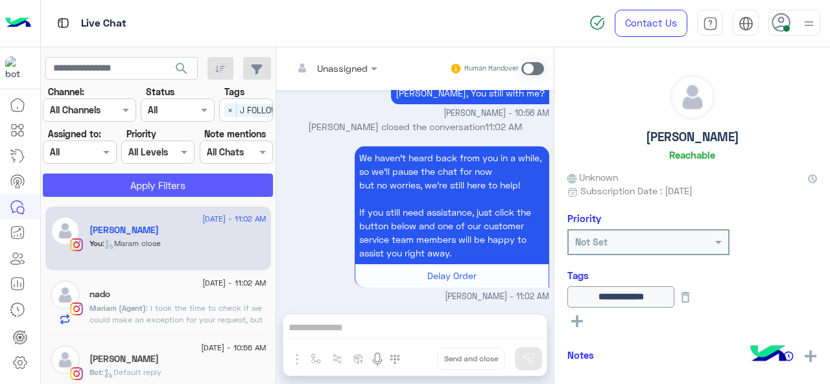
click at [223, 186] on button "Apply Filters" at bounding box center [158, 185] width 230 height 23
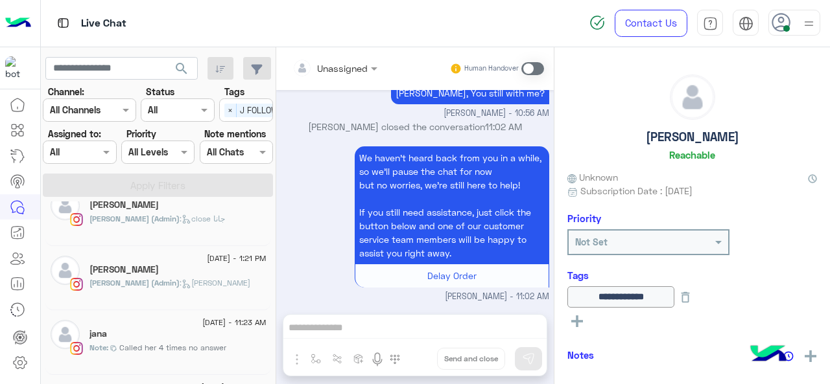
scroll to position [325, 0]
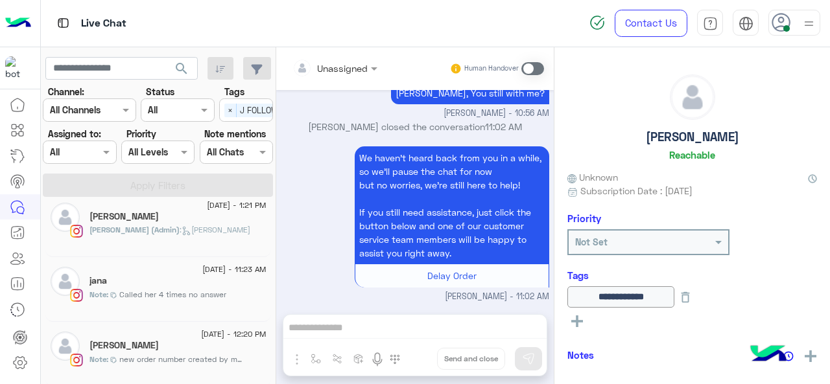
click at [183, 349] on div "Joudy" at bounding box center [177, 347] width 177 height 14
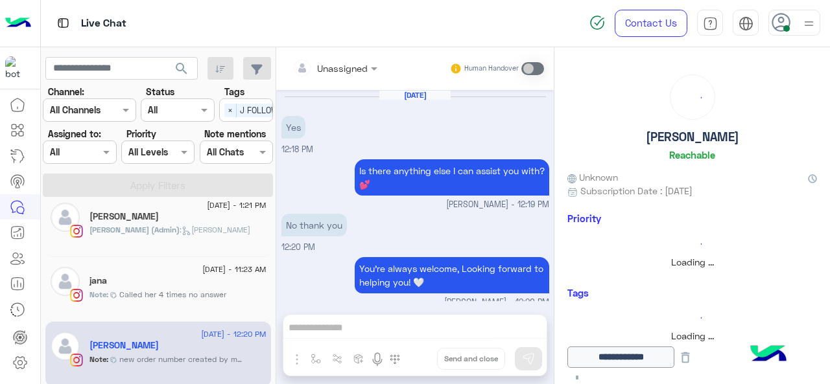
scroll to position [423, 0]
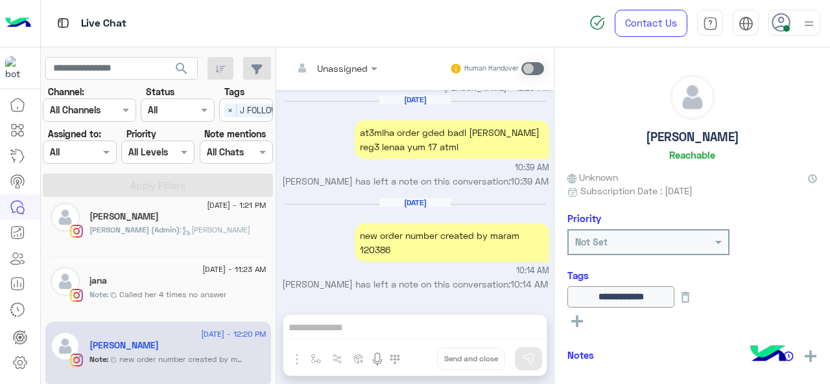
click at [583, 326] on button at bounding box center [576, 321] width 19 height 16
click at [635, 325] on span at bounding box center [643, 325] width 16 height 14
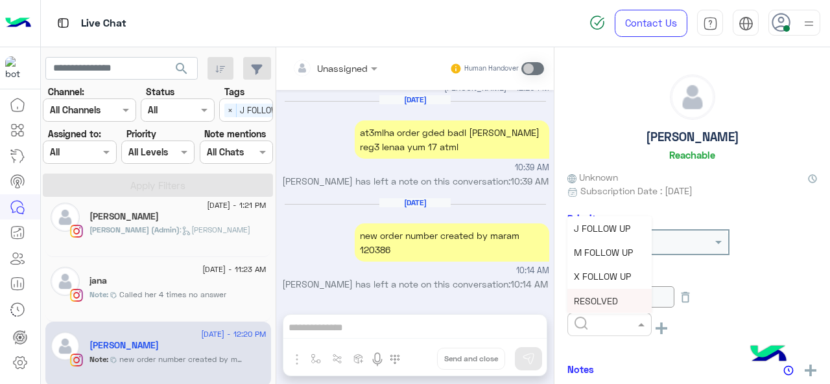
click at [595, 303] on span "RESOLVED" at bounding box center [596, 301] width 44 height 11
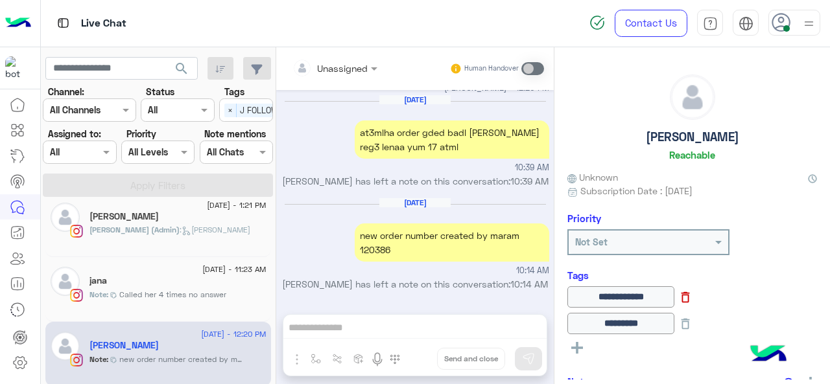
click at [692, 299] on icon at bounding box center [685, 297] width 14 height 14
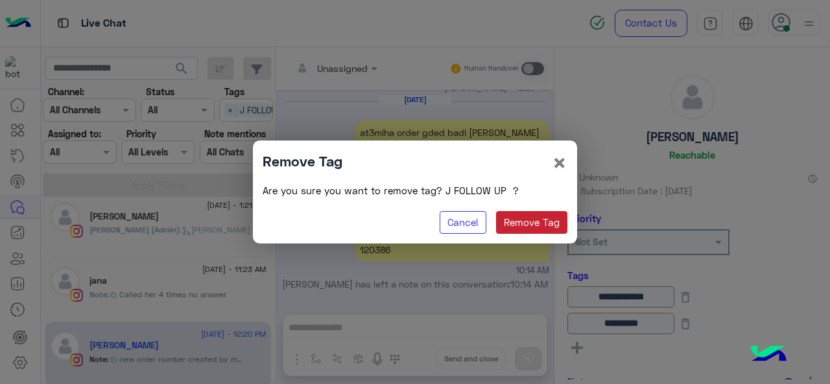
click at [545, 224] on button "Remove Tag" at bounding box center [532, 222] width 72 height 23
type input "********"
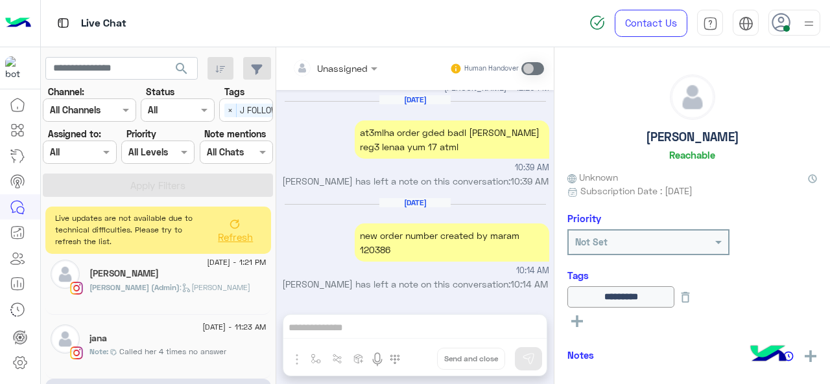
scroll to position [382, 0]
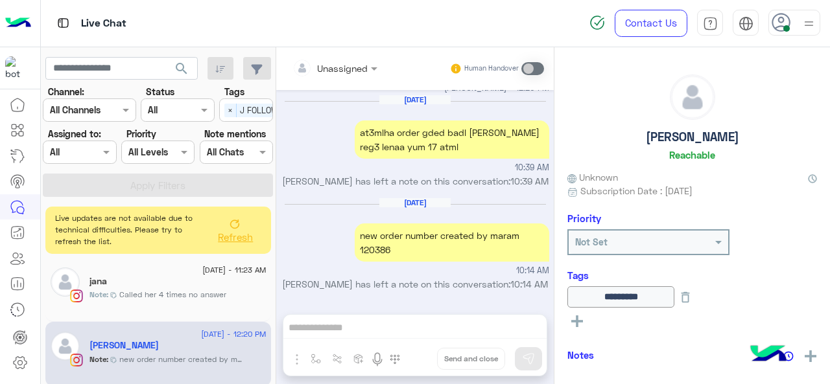
click at [213, 289] on span "Called her 4 times no answer" at bounding box center [172, 295] width 107 height 12
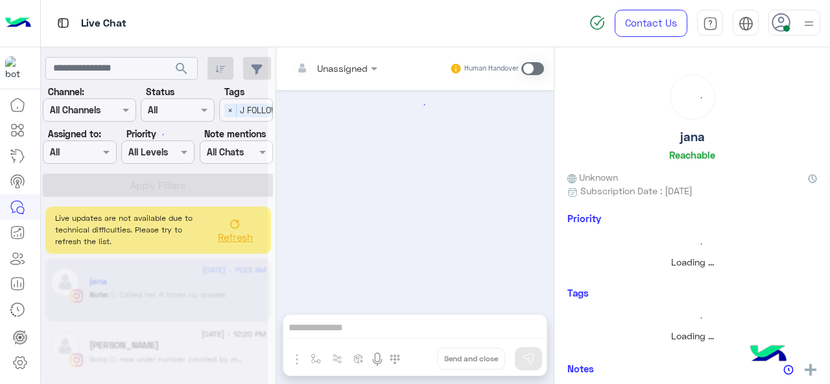
scroll to position [515, 0]
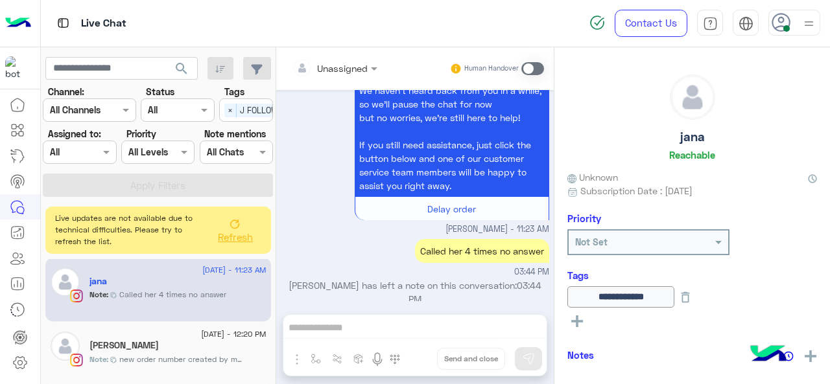
click at [810, 20] on img at bounding box center [809, 24] width 16 height 16
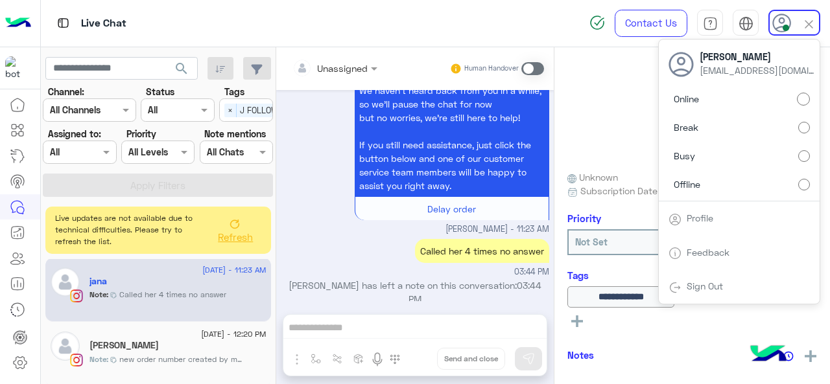
click at [724, 150] on label "Busy" at bounding box center [738, 156] width 141 height 23
click at [585, 159] on div "jana Reachable" at bounding box center [692, 120] width 250 height 91
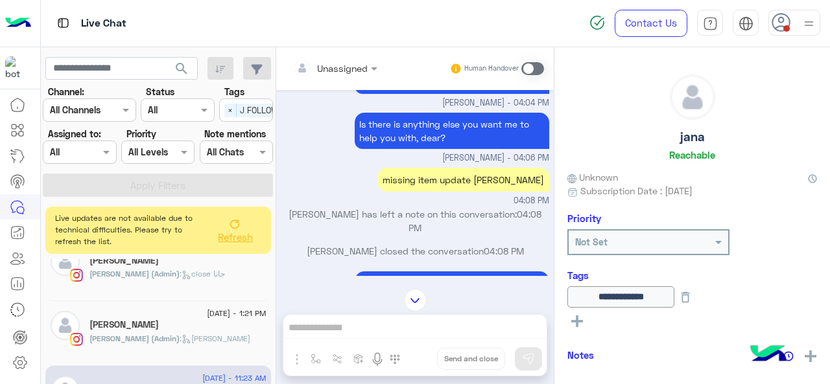
scroll to position [274, 0]
click at [158, 331] on div "Koufret Ceyalnnj" at bounding box center [177, 327] width 177 height 14
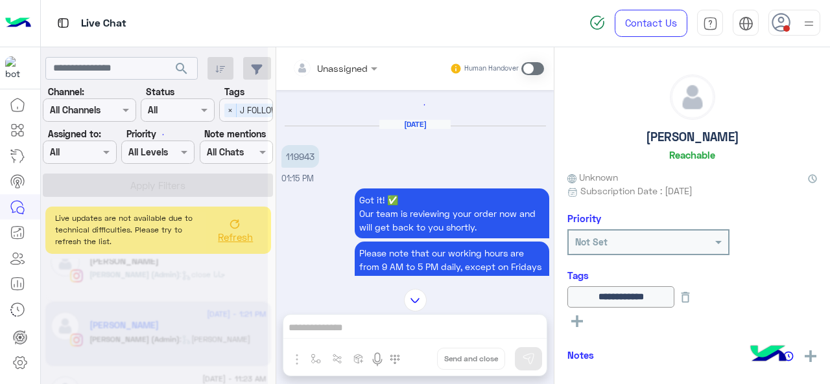
scroll to position [665, 0]
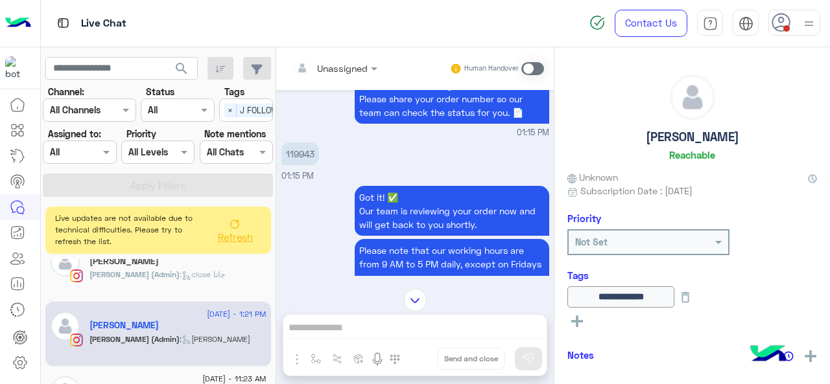
click at [299, 159] on p "119943" at bounding box center [300, 154] width 38 height 23
copy p "119943"
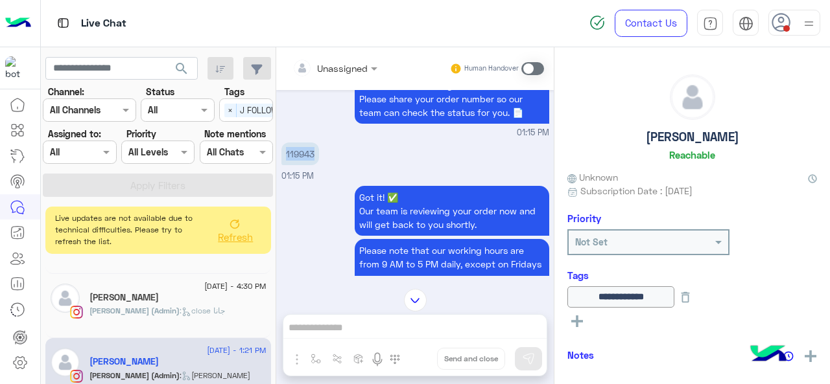
scroll to position [236, 0]
click at [181, 302] on div "Maha Muhamed" at bounding box center [177, 301] width 177 height 14
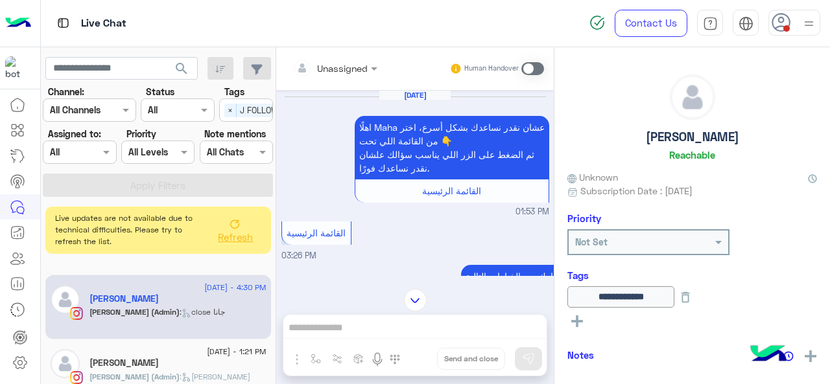
scroll to position [778, 0]
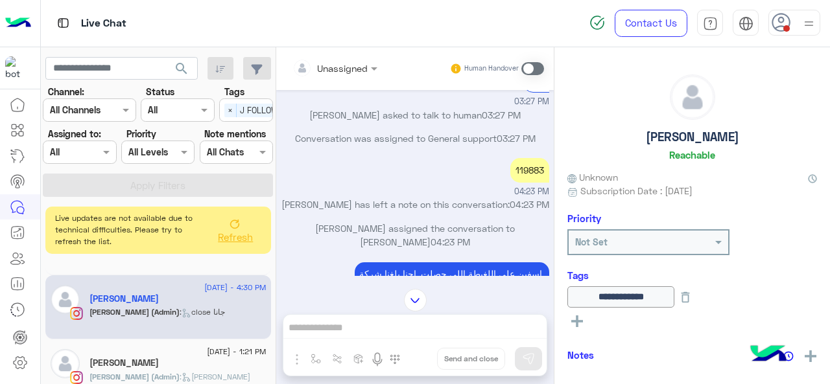
click at [528, 179] on div "119883" at bounding box center [529, 170] width 39 height 24
copy div "119883"
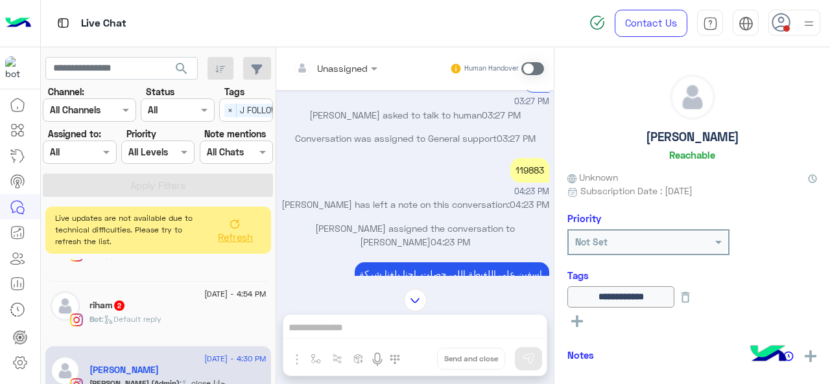
click at [133, 309] on div "riham 2" at bounding box center [177, 307] width 177 height 14
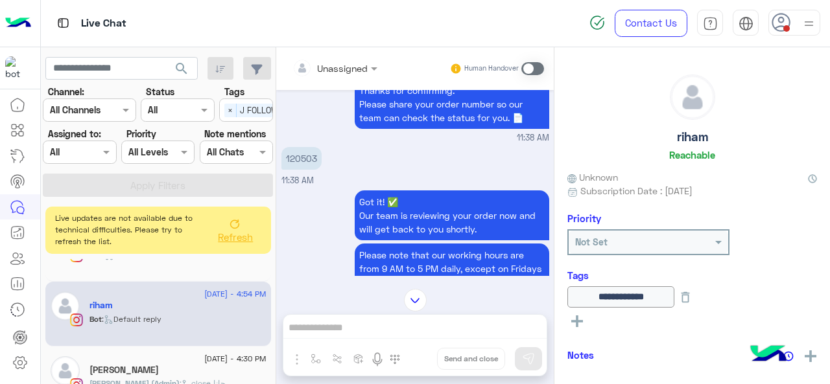
scroll to position [369, 0]
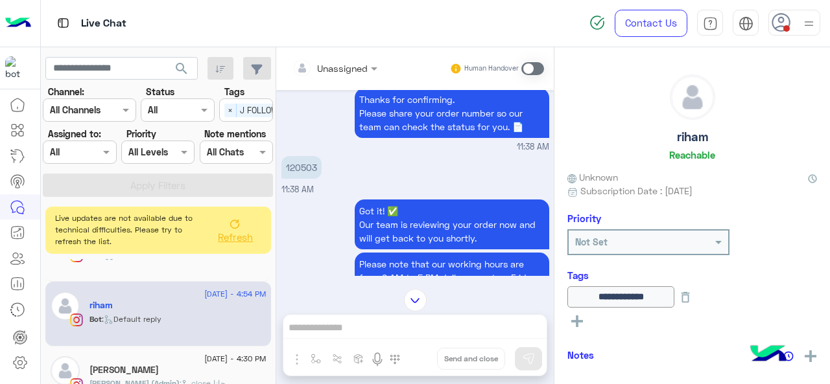
click at [312, 169] on p "120503" at bounding box center [301, 167] width 40 height 23
copy p "120503"
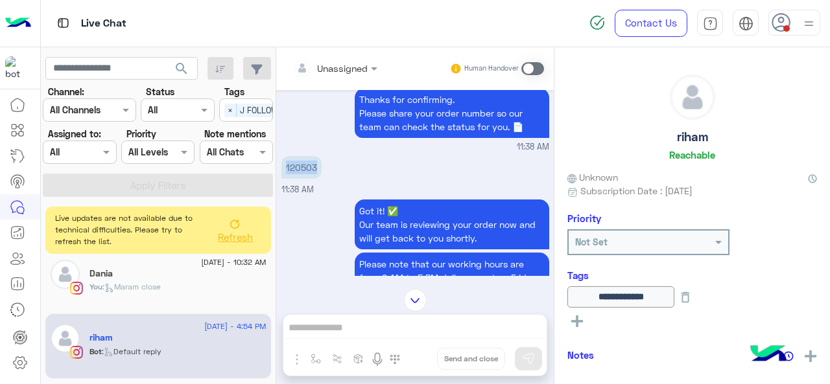
scroll to position [0, 0]
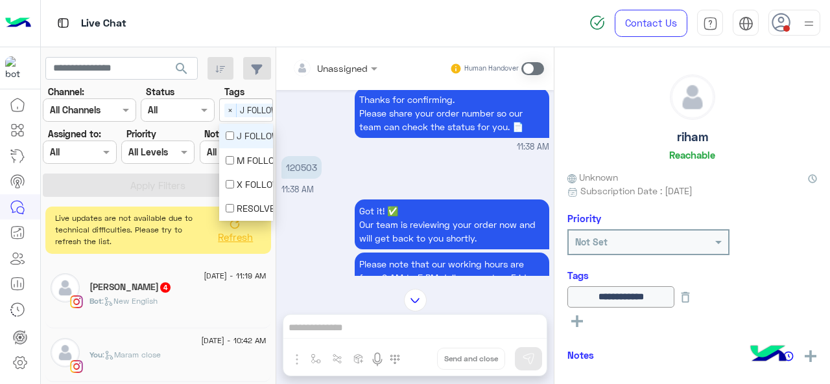
click at [237, 111] on span "J FOLLOW UP" at bounding box center [266, 111] width 58 height 14
click at [240, 143] on div "J FOLLOW UP" at bounding box center [246, 136] width 41 height 14
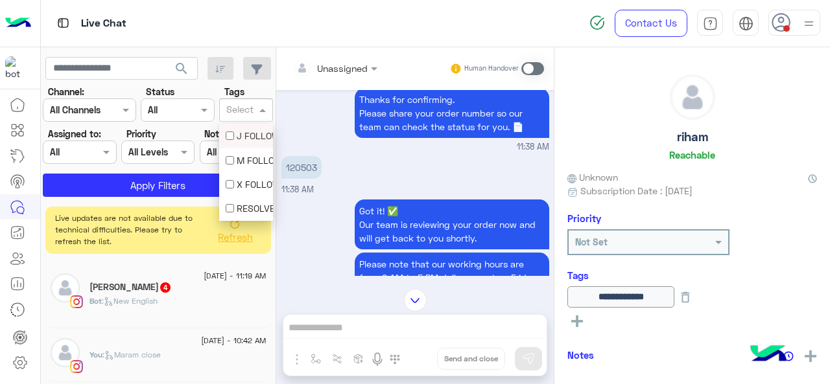
scroll to position [0, 0]
click at [242, 160] on div "M FOLLOW UP" at bounding box center [246, 161] width 41 height 14
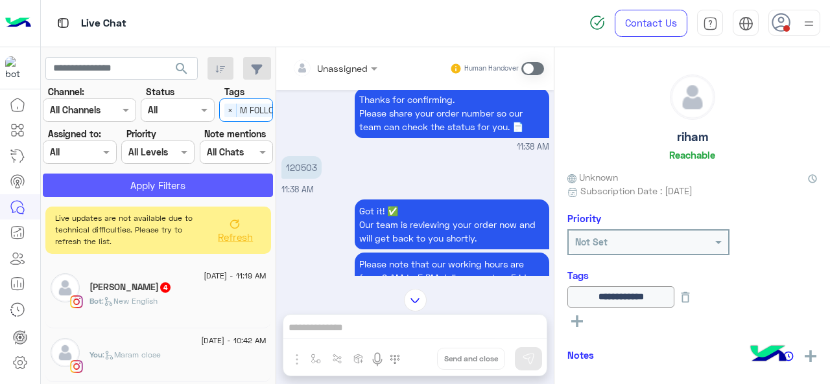
click at [236, 189] on button "Apply Filters" at bounding box center [158, 185] width 230 height 23
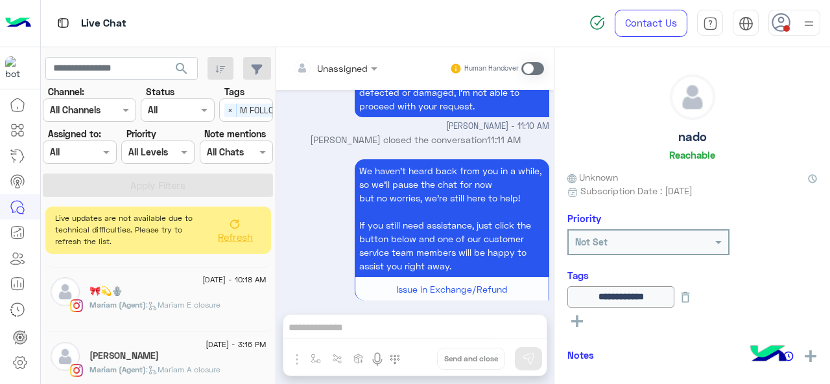
scroll to position [704, 0]
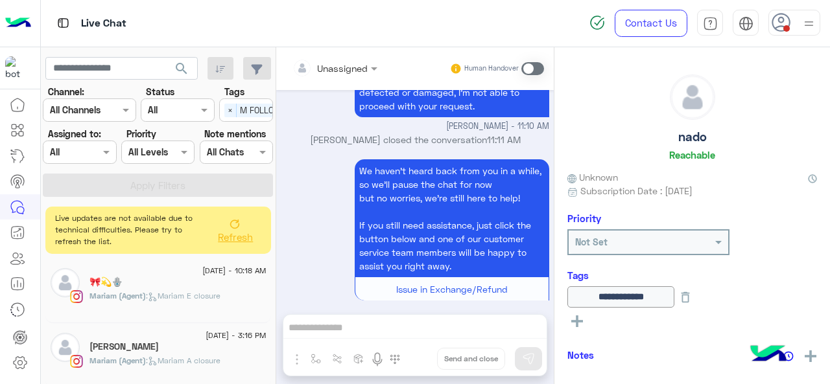
click at [174, 365] on div "Mariam (Agent) : Mariam A closure" at bounding box center [177, 366] width 177 height 23
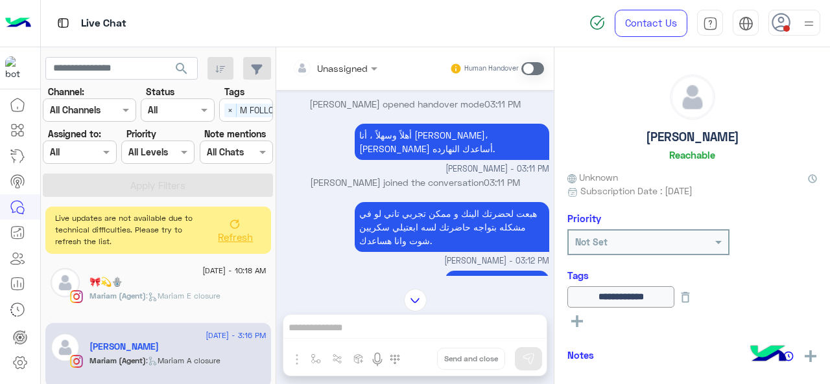
scroll to position [286, 0]
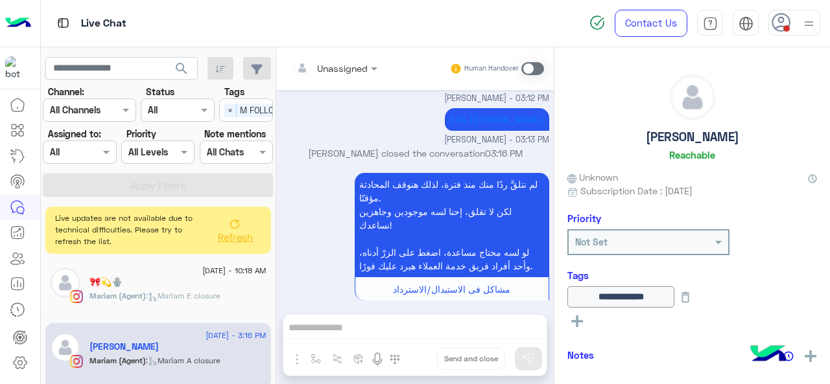
click at [197, 300] on div "Mariam (Agent) : Mariam E closure" at bounding box center [177, 301] width 177 height 23
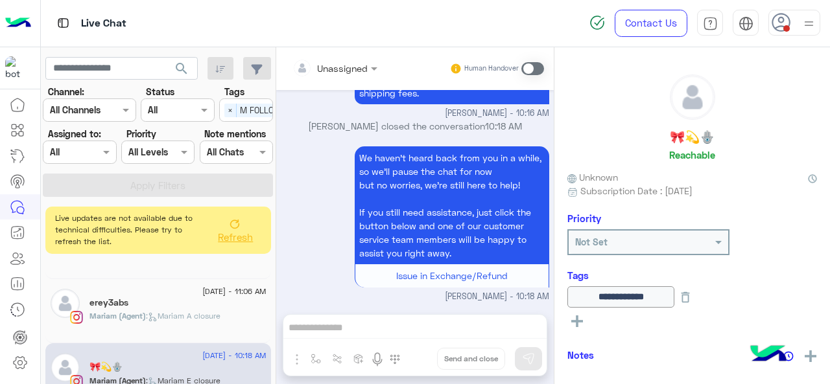
scroll to position [618, 0]
click at [176, 308] on div "erey3abs" at bounding box center [177, 305] width 177 height 14
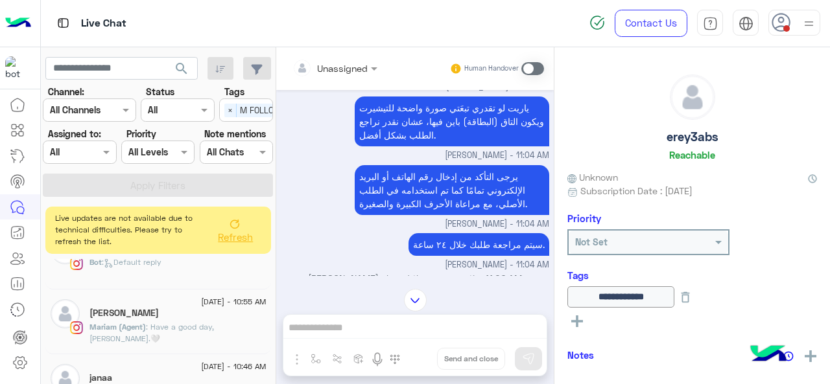
scroll to position [102, 0]
click at [179, 275] on div "Bot : Default reply" at bounding box center [177, 268] width 177 height 23
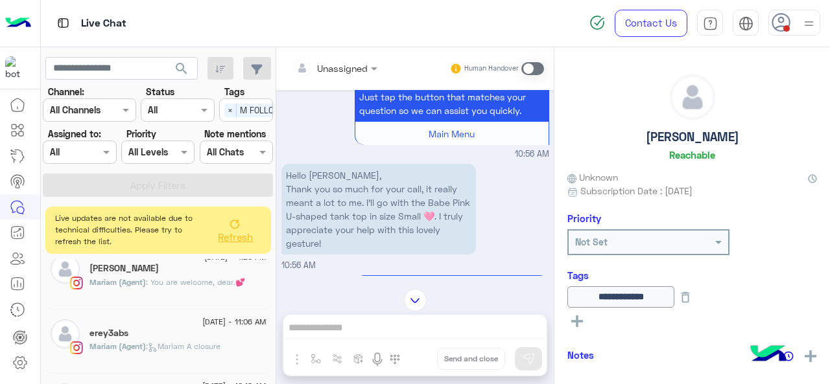
scroll to position [704, 0]
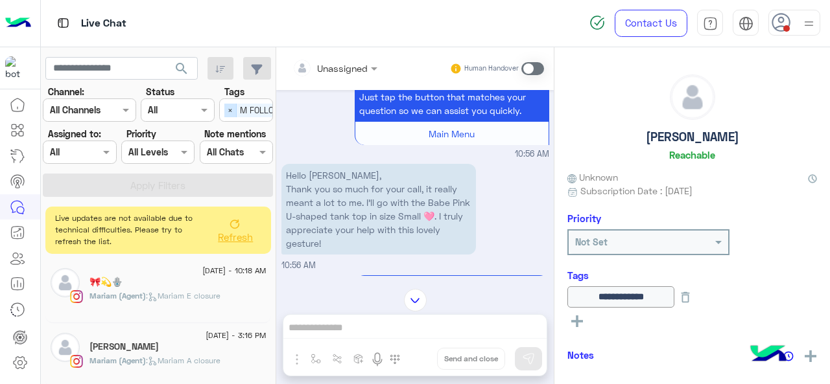
click at [232, 112] on span "×" at bounding box center [230, 111] width 12 height 14
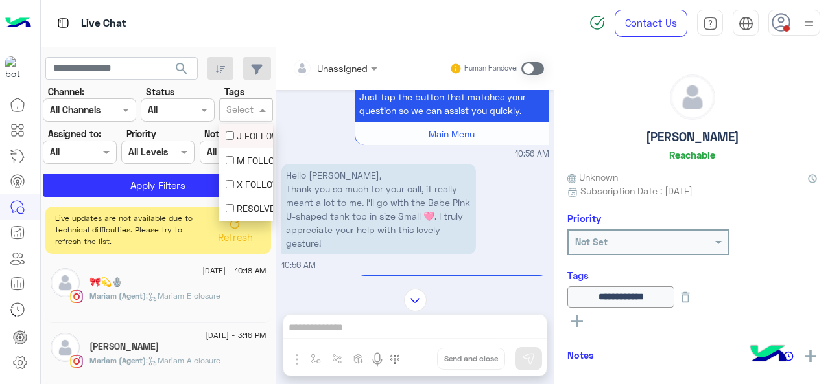
click at [264, 111] on span at bounding box center [264, 110] width 16 height 14
click at [252, 183] on div "X FOLLOW UP" at bounding box center [246, 185] width 41 height 14
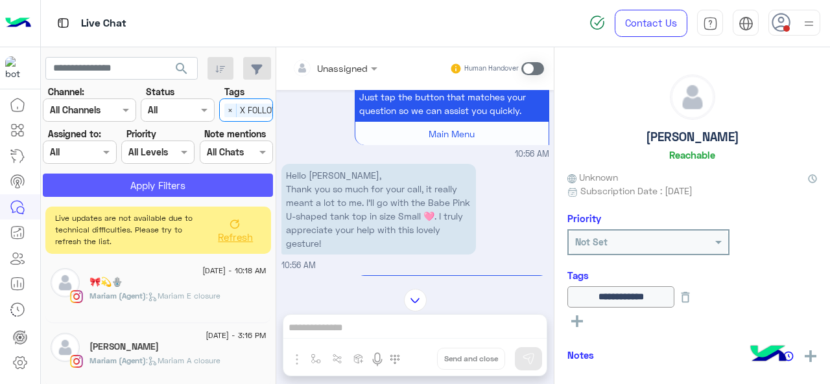
click at [215, 181] on button "Apply Filters" at bounding box center [158, 185] width 230 height 23
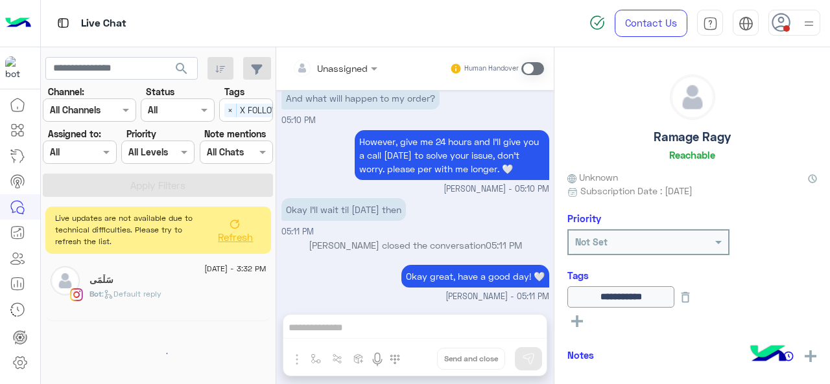
scroll to position [6, 0]
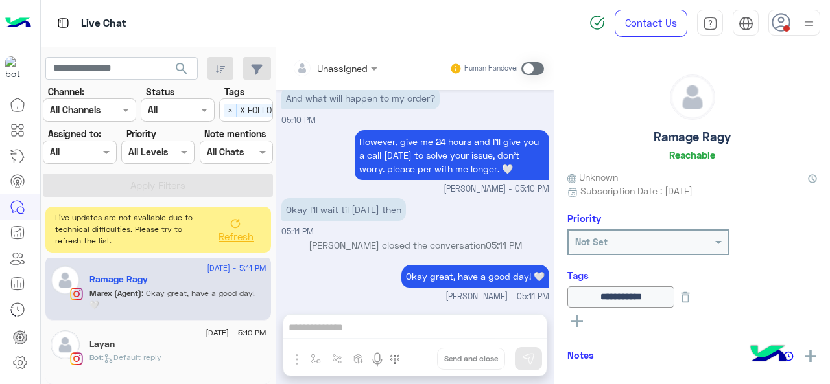
click at [228, 234] on span "Refresh" at bounding box center [235, 237] width 35 height 12
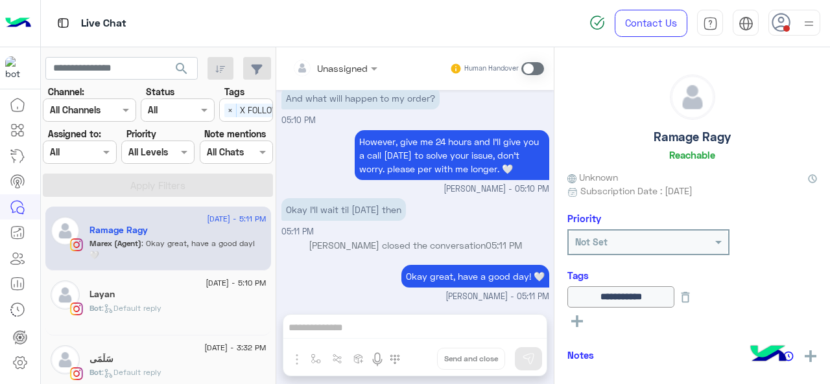
scroll to position [14, 0]
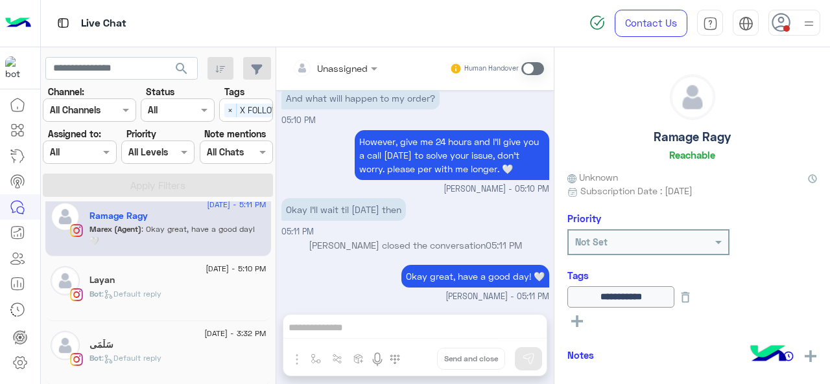
click at [181, 357] on div "Bot : Default reply" at bounding box center [177, 364] width 177 height 23
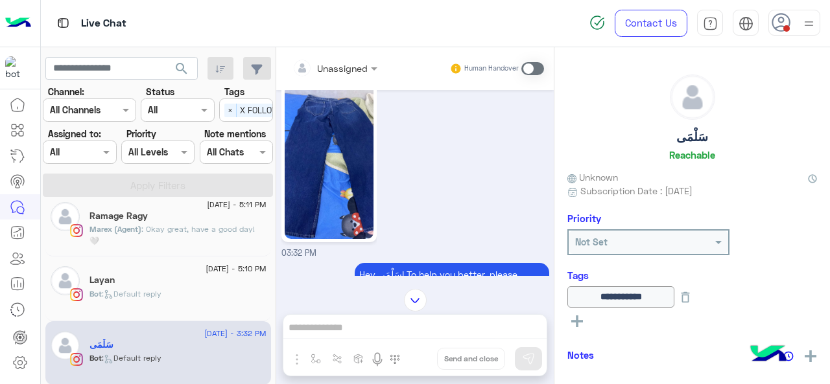
scroll to position [522, 0]
click at [136, 280] on div "Layan" at bounding box center [177, 282] width 177 height 14
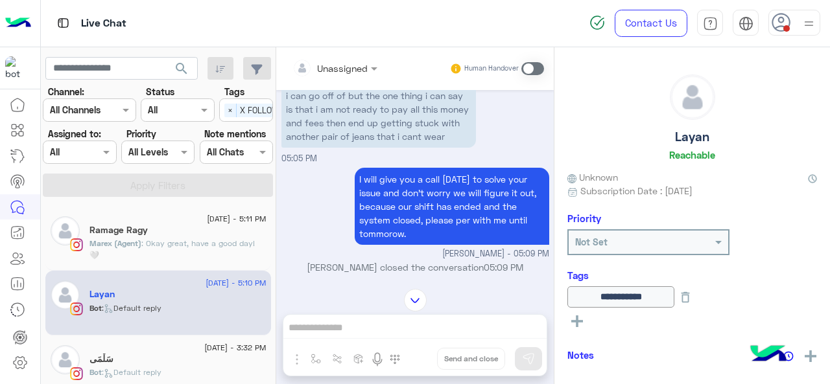
scroll to position [309, 0]
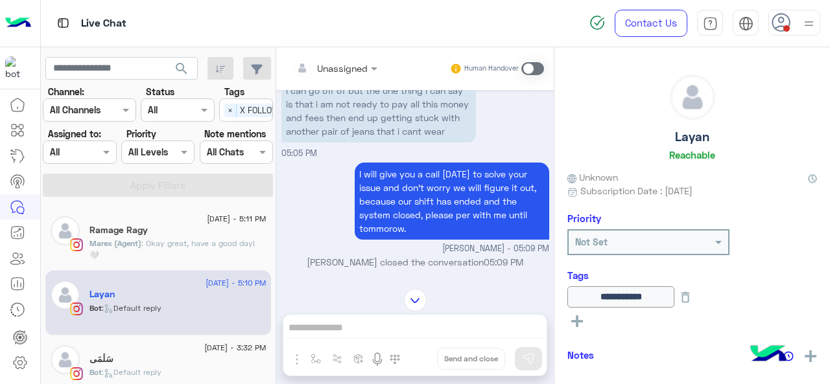
click at [158, 253] on p "Marex (Agent) : Okay great, have a good day! 🤍" at bounding box center [177, 249] width 177 height 23
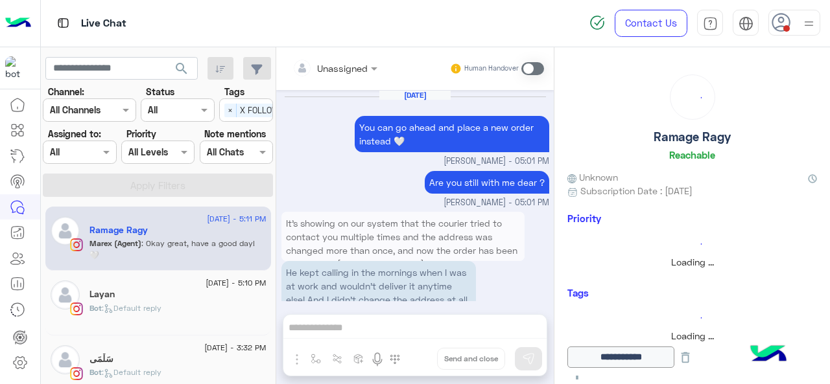
scroll to position [393, 0]
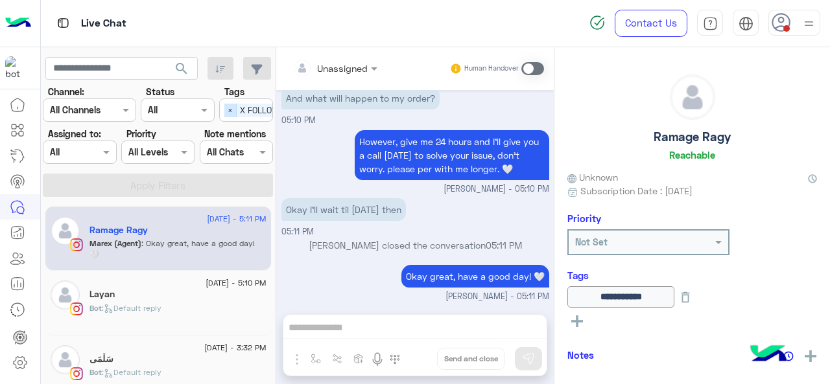
click at [228, 114] on span "×" at bounding box center [230, 111] width 12 height 14
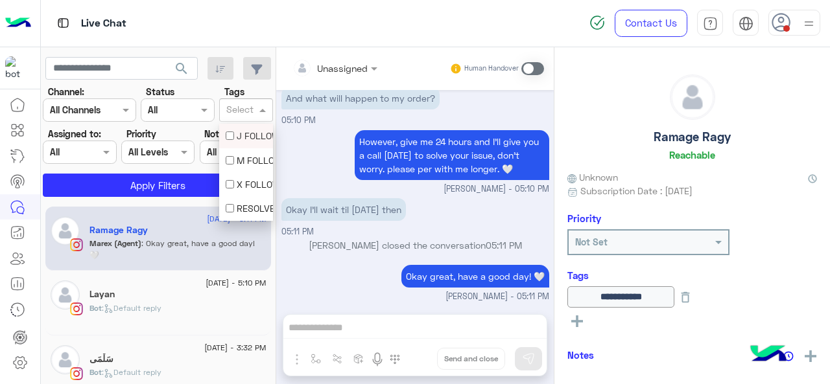
click at [266, 111] on span at bounding box center [264, 110] width 16 height 14
click at [248, 161] on div "M FOLLOW UP" at bounding box center [246, 161] width 41 height 14
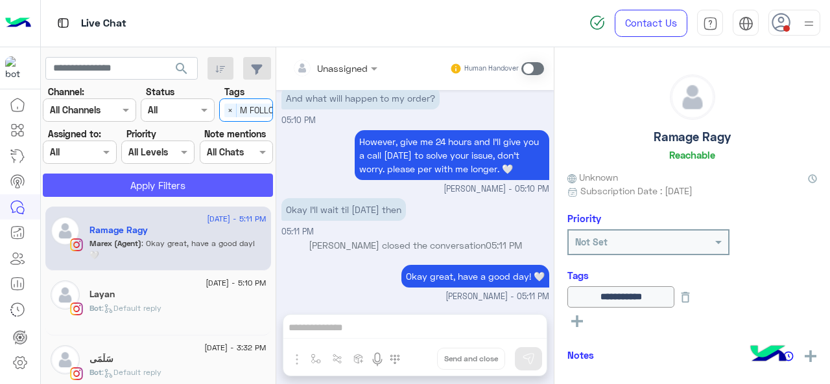
click at [204, 185] on button "Apply Filters" at bounding box center [158, 185] width 230 height 23
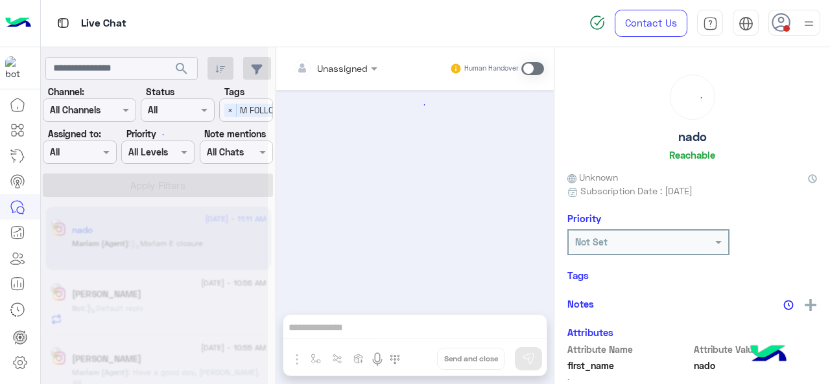
scroll to position [466, 0]
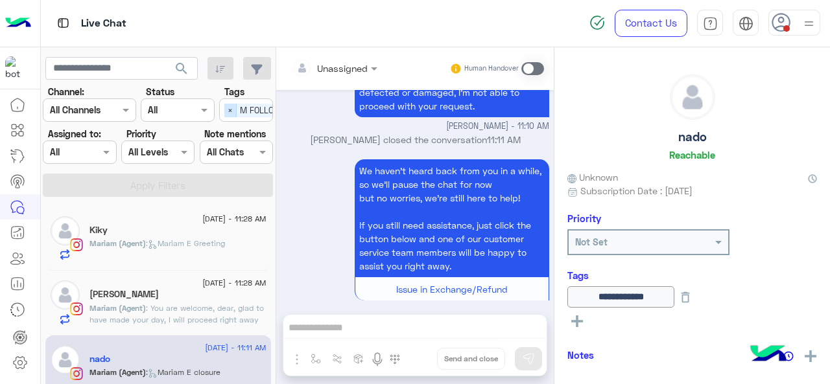
click at [229, 106] on span "×" at bounding box center [230, 111] width 12 height 14
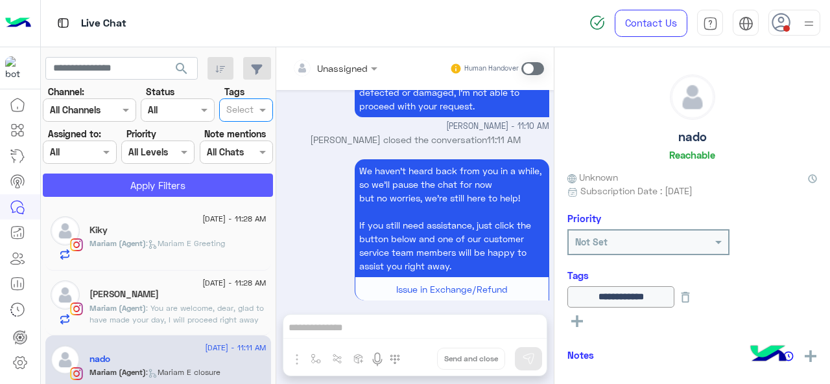
click at [207, 183] on button "Apply Filters" at bounding box center [158, 185] width 230 height 23
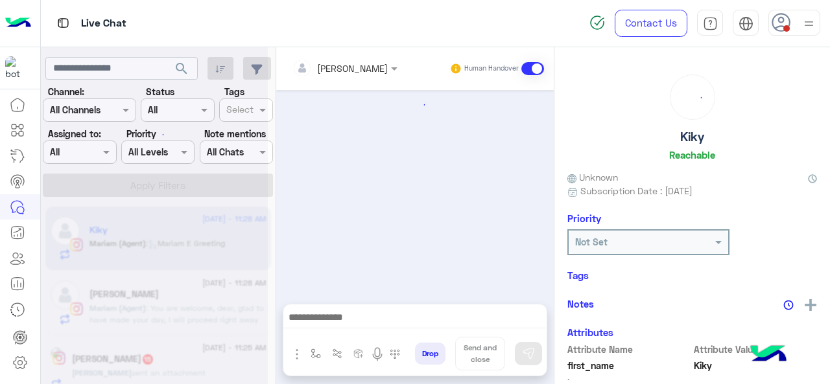
scroll to position [657, 0]
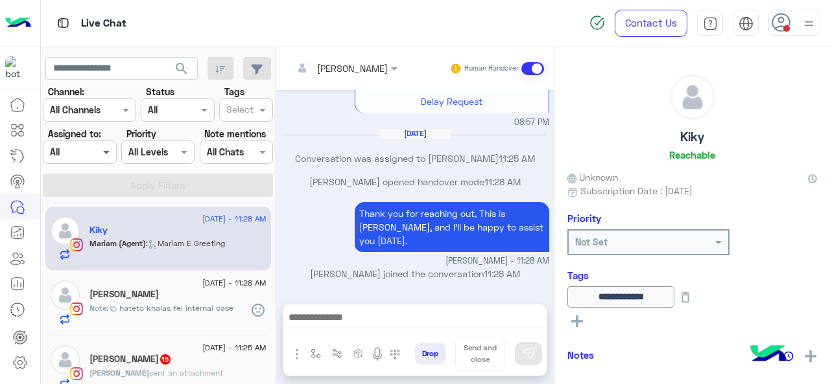
click at [106, 150] on span at bounding box center [108, 152] width 16 height 14
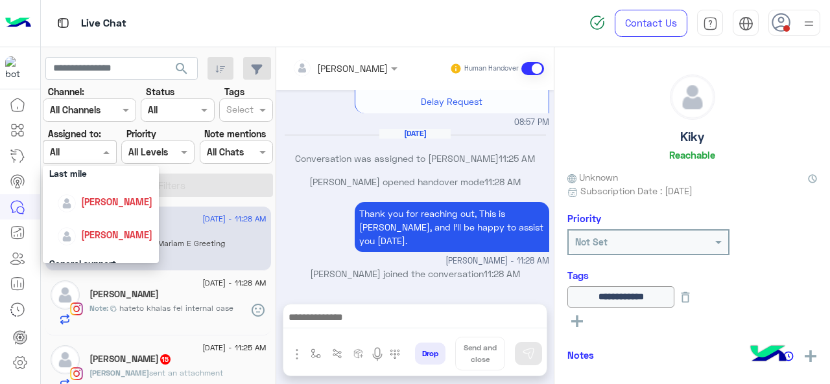
scroll to position [184, 0]
click at [100, 240] on span "[PERSON_NAME]" at bounding box center [116, 235] width 71 height 11
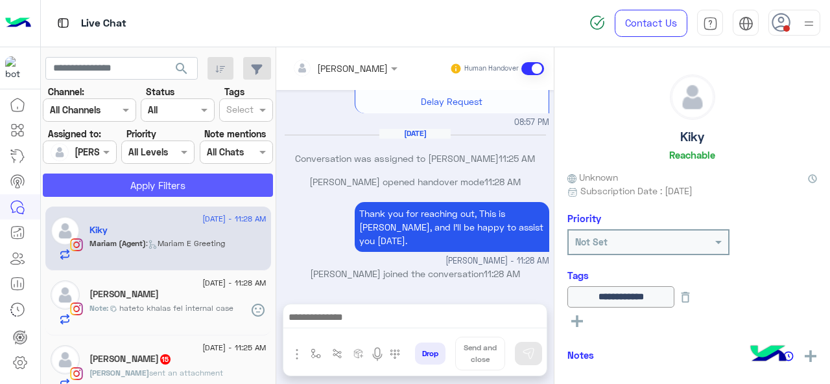
click at [119, 189] on button "Apply Filters" at bounding box center [158, 185] width 230 height 23
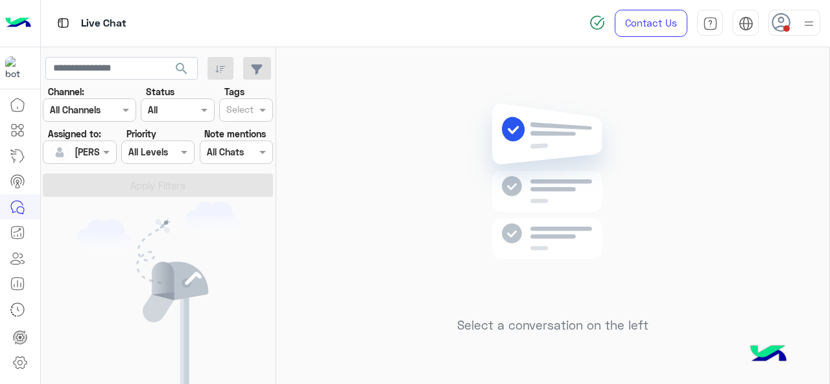
click at [804, 21] on img at bounding box center [809, 24] width 16 height 16
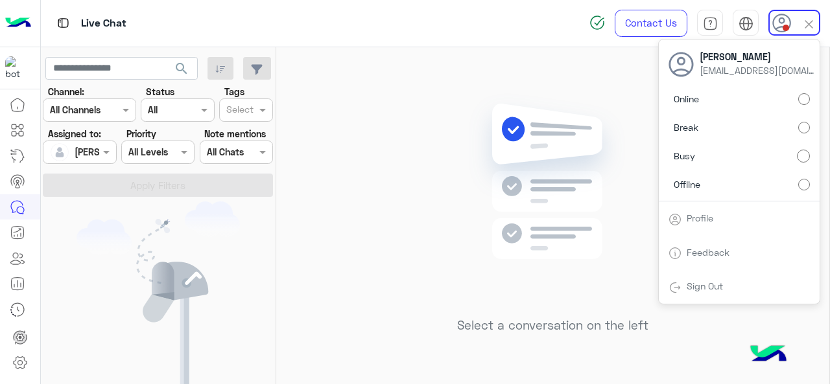
click at [717, 98] on label "Online" at bounding box center [738, 99] width 141 height 23
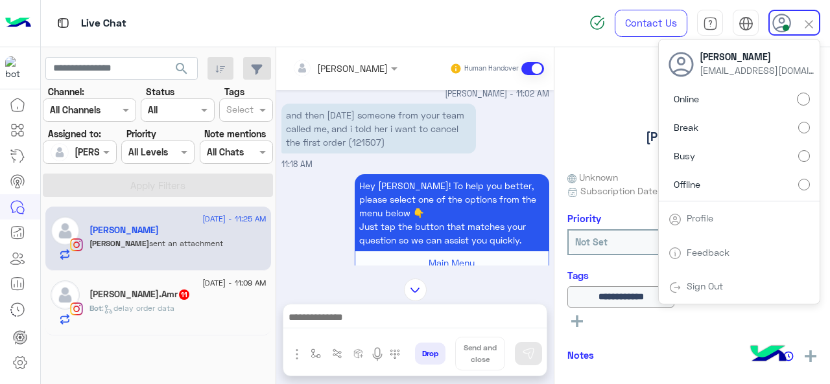
scroll to position [804, 0]
drag, startPoint x: 382, startPoint y: 140, endPoint x: 411, endPoint y: 145, distance: 29.5
click at [411, 145] on p "and then yesterday someone from your team called me, and i told her i want to c…" at bounding box center [378, 129] width 194 height 50
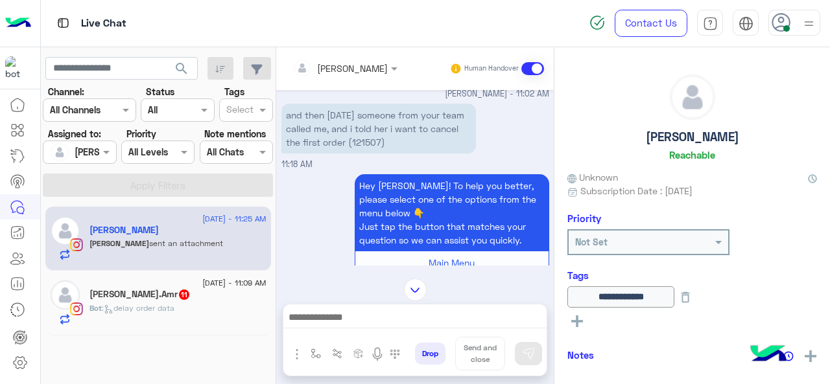
copy p "121507"
click at [355, 182] on p "Hey Yasmine! To help you better, please select one of the options from the menu…" at bounding box center [452, 212] width 194 height 77
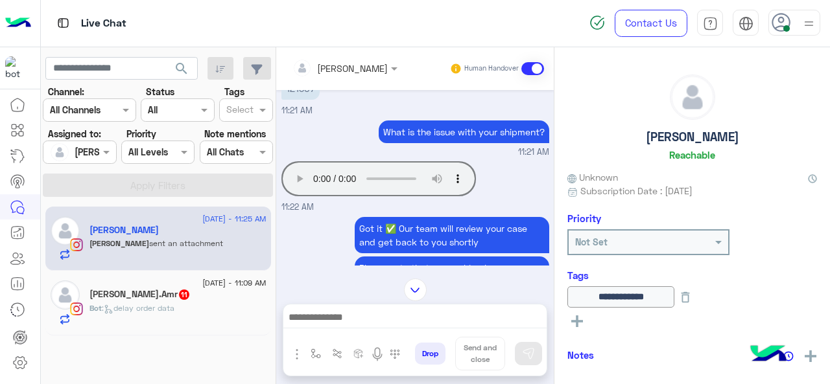
scroll to position [2090, 0]
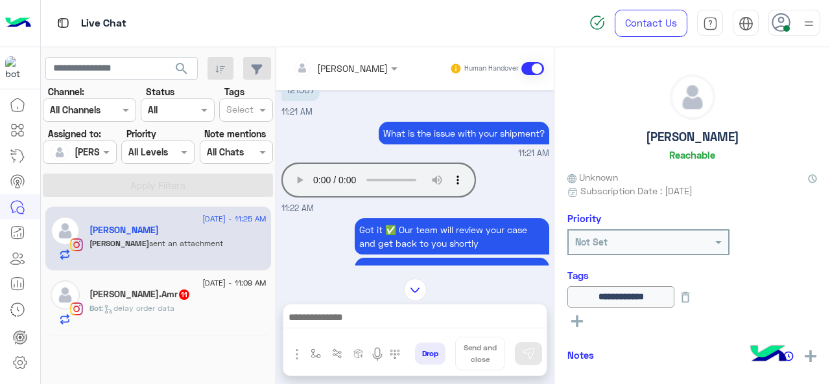
click at [309, 101] on p "121507" at bounding box center [300, 89] width 38 height 23
copy p "121507"
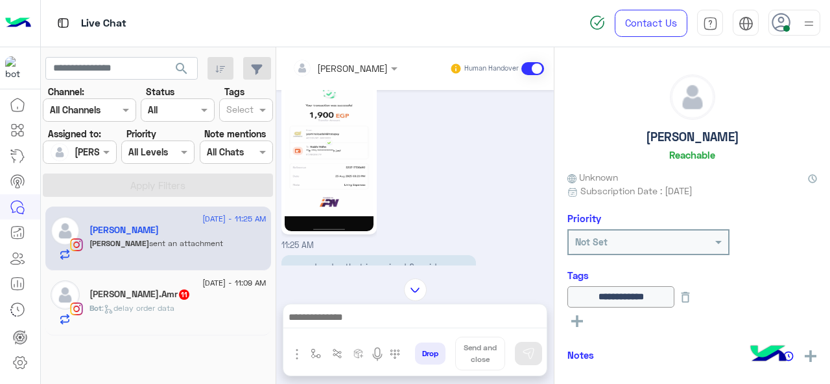
scroll to position [2625, 0]
click at [328, 201] on img at bounding box center [329, 153] width 89 height 158
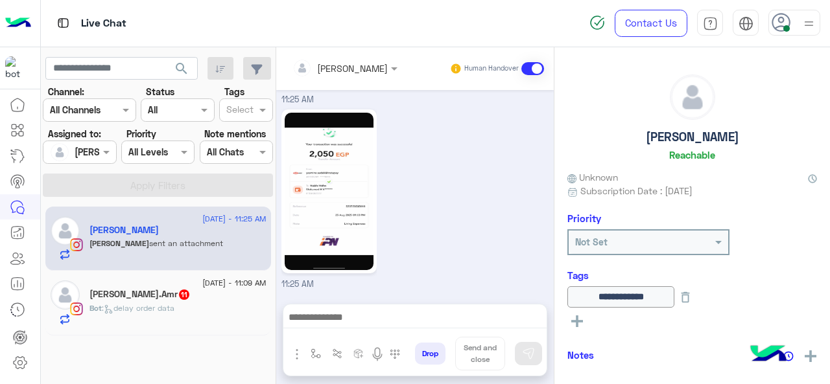
scroll to position [2853, 0]
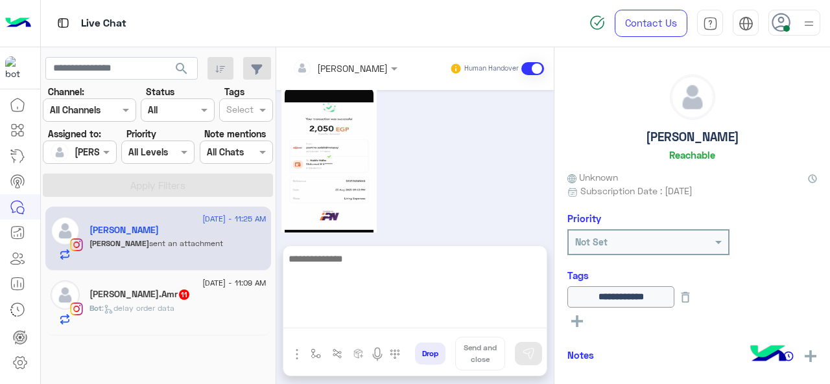
click at [366, 318] on textarea at bounding box center [414, 290] width 263 height 78
type textarea "*"
type textarea "**********"
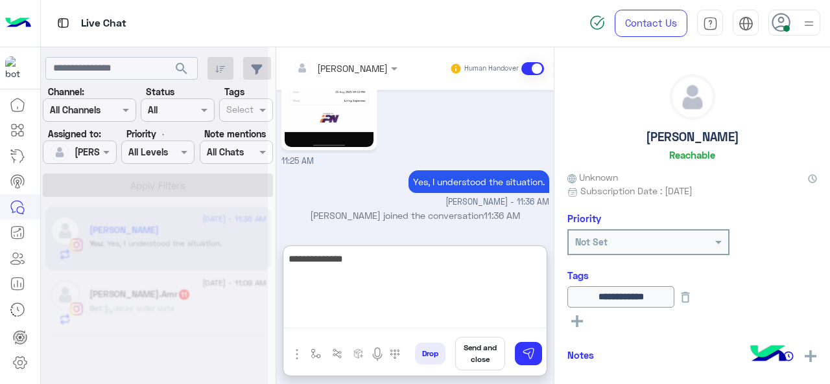
scroll to position [2977, 0]
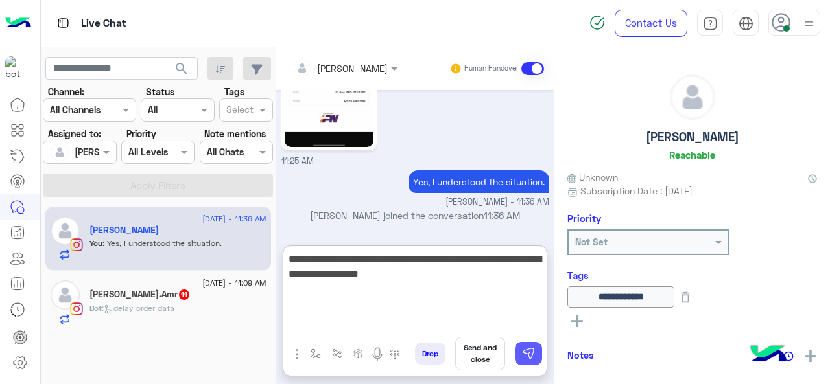
type textarea "**********"
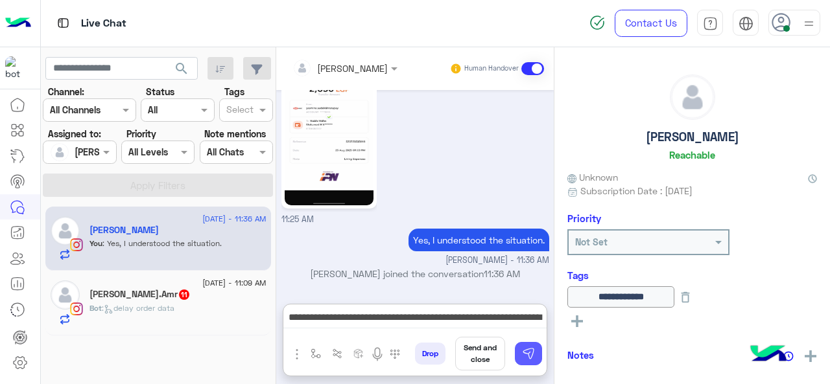
click at [533, 355] on img at bounding box center [528, 353] width 13 height 13
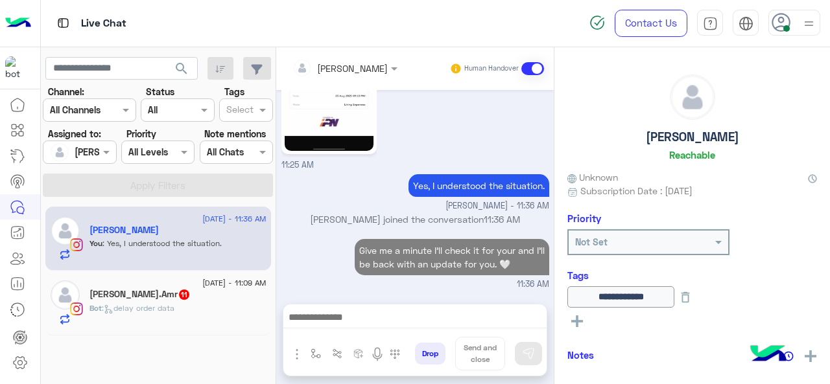
scroll to position [2973, 0]
click at [130, 312] on span ": delay order data" at bounding box center [138, 308] width 73 height 10
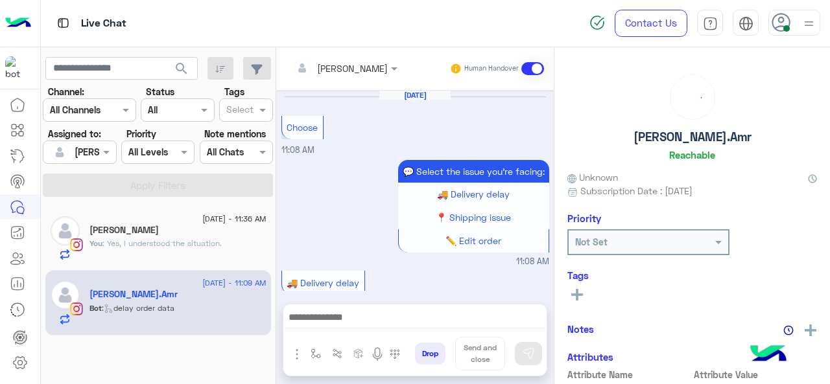
scroll to position [567, 0]
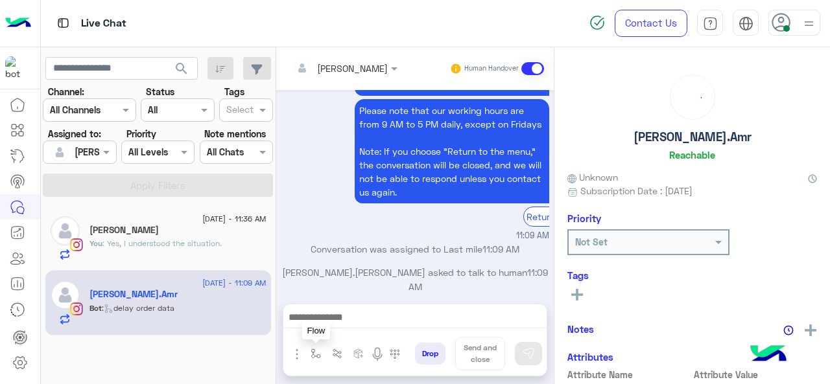
click at [316, 355] on img "button" at bounding box center [315, 354] width 10 height 10
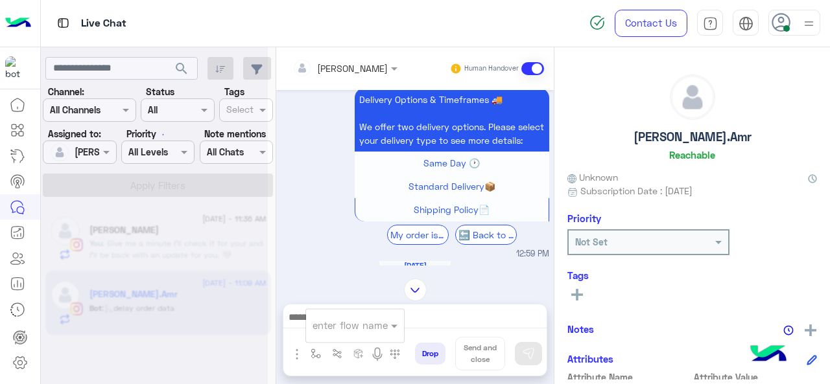
scroll to position [0, 0]
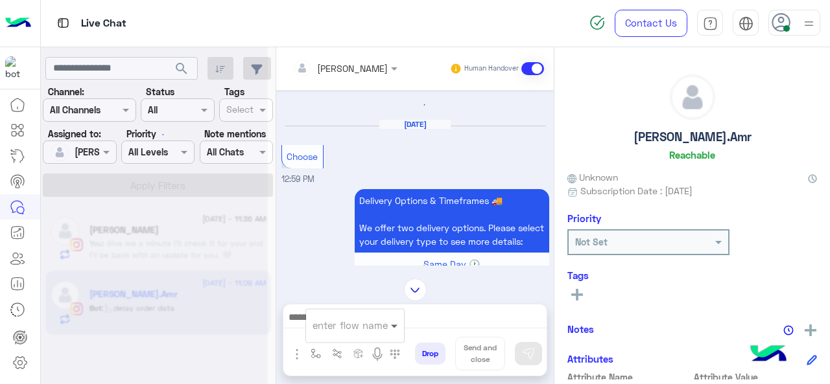
click at [390, 330] on span at bounding box center [396, 325] width 16 height 14
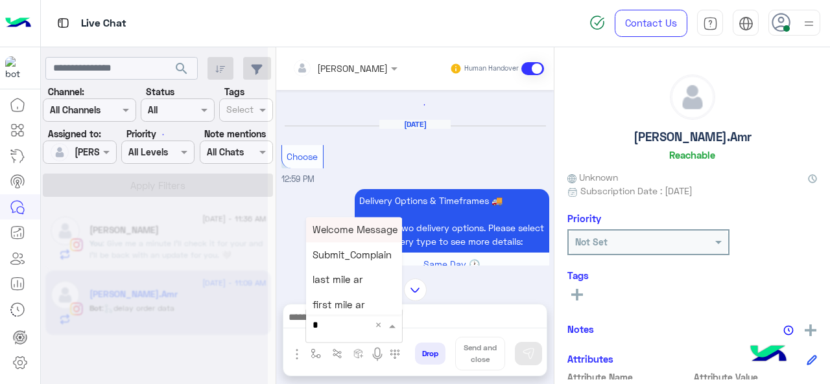
type input "*"
click at [371, 242] on div "M Greeting" at bounding box center [354, 229] width 96 height 25
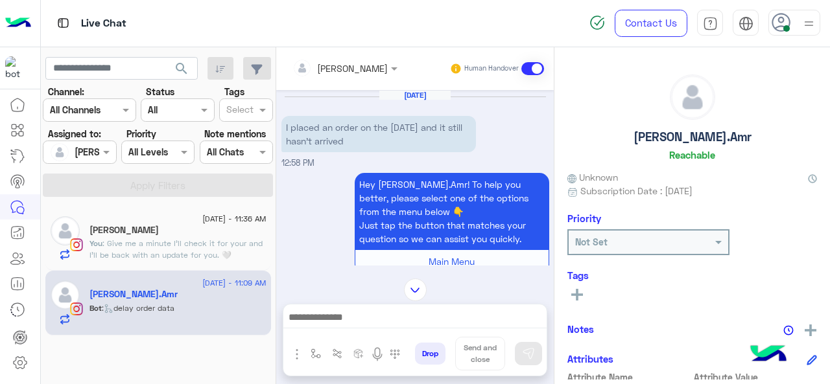
scroll to position [368, 0]
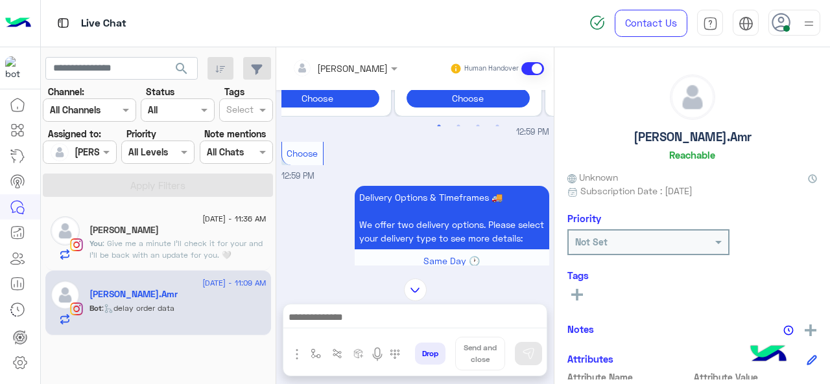
type textarea "**********"
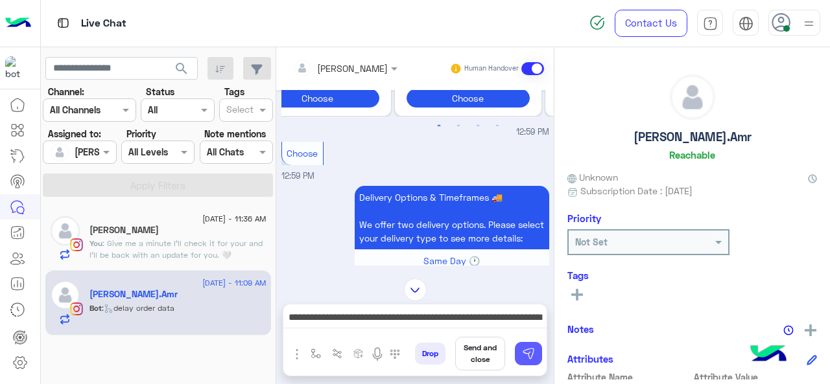
click at [529, 355] on img at bounding box center [528, 353] width 13 height 13
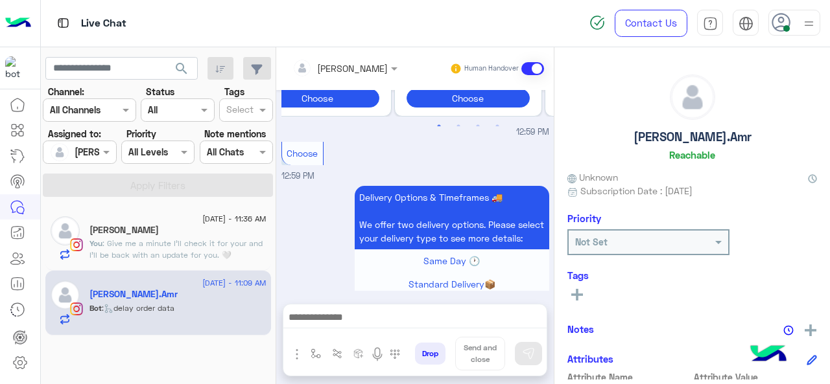
scroll to position [2105, 0]
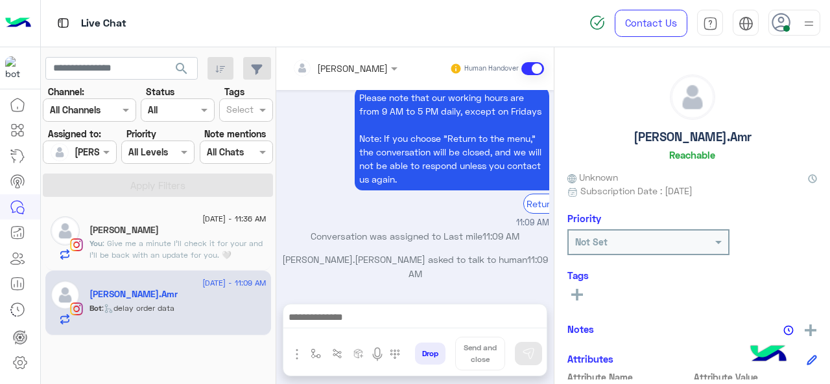
click at [178, 253] on span ": Give me a minute I'll check it for your and I'll be back with an update for y…" at bounding box center [175, 249] width 173 height 21
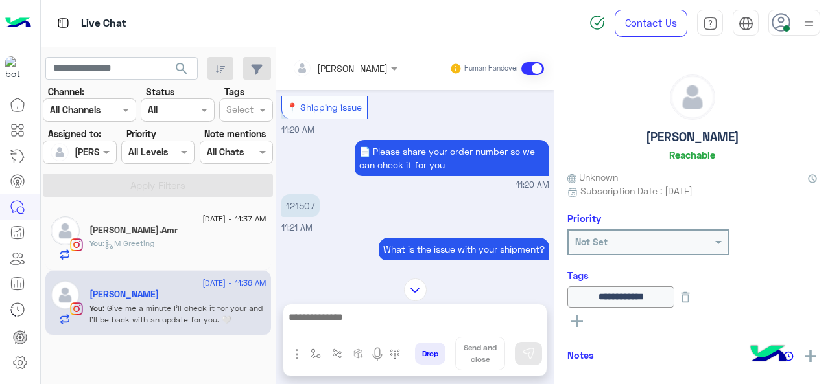
scroll to position [322, 0]
click at [307, 209] on p "121507" at bounding box center [300, 206] width 38 height 23
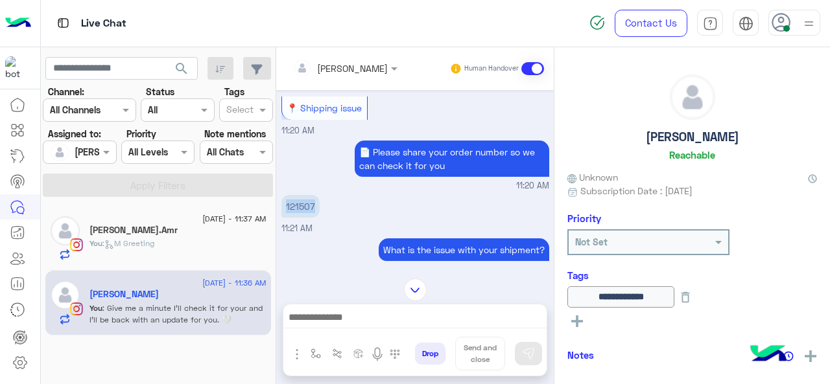
click at [307, 209] on p "121507" at bounding box center [300, 206] width 38 height 23
copy p "121507"
click at [196, 252] on p "Habiba.Amr : I placed an order and it still didn’t arrive" at bounding box center [177, 250] width 177 height 23
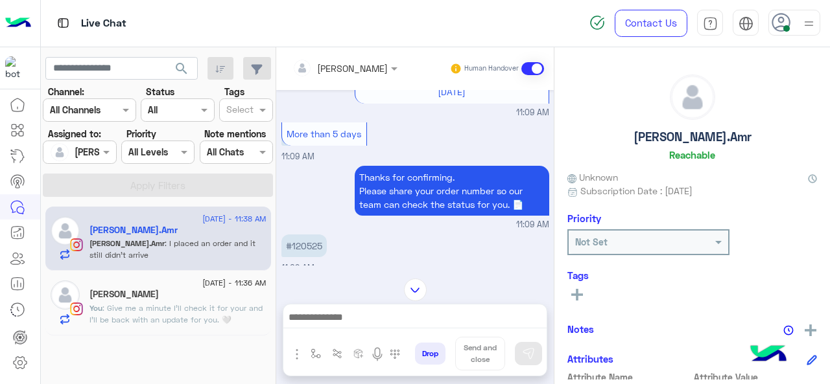
scroll to position [135, 0]
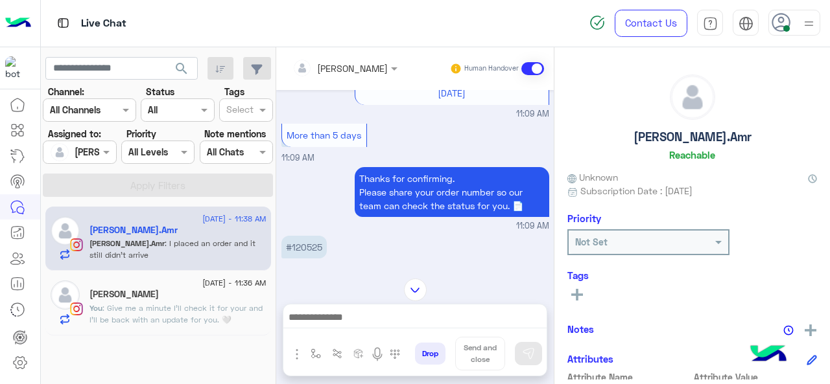
click at [301, 252] on p "#120525" at bounding box center [303, 247] width 45 height 23
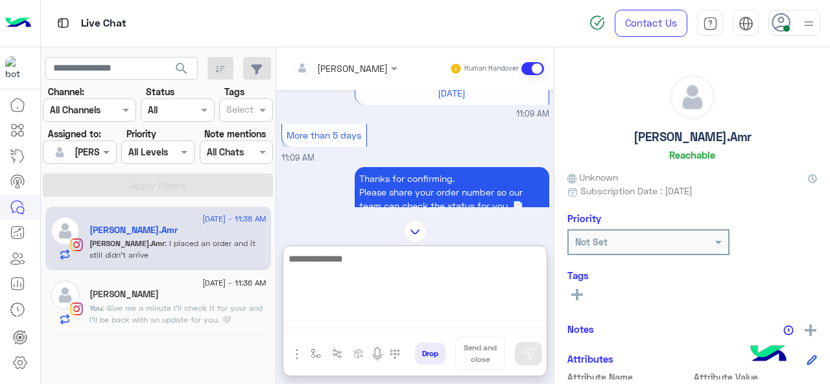
click at [346, 316] on textarea at bounding box center [414, 290] width 263 height 78
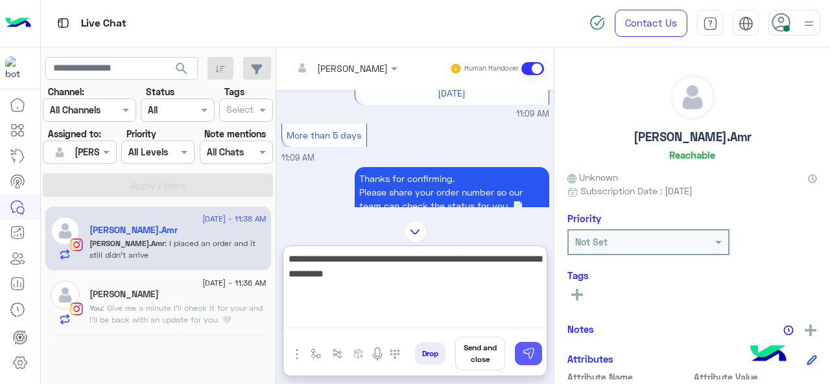
type textarea "**********"
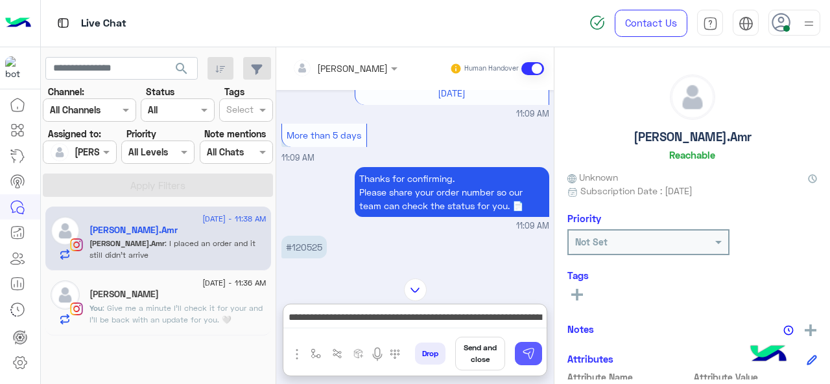
click at [531, 350] on img at bounding box center [528, 353] width 13 height 13
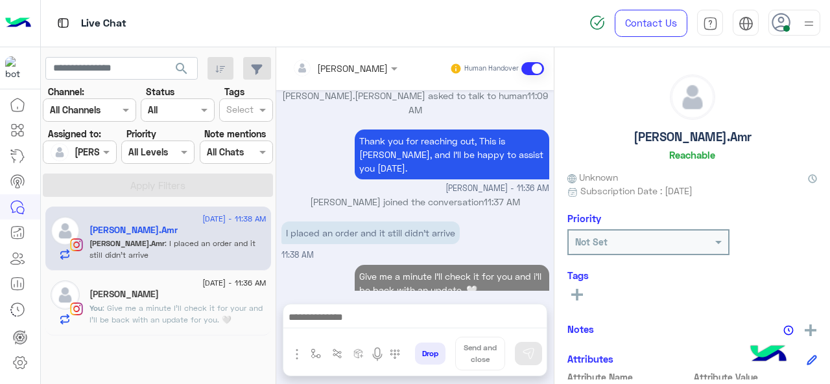
click at [806, 25] on img at bounding box center [809, 24] width 16 height 16
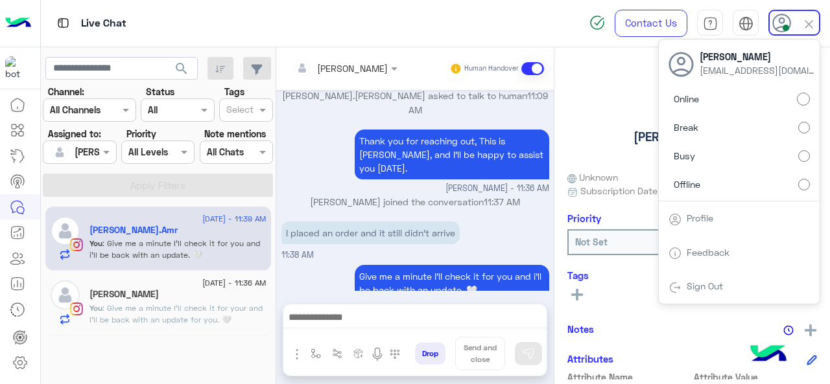
click at [699, 159] on label "Busy" at bounding box center [738, 156] width 141 height 23
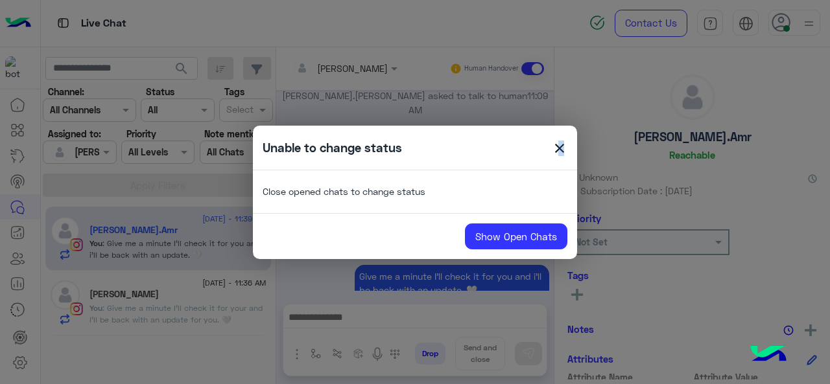
click at [556, 158] on div "Unable to change status close Close opened chats to change status Show Open Cha…" at bounding box center [415, 192] width 324 height 133
click at [556, 158] on span "close" at bounding box center [560, 150] width 16 height 19
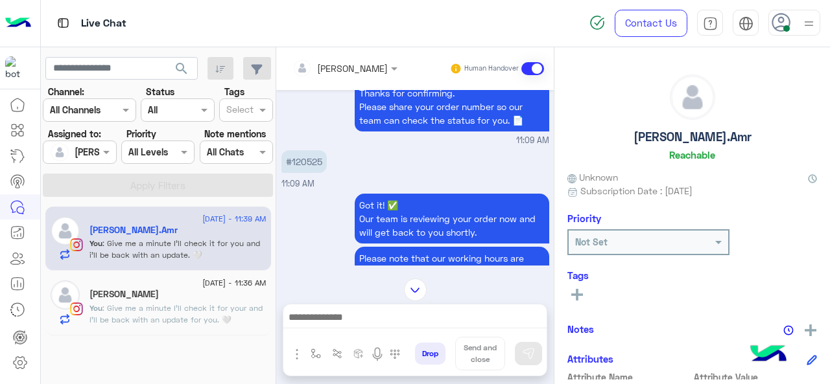
scroll to position [211, 0]
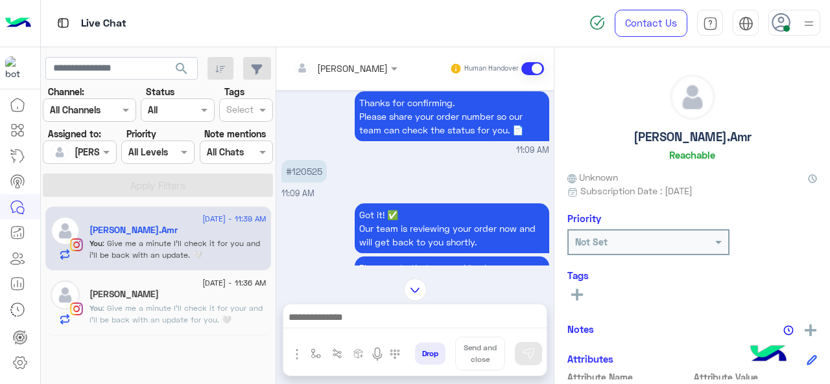
click at [318, 169] on p "#120525" at bounding box center [303, 171] width 45 height 23
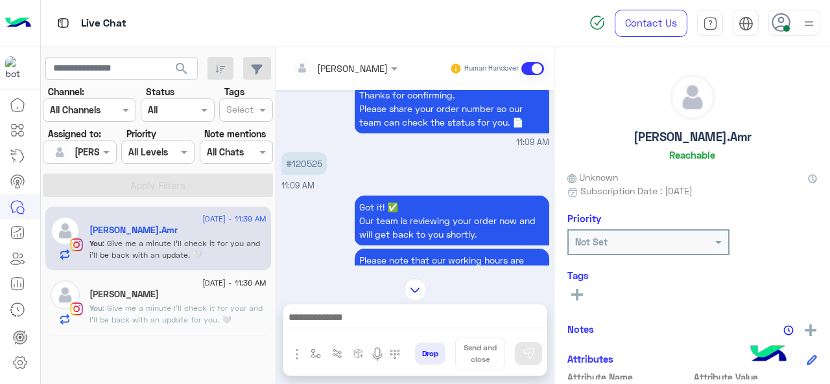
scroll to position [2282, 0]
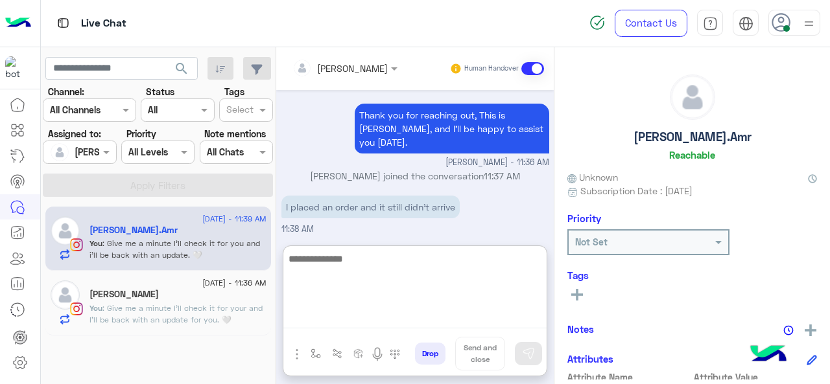
click at [342, 321] on textarea at bounding box center [414, 290] width 263 height 78
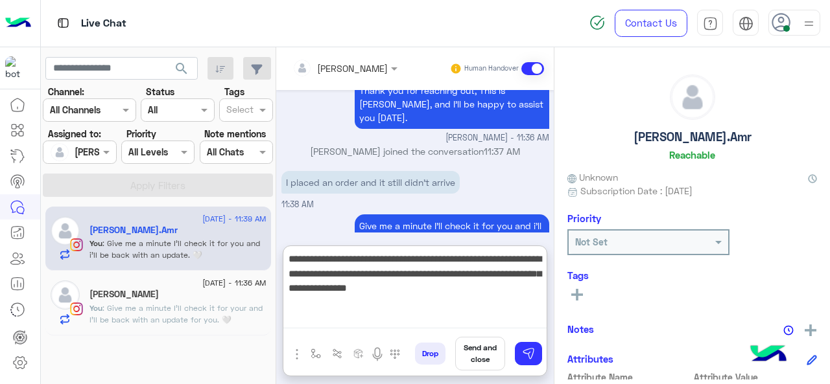
type textarea "**********"
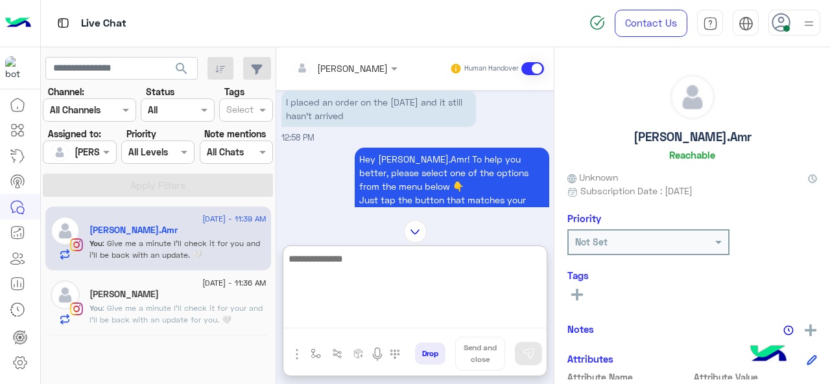
scroll to position [2477, 0]
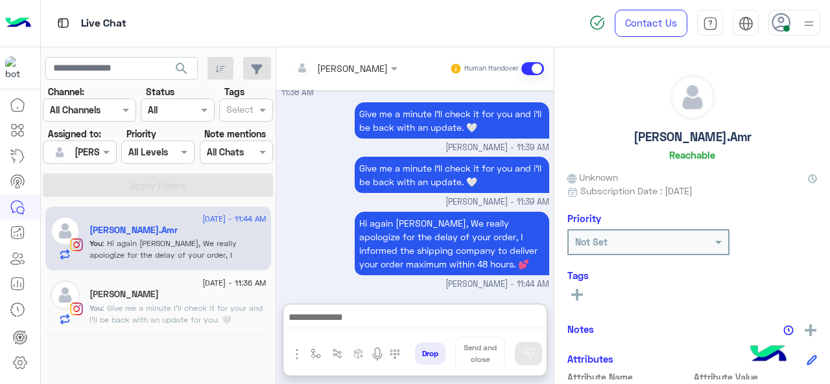
click at [216, 306] on span ": Give me a minute I'll check it for your and I'll be back with an update for y…" at bounding box center [175, 313] width 173 height 21
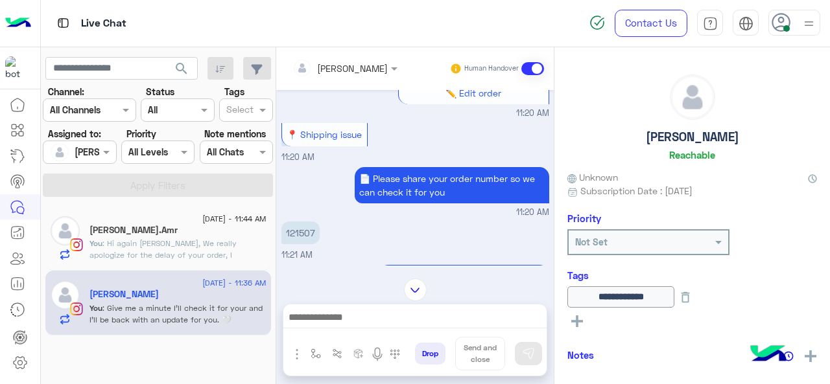
scroll to position [295, 0]
click at [304, 234] on p "121507" at bounding box center [300, 233] width 38 height 23
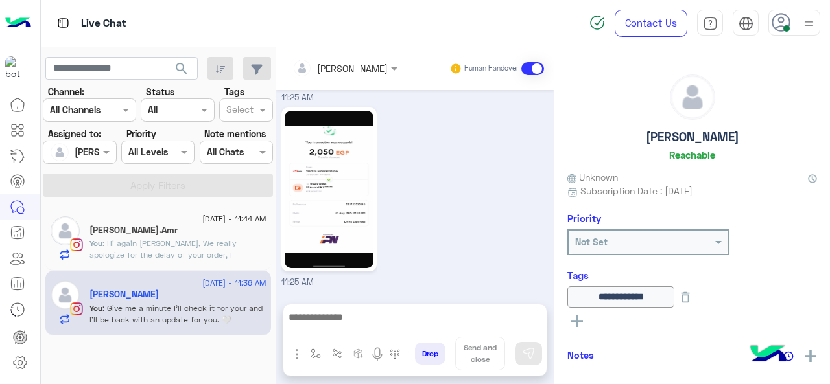
scroll to position [1300, 0]
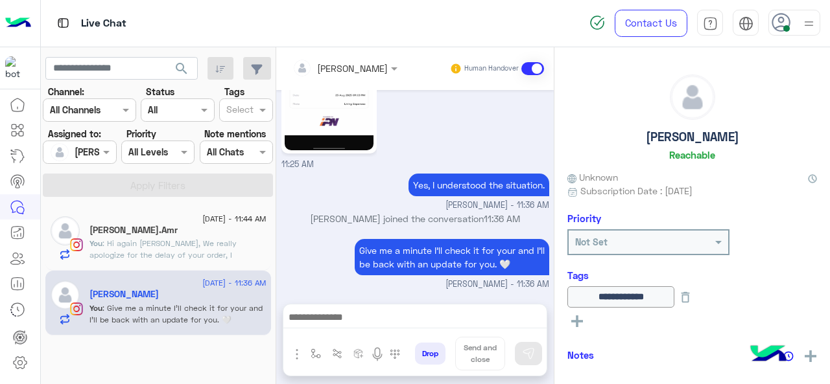
click at [153, 227] on div "Habiba.Amr" at bounding box center [177, 232] width 177 height 14
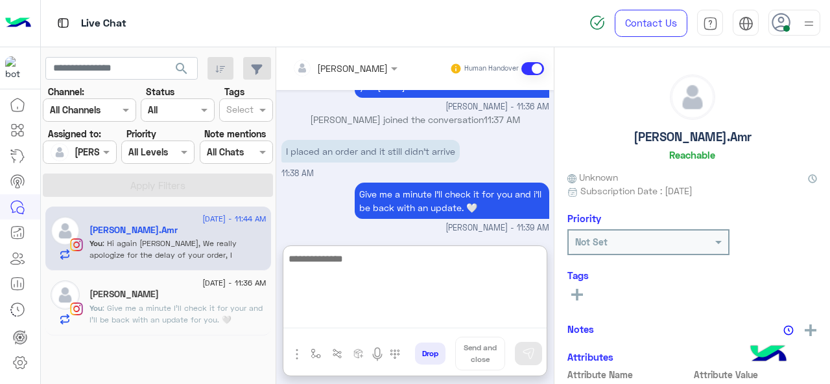
click at [348, 321] on textarea at bounding box center [414, 290] width 263 height 78
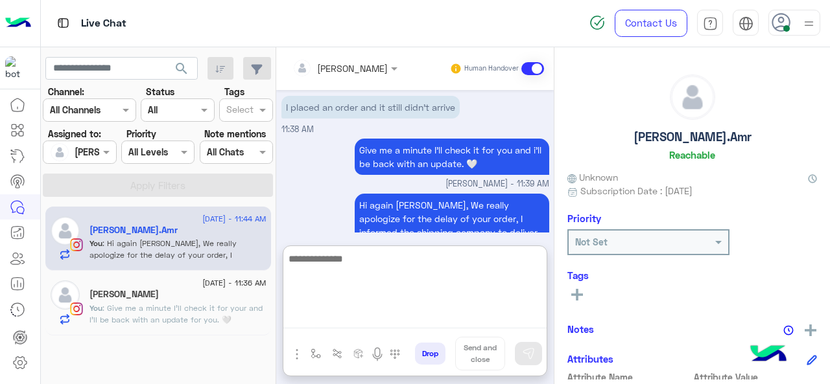
click at [381, 272] on textarea at bounding box center [414, 290] width 263 height 78
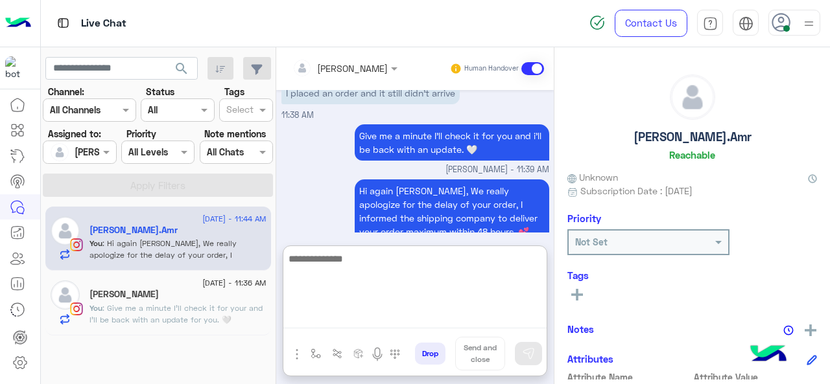
click at [384, 266] on textarea at bounding box center [414, 290] width 263 height 78
type textarea "**********"
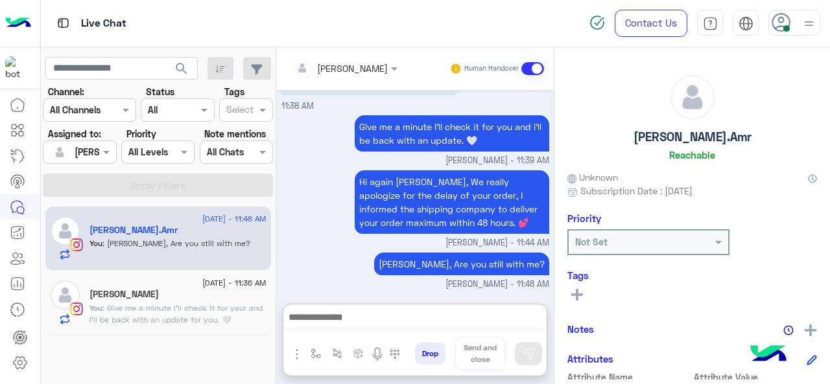
click at [143, 314] on p "You : Give me a minute I'll check it for your and I'll be back with an update f…" at bounding box center [177, 314] width 177 height 23
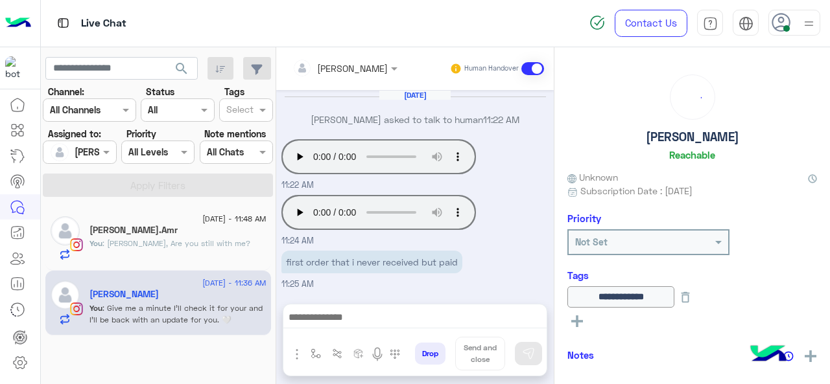
scroll to position [543, 0]
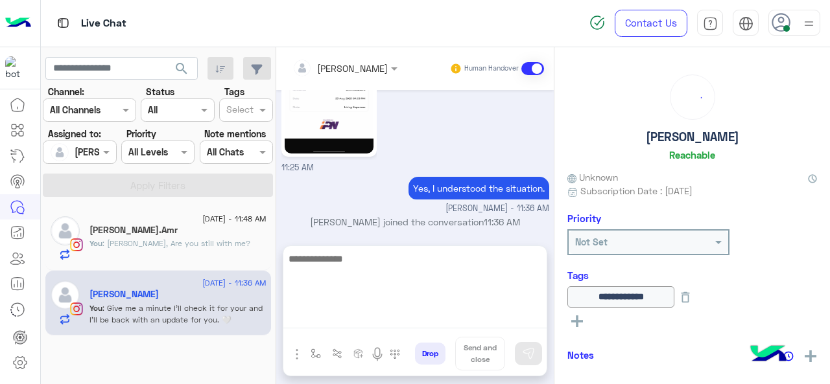
click at [345, 318] on textarea at bounding box center [414, 290] width 263 height 78
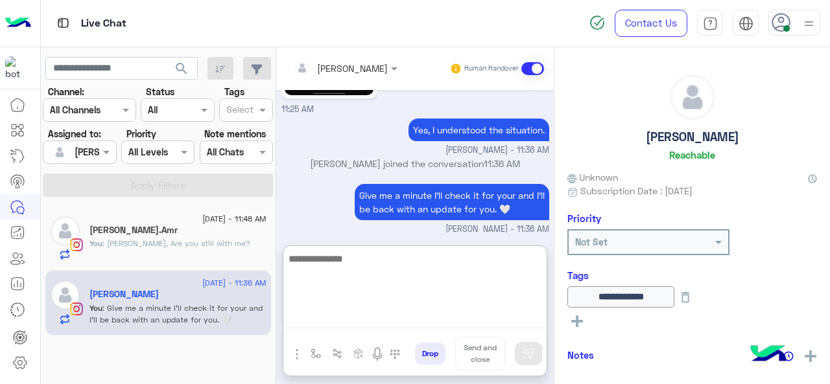
click at [390, 268] on textarea at bounding box center [414, 290] width 263 height 78
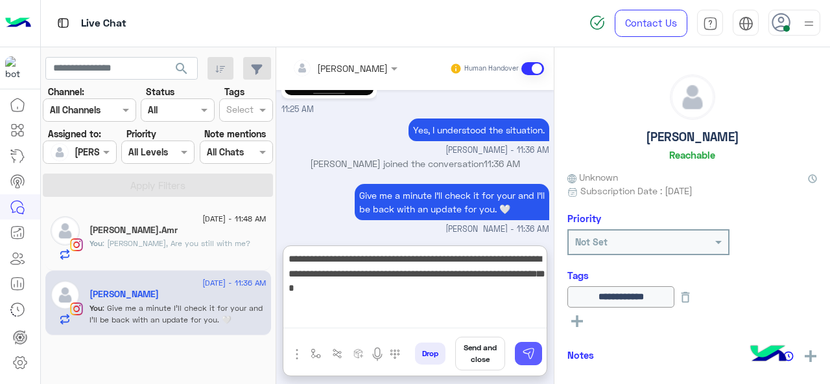
type textarea "**********"
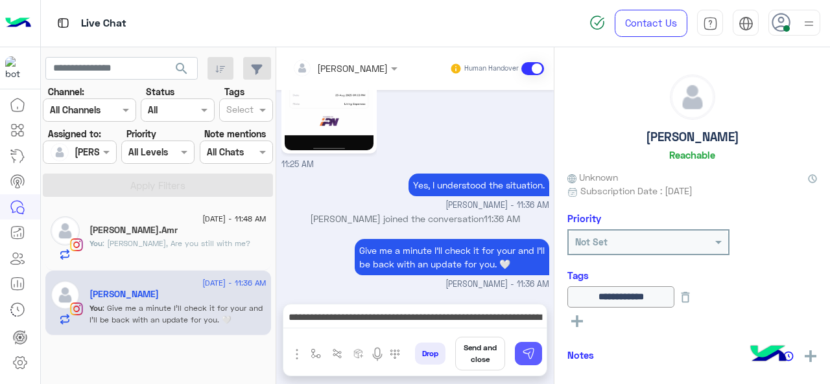
click at [532, 353] on img at bounding box center [528, 353] width 13 height 13
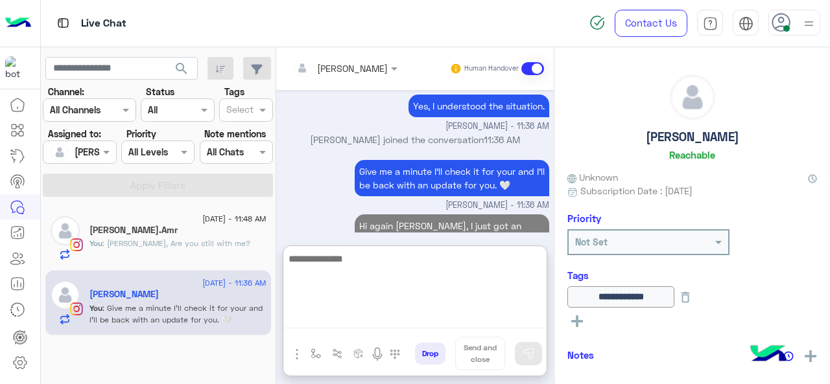
click at [368, 318] on textarea at bounding box center [414, 290] width 263 height 78
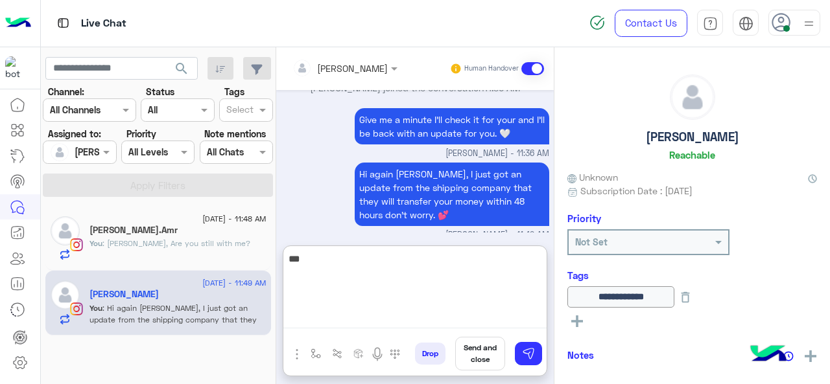
scroll to position [683, 0]
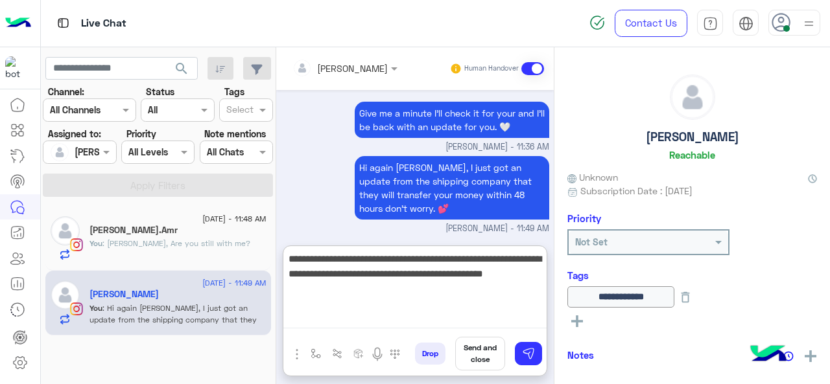
type textarea "**********"
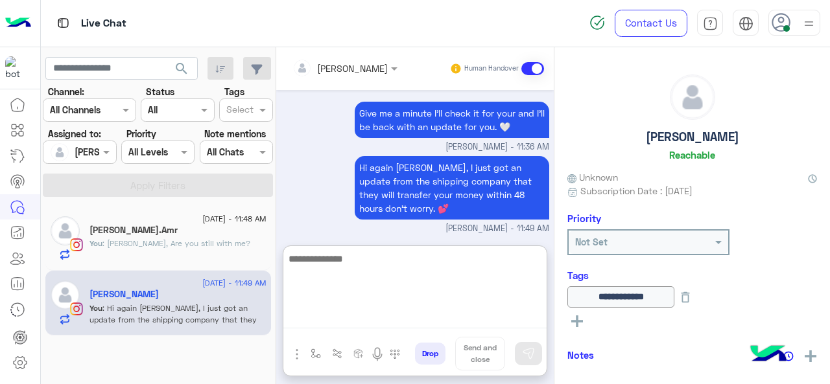
scroll to position [752, 0]
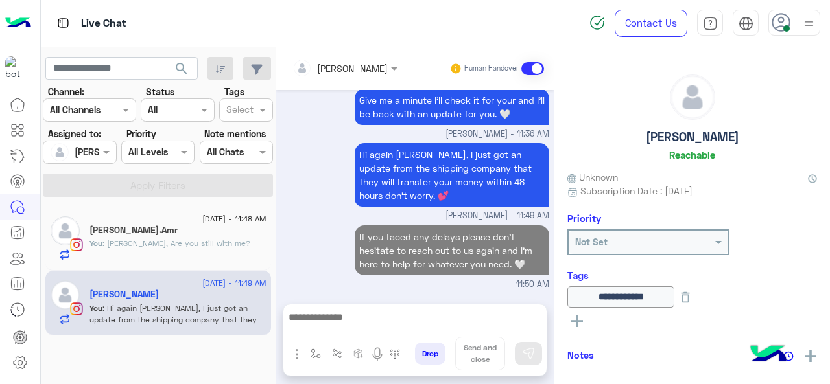
click at [188, 243] on span ": Habiba, Are you still with me?" at bounding box center [176, 244] width 148 height 10
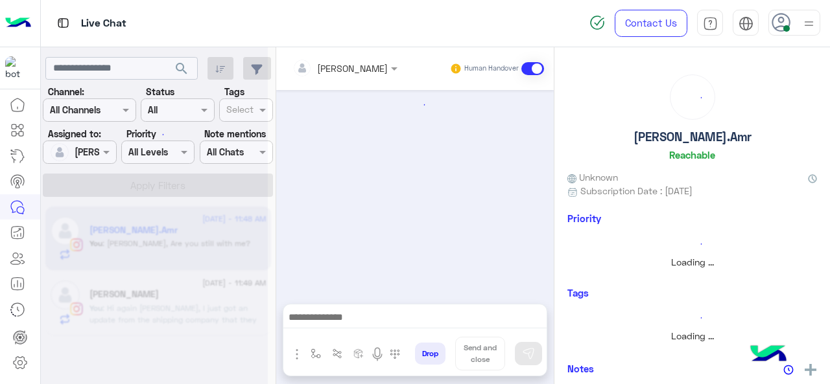
scroll to position [414, 0]
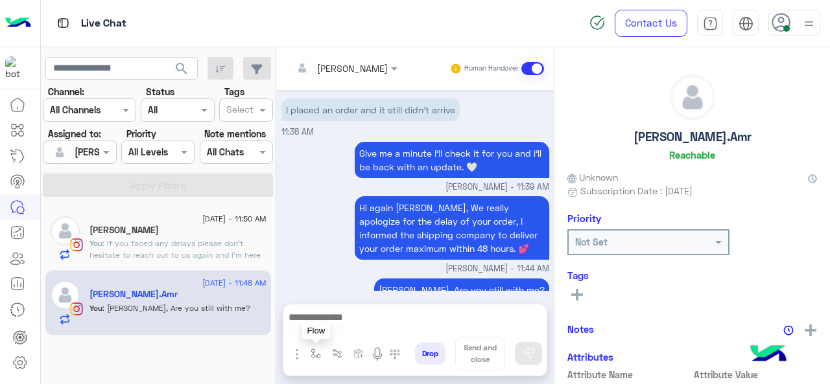
click at [314, 357] on img "button" at bounding box center [315, 354] width 10 height 10
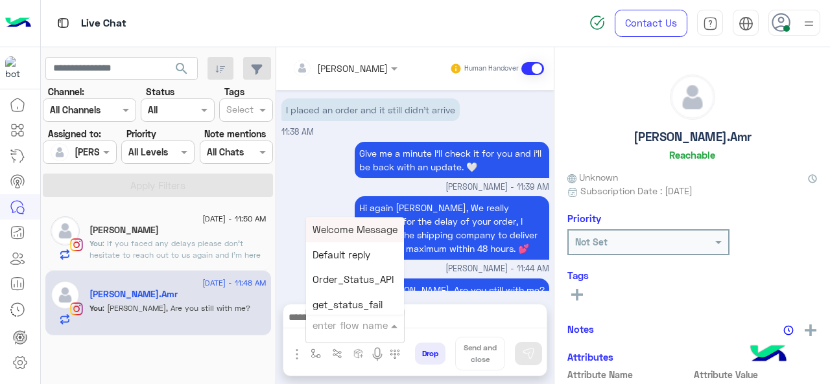
click at [340, 324] on input "text" at bounding box center [338, 325] width 53 height 14
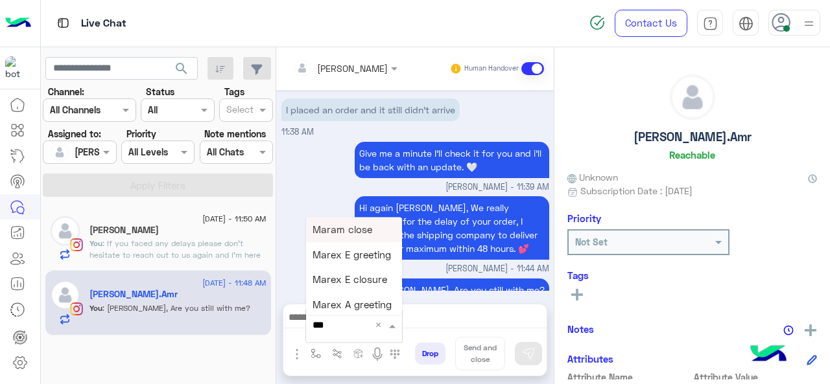
type input "****"
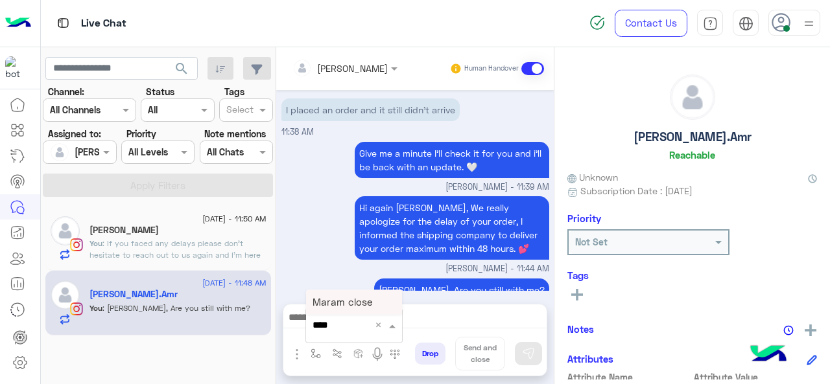
click at [360, 305] on span "Maram close" at bounding box center [342, 302] width 60 height 12
type textarea "**********"
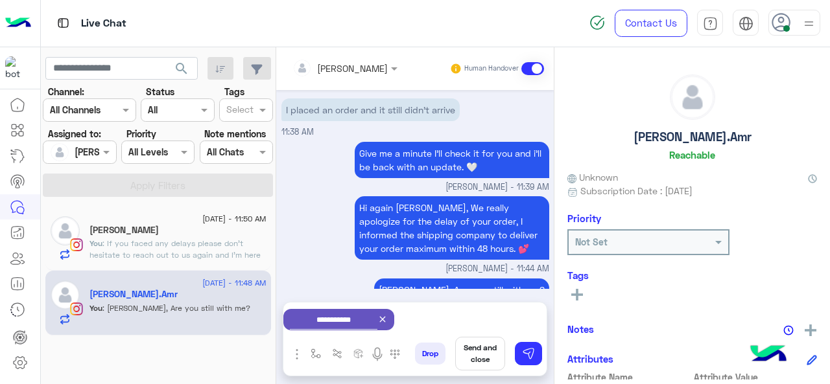
click at [576, 300] on rect at bounding box center [577, 295] width 3 height 12
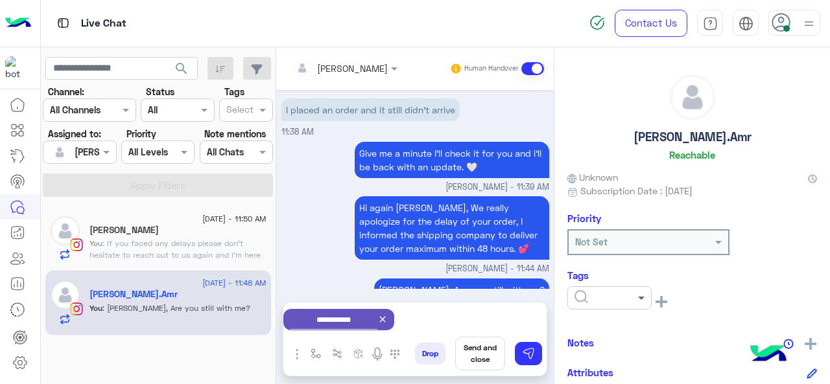
click at [646, 301] on span at bounding box center [643, 298] width 16 height 14
click at [594, 193] on div "J FOLLOW UP" at bounding box center [609, 202] width 84 height 24
click at [463, 359] on button "Send and close" at bounding box center [480, 354] width 50 height 34
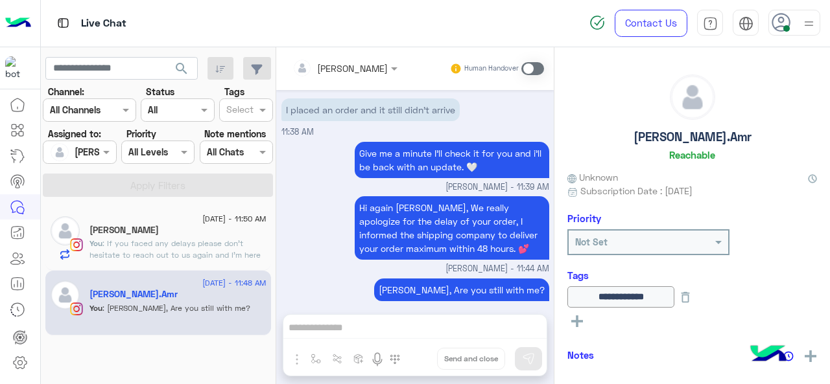
scroll to position [428, 0]
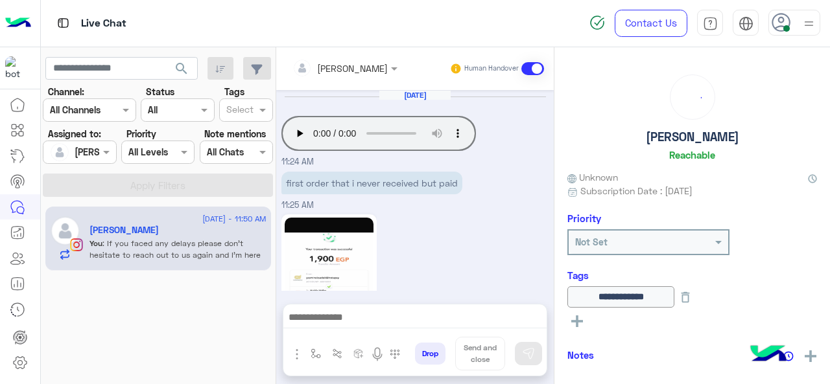
scroll to position [614, 0]
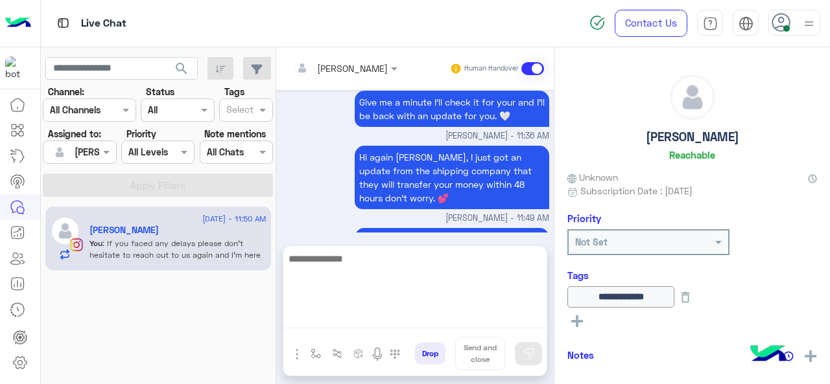
click at [404, 320] on textarea at bounding box center [414, 290] width 263 height 78
click at [333, 264] on textarea "**********" at bounding box center [414, 290] width 263 height 78
click at [410, 263] on textarea "**********" at bounding box center [414, 290] width 263 height 78
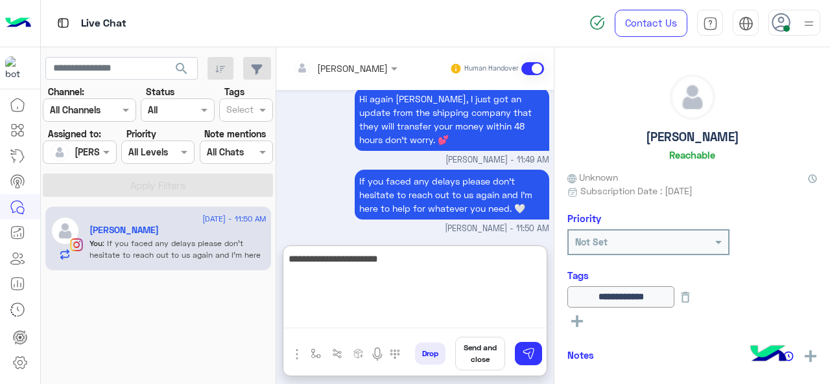
type textarea "**********"
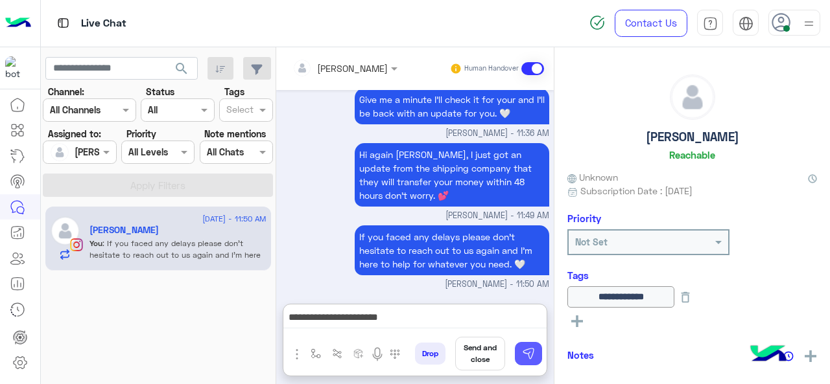
click at [537, 357] on button at bounding box center [528, 353] width 27 height 23
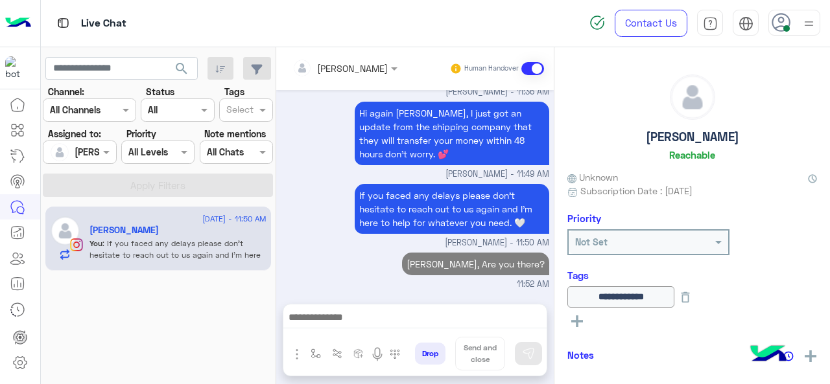
scroll to position [656, 0]
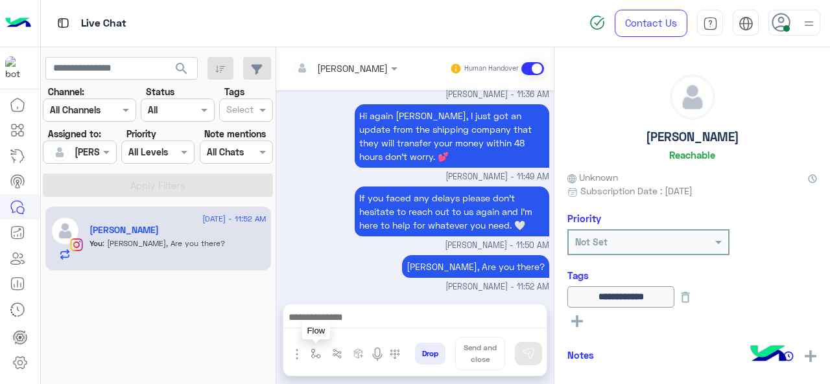
click at [314, 356] on img "button" at bounding box center [315, 354] width 10 height 10
click at [391, 327] on span at bounding box center [396, 325] width 16 height 14
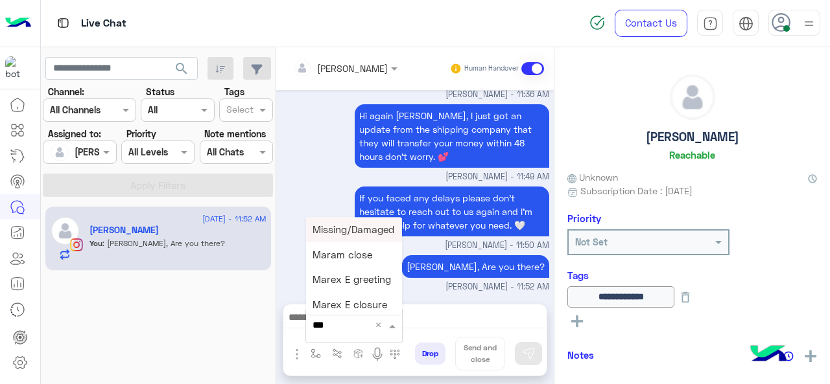
type input "****"
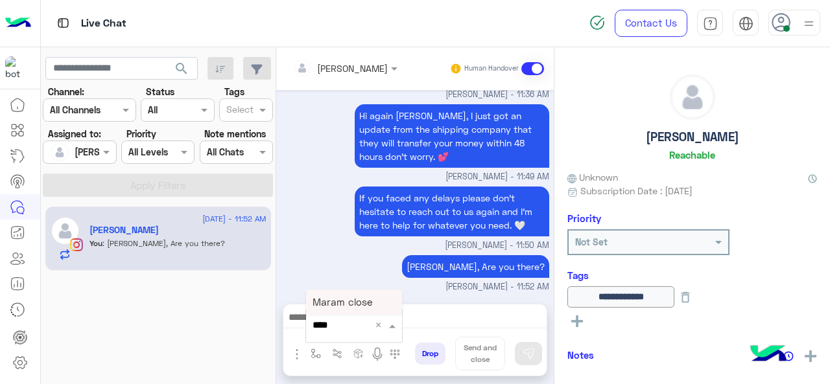
click at [367, 307] on span "Maram close" at bounding box center [342, 302] width 60 height 12
type textarea "**********"
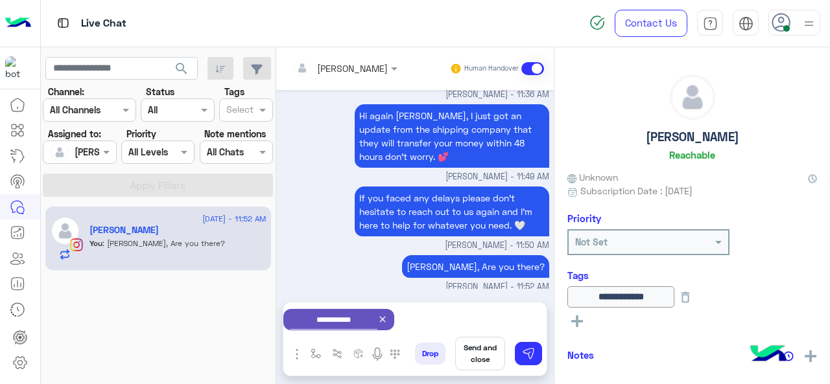
scroll to position [657, 0]
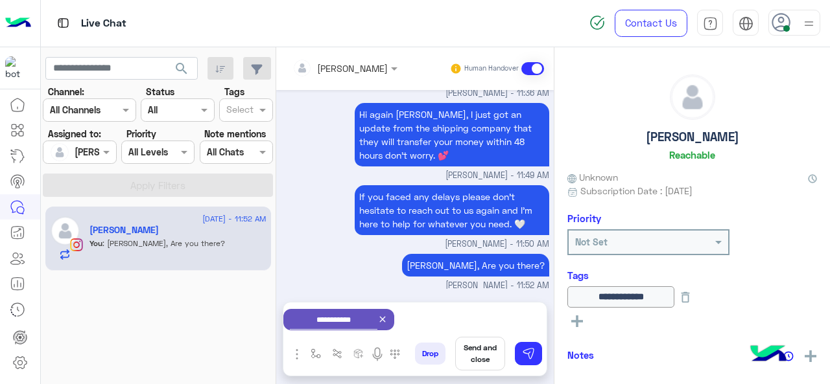
click at [469, 357] on button "Send and close" at bounding box center [480, 354] width 50 height 34
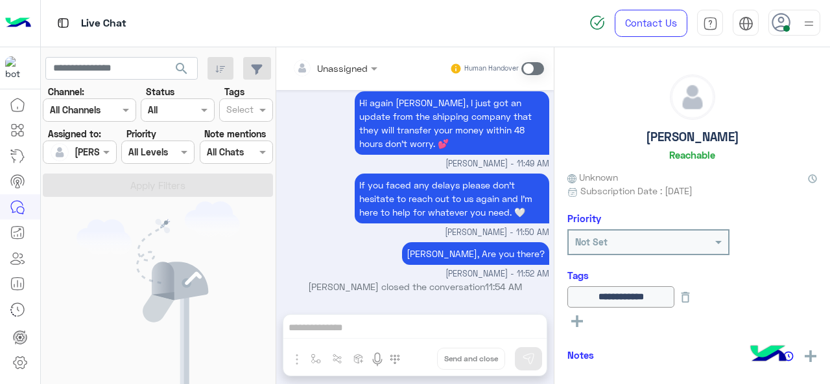
scroll to position [829, 0]
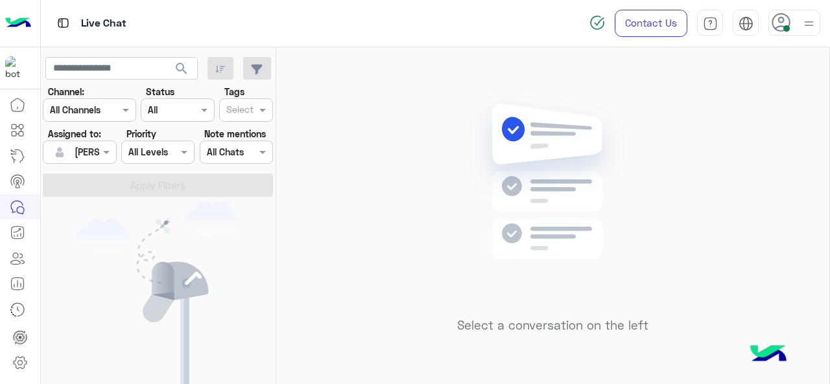
drag, startPoint x: 810, startPoint y: 24, endPoint x: 804, endPoint y: 33, distance: 10.8
click at [810, 24] on img at bounding box center [809, 24] width 16 height 16
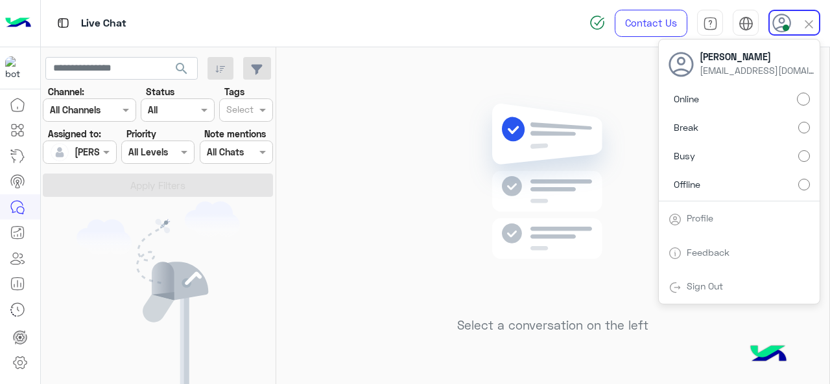
click at [738, 127] on label "Break" at bounding box center [738, 127] width 141 height 23
click at [409, 145] on div "Select a conversation on the left" at bounding box center [552, 218] width 553 height 342
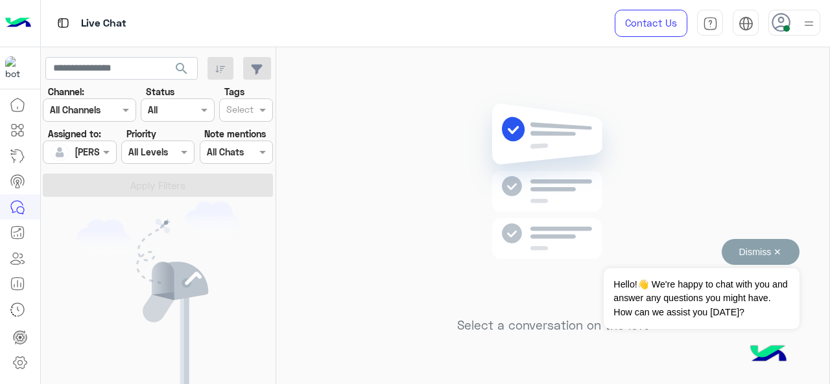
click at [773, 252] on button "Dismiss ✕" at bounding box center [760, 252] width 78 height 26
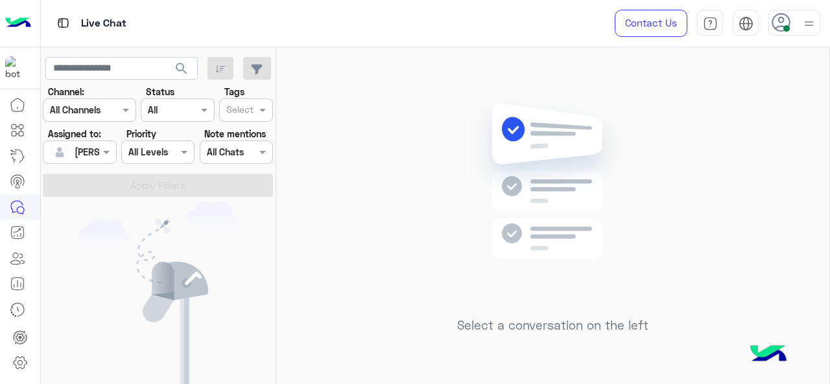
click at [811, 27] on img at bounding box center [809, 24] width 16 height 16
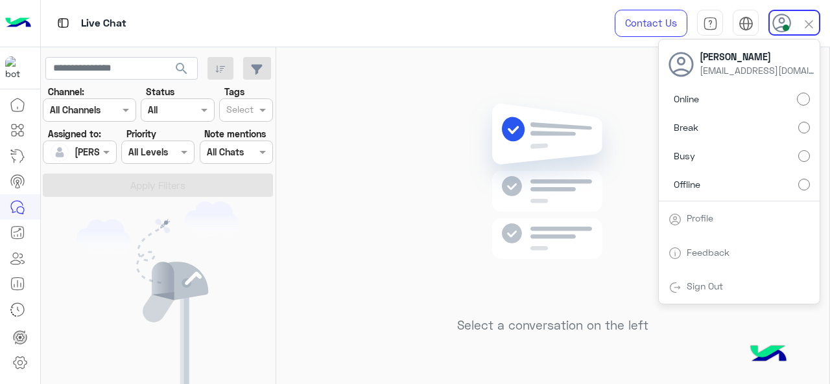
click at [692, 158] on span "Busy" at bounding box center [683, 156] width 21 height 14
click at [701, 100] on label "Online" at bounding box center [738, 99] width 141 height 23
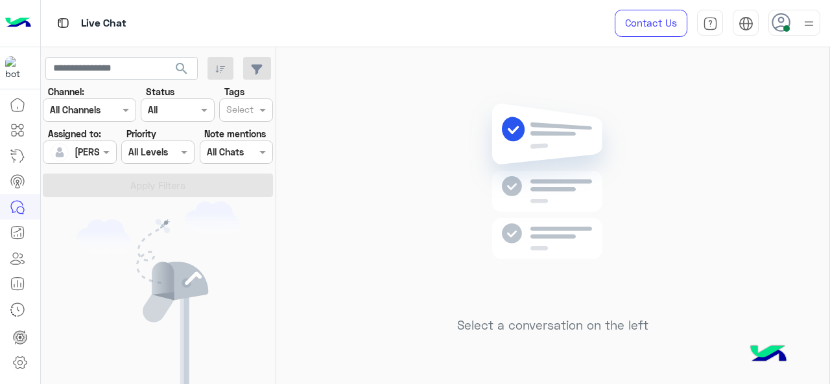
click at [812, 20] on img at bounding box center [809, 24] width 16 height 16
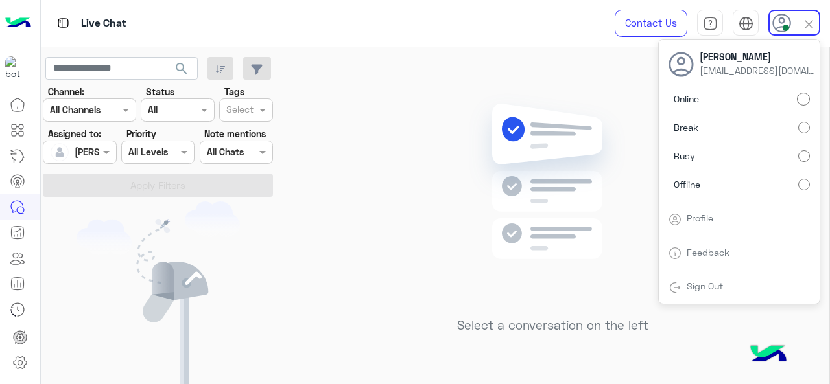
click at [751, 124] on label "Break" at bounding box center [738, 127] width 141 height 23
